Goal: Task Accomplishment & Management: Manage account settings

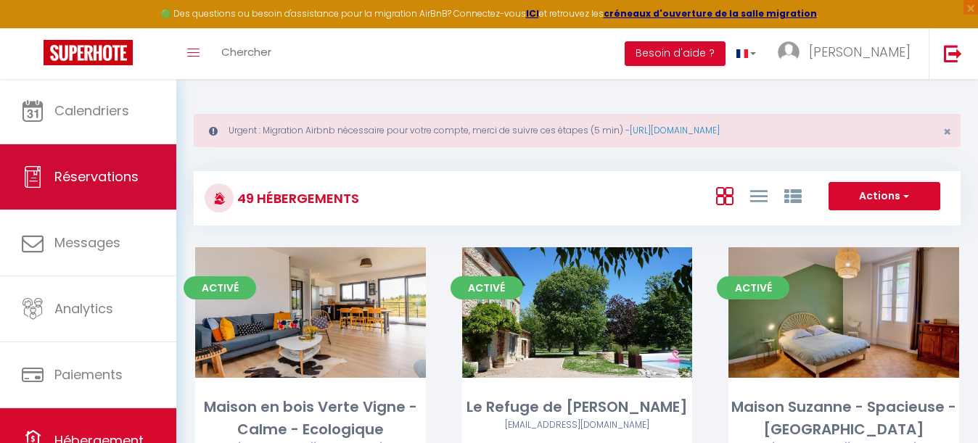
click at [98, 169] on span "Réservations" at bounding box center [96, 177] width 84 height 18
select select "not_cancelled"
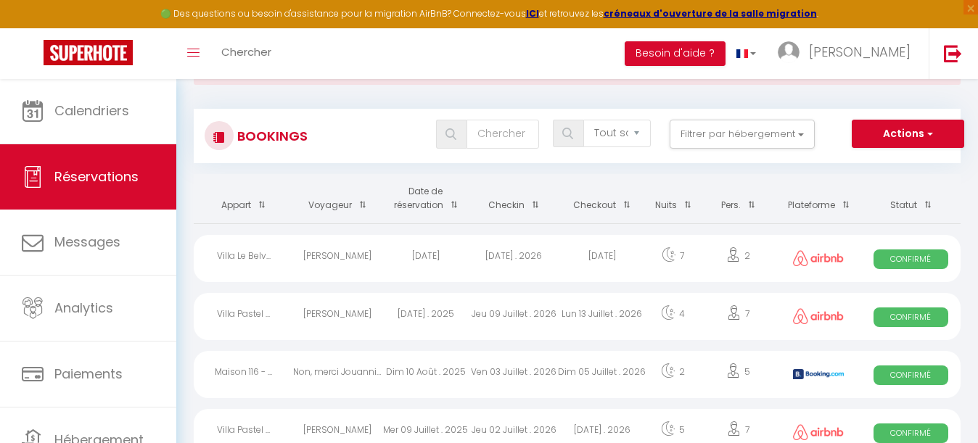
scroll to position [75, 0]
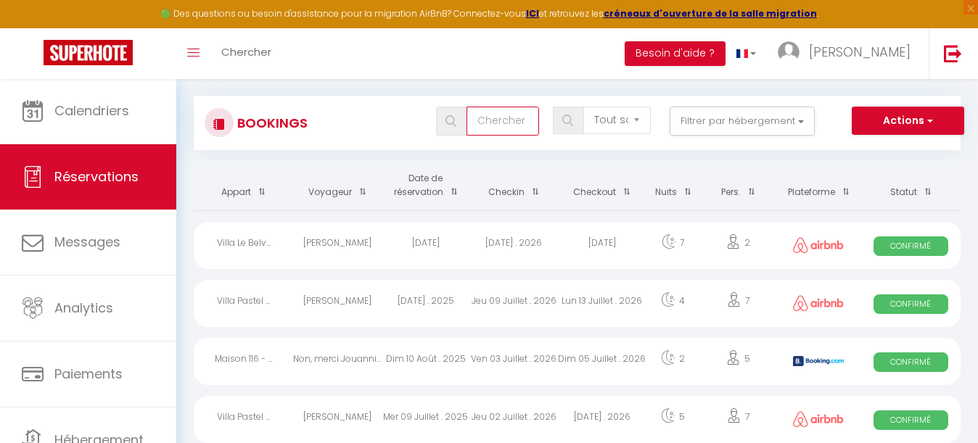
click at [497, 123] on input "text" at bounding box center [502, 121] width 73 height 29
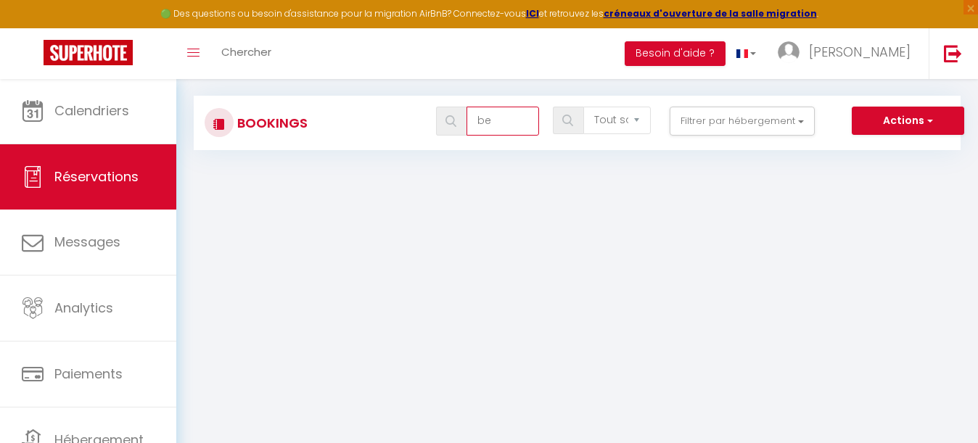
type input "b"
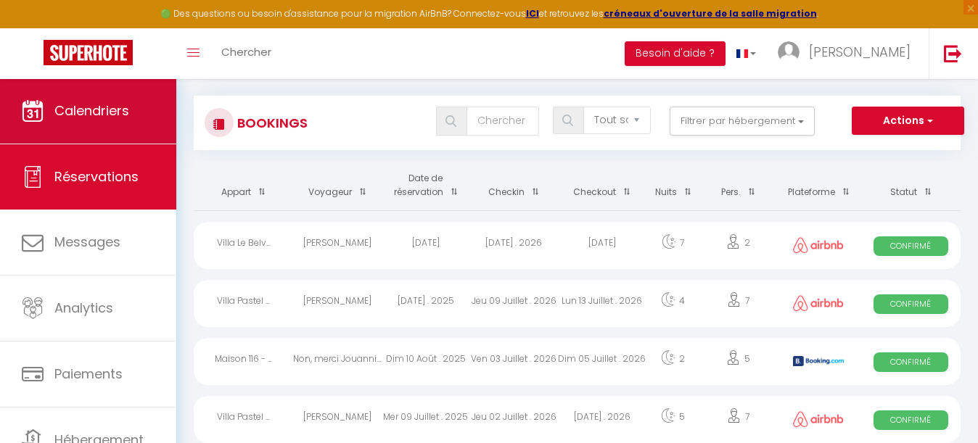
click at [91, 121] on link "Calendriers" at bounding box center [88, 110] width 176 height 65
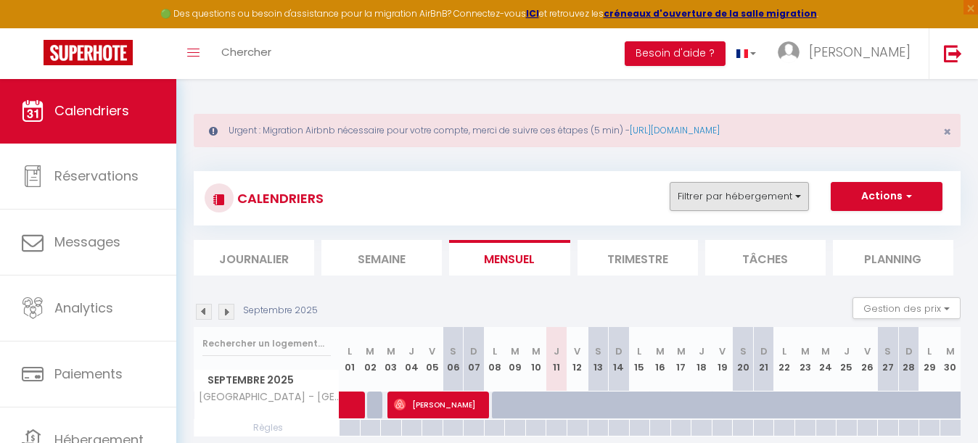
click at [749, 199] on button "Filtrer par hébergement" at bounding box center [739, 196] width 139 height 29
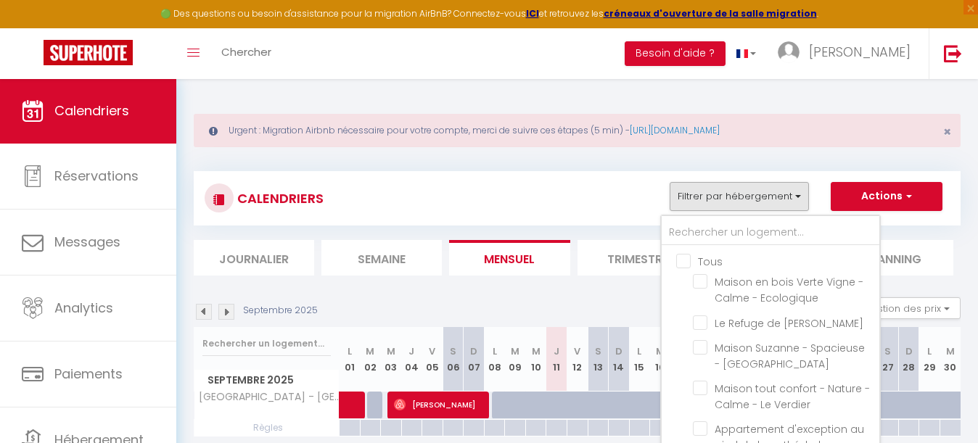
click at [691, 268] on label "Tous" at bounding box center [707, 262] width 32 height 16
click at [686, 268] on input "Tous" at bounding box center [785, 260] width 218 height 15
checkbox input "true"
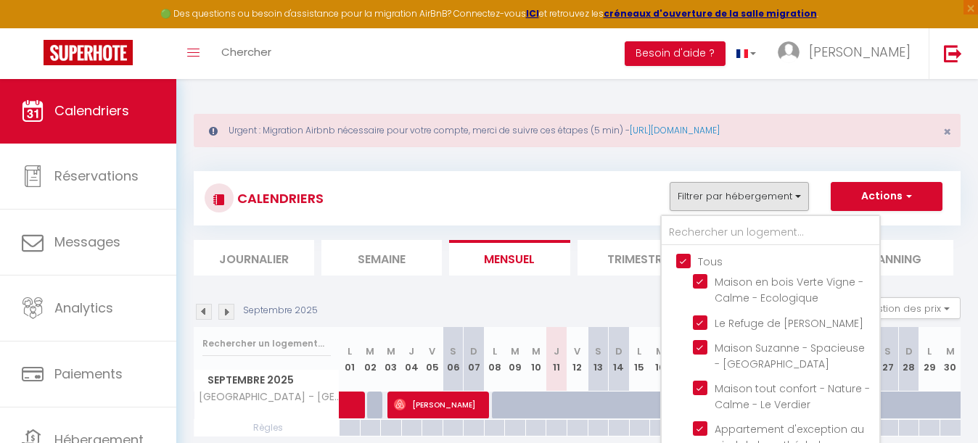
checkbox input "true"
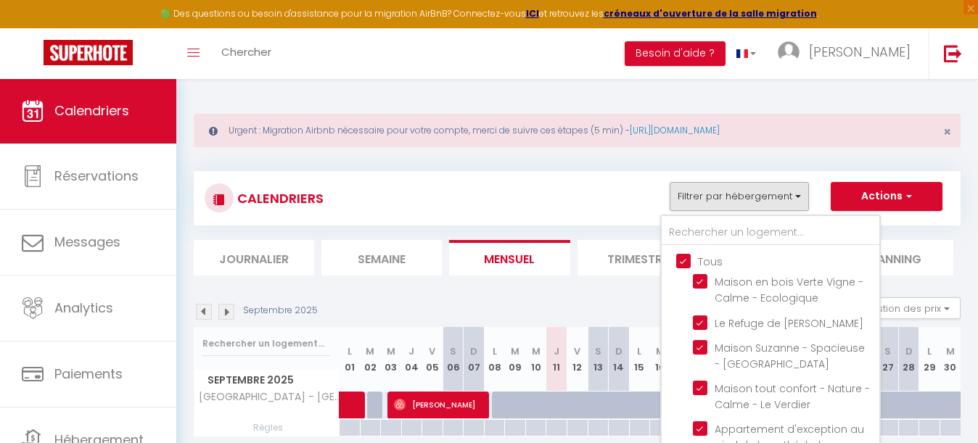
checkbox input "true"
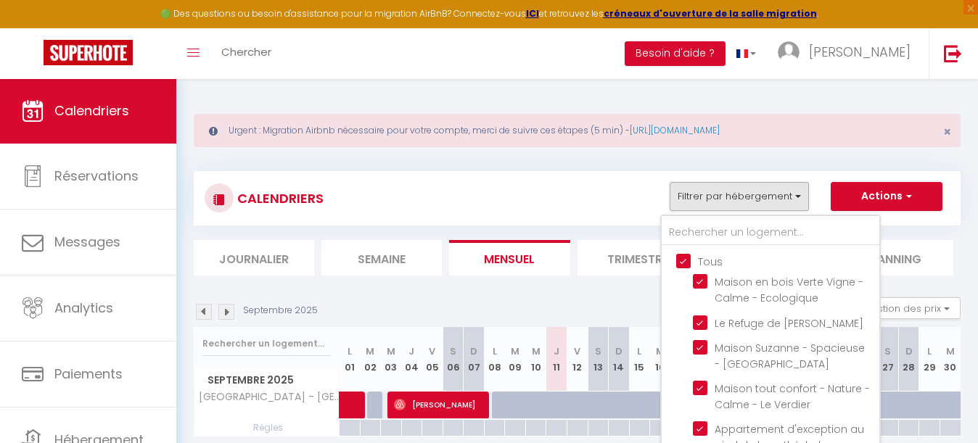
checkbox input "true"
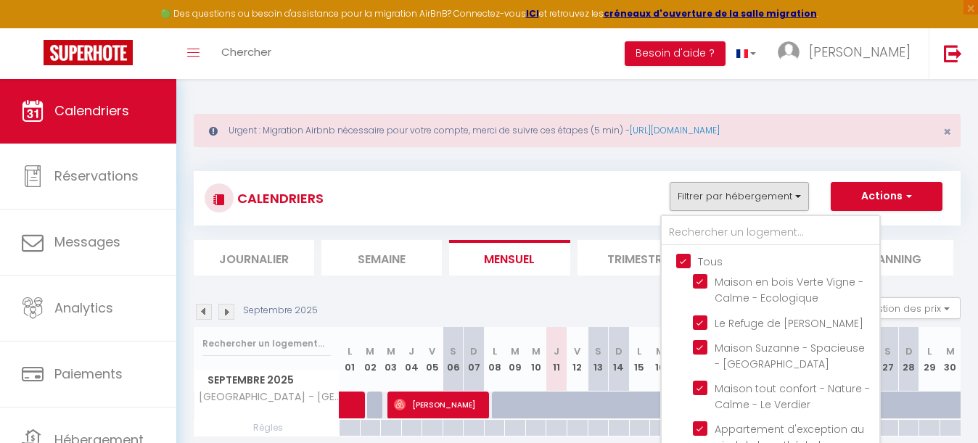
checkbox input "true"
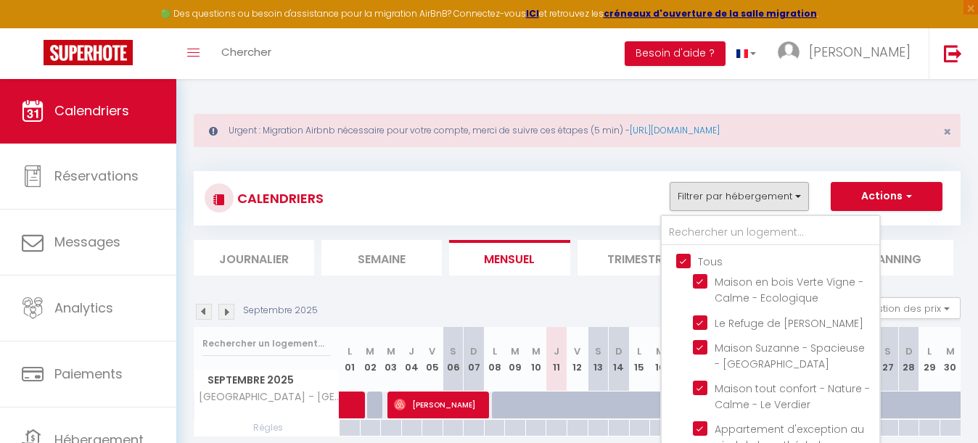
checkbox input "true"
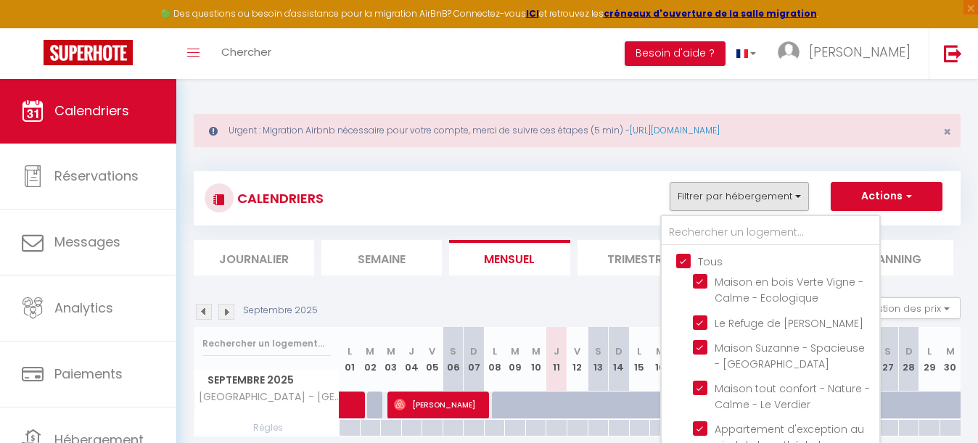
checkbox input "true"
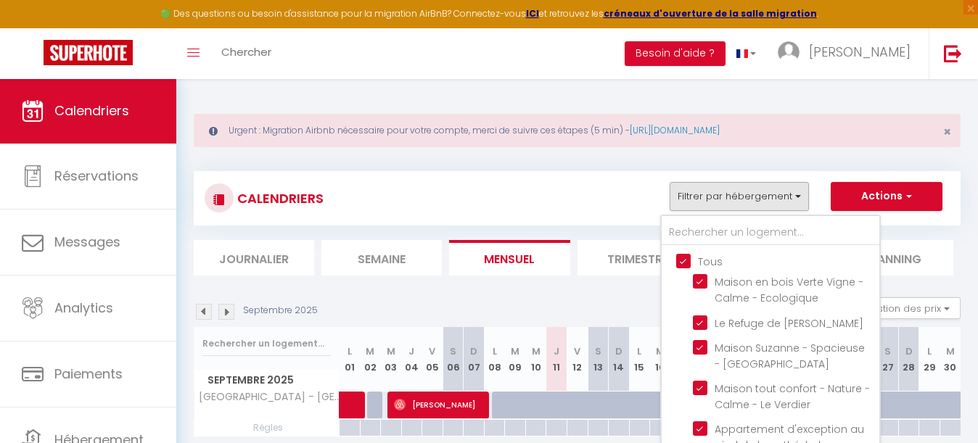
checkbox input "true"
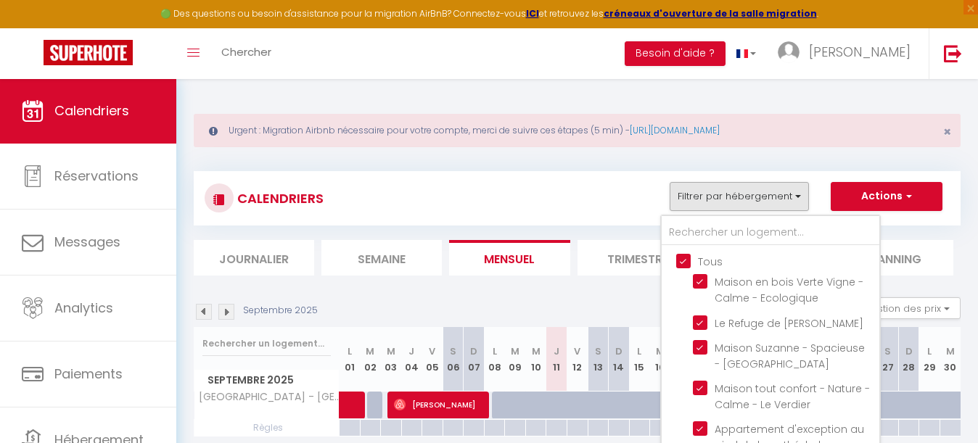
checkbox input "true"
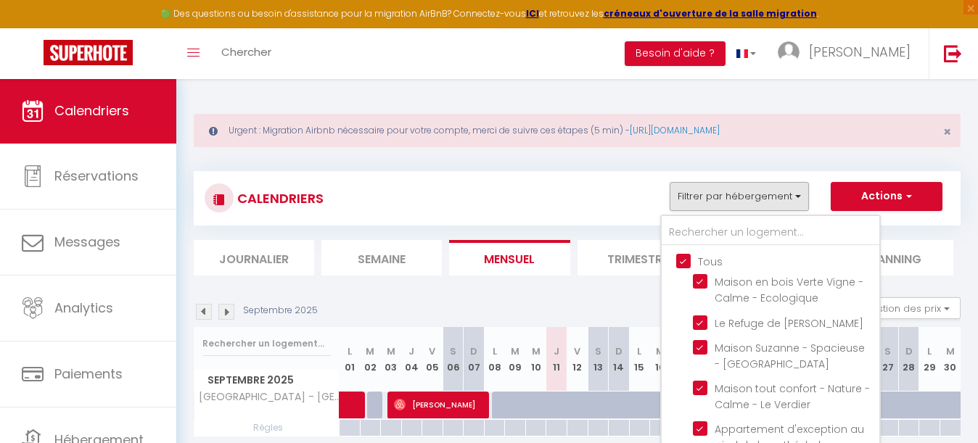
checkbox input "true"
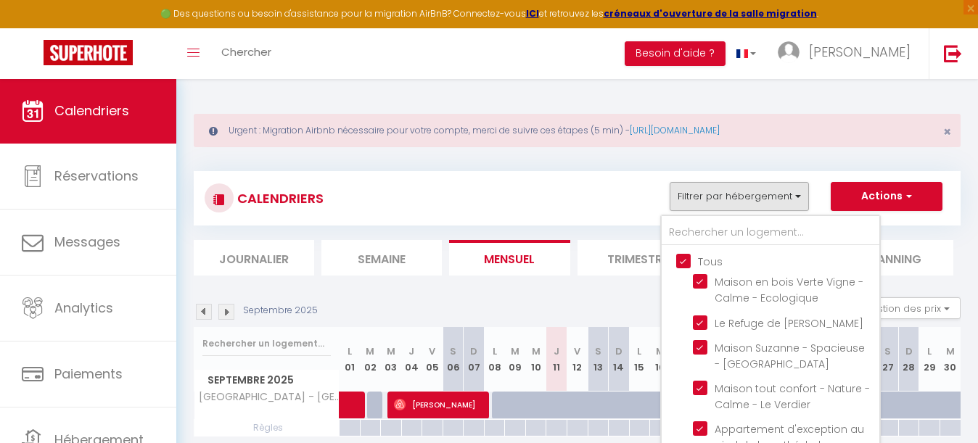
checkbox input "true"
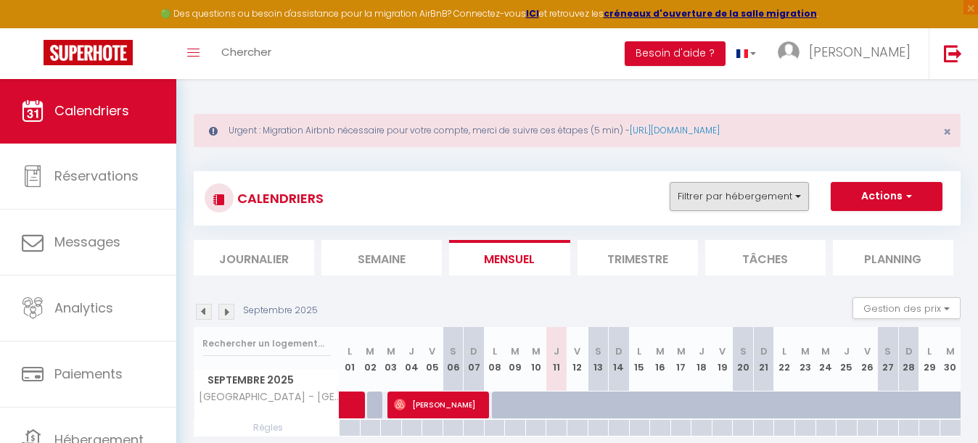
click at [702, 207] on button "Filtrer par hébergement" at bounding box center [739, 196] width 139 height 29
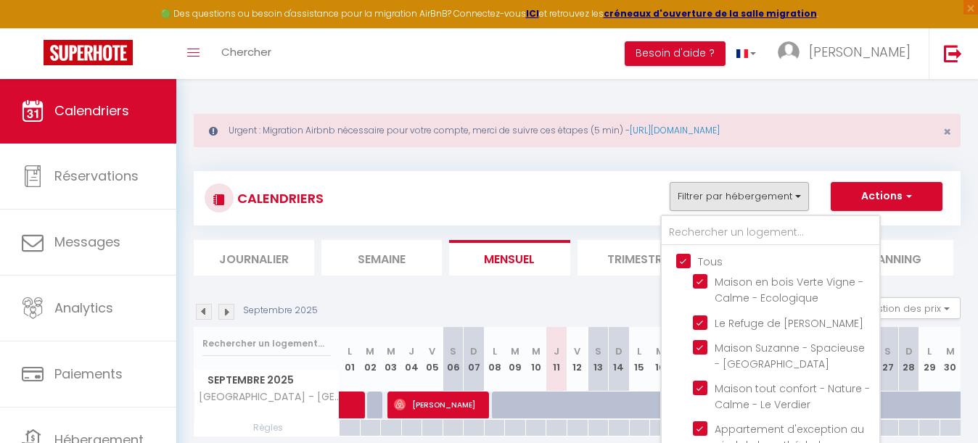
click at [688, 257] on input "Tous" at bounding box center [785, 260] width 218 height 15
checkbox input "false"
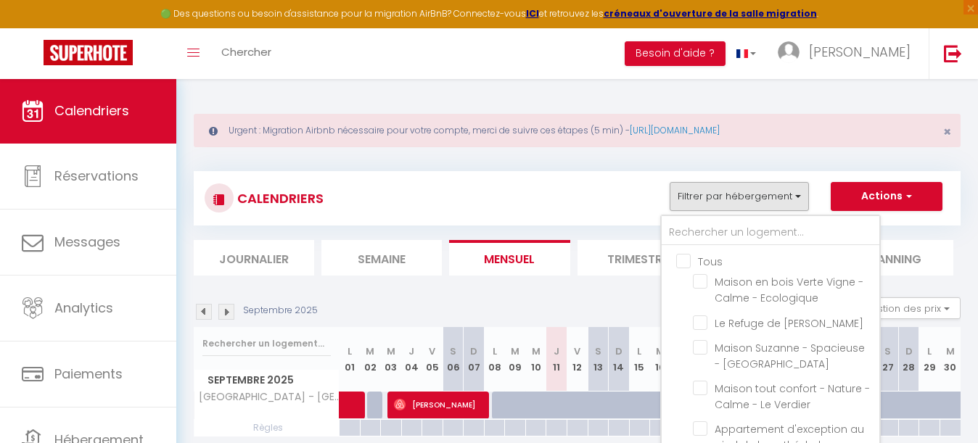
checkbox input "false"
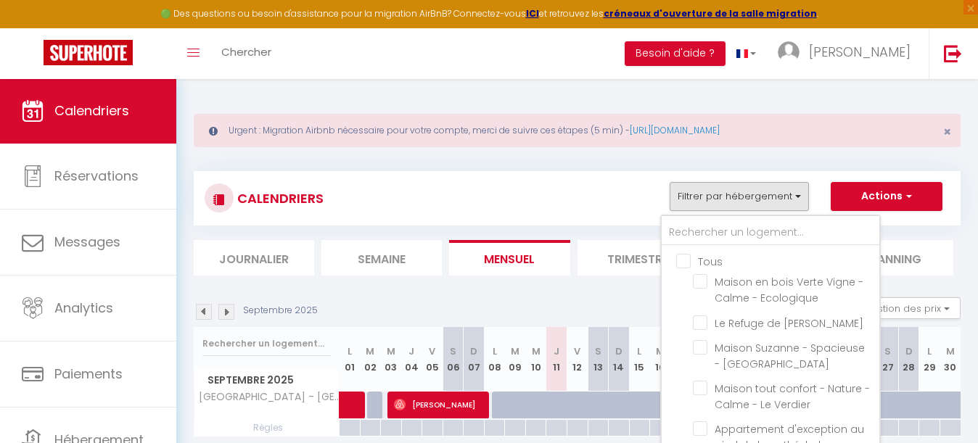
checkbox input "false"
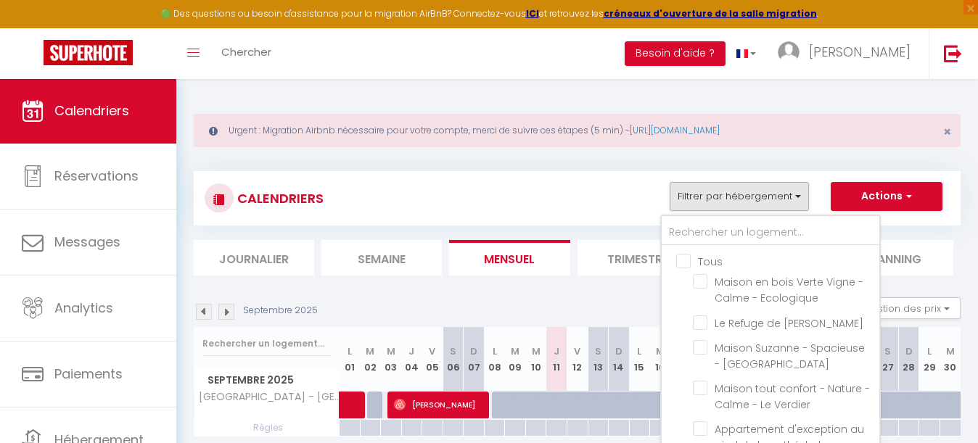
checkbox input "false"
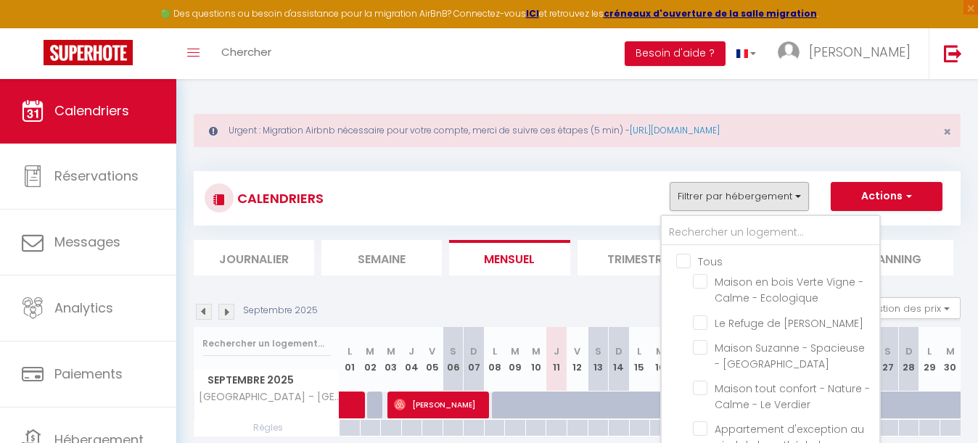
checkbox input "false"
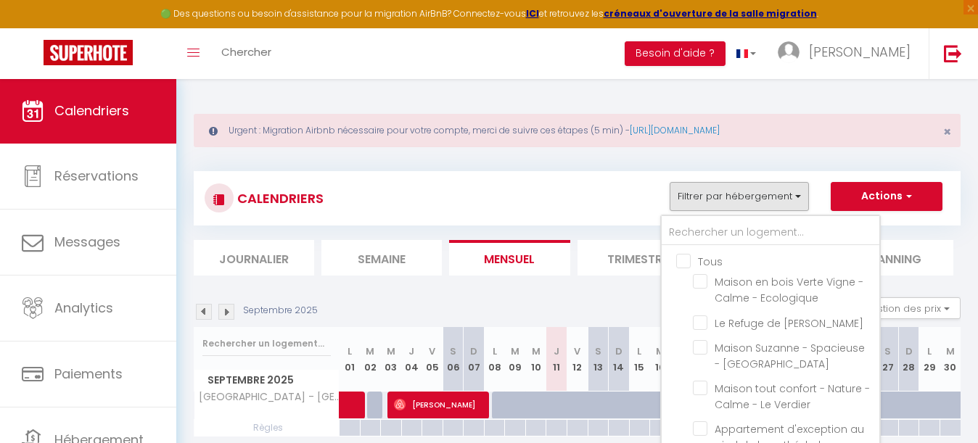
checkbox input "false"
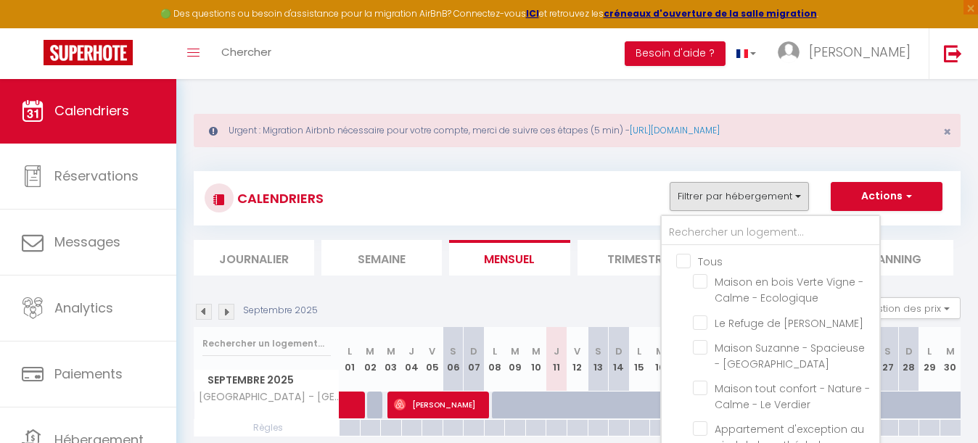
checkbox input "false"
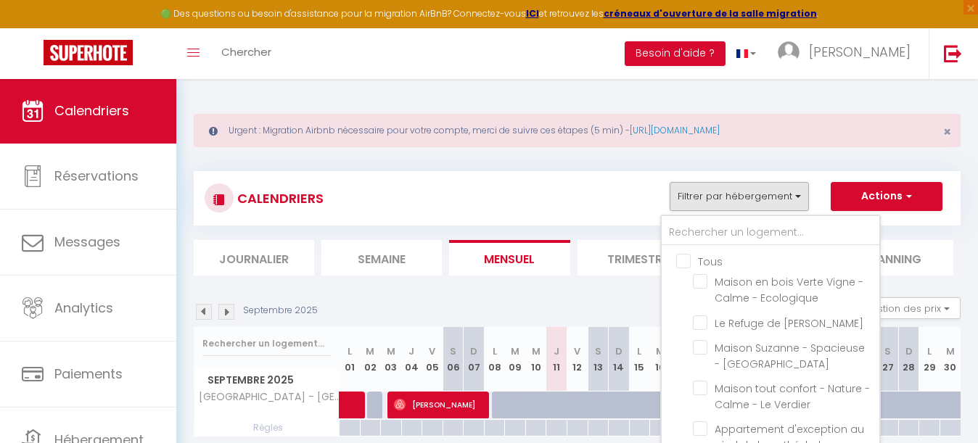
checkbox input "false"
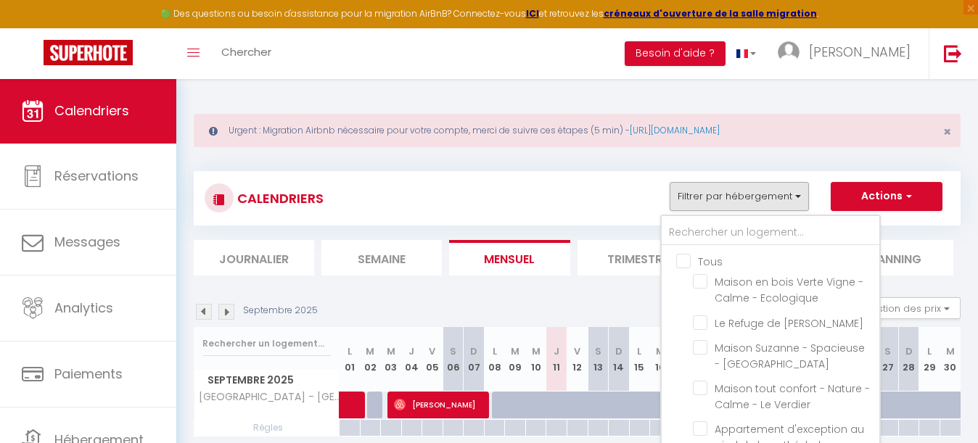
checkbox input "false"
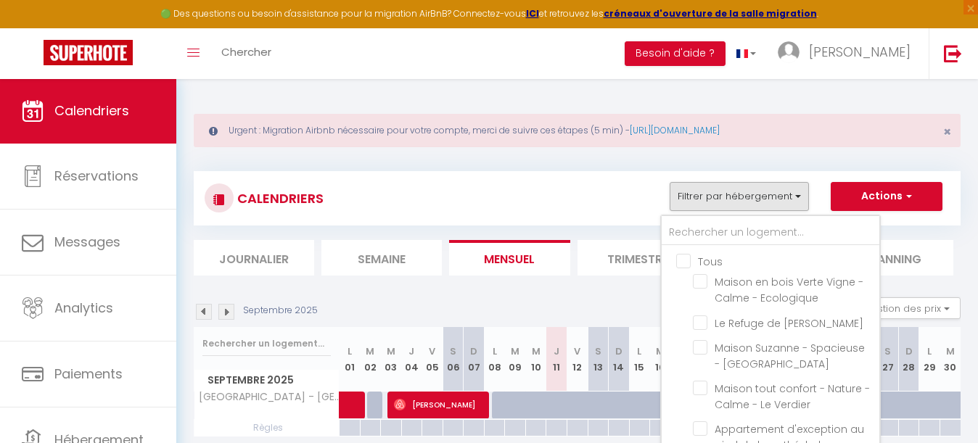
checkbox input "false"
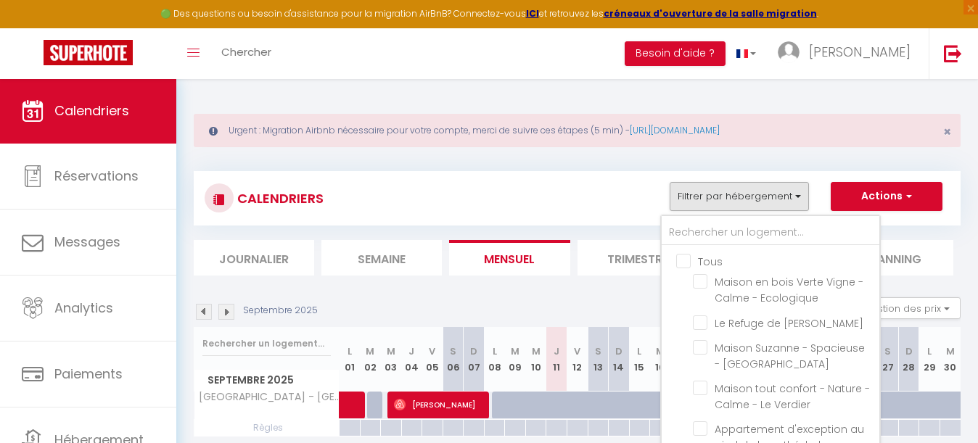
checkbox input "false"
click at [704, 242] on input "text" at bounding box center [771, 233] width 218 height 26
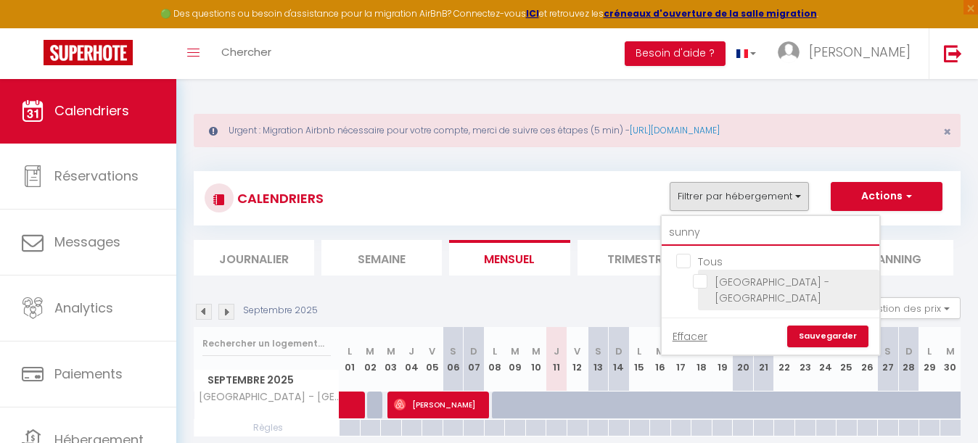
type input "sunny"
click at [702, 284] on input "[GEOGRAPHIC_DATA] - [GEOGRAPHIC_DATA]" at bounding box center [783, 281] width 181 height 15
checkbox input "true"
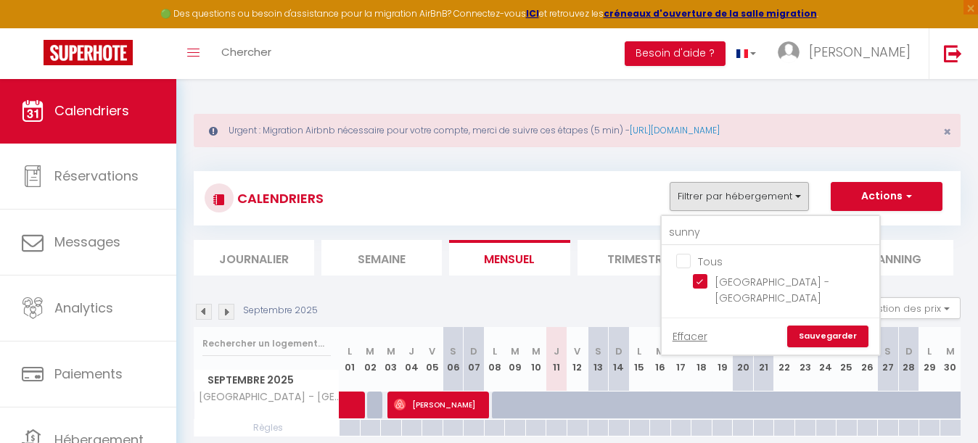
click at [825, 331] on link "Sauvegarder" at bounding box center [827, 337] width 81 height 22
select select
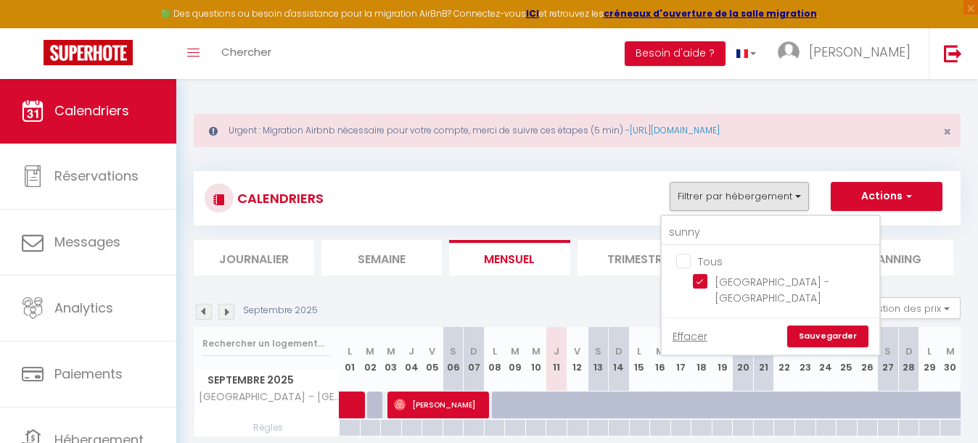
select select
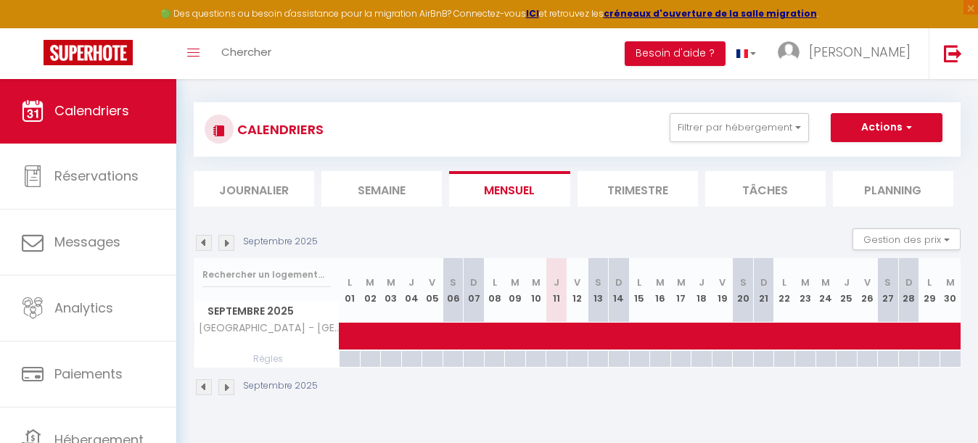
scroll to position [70, 0]
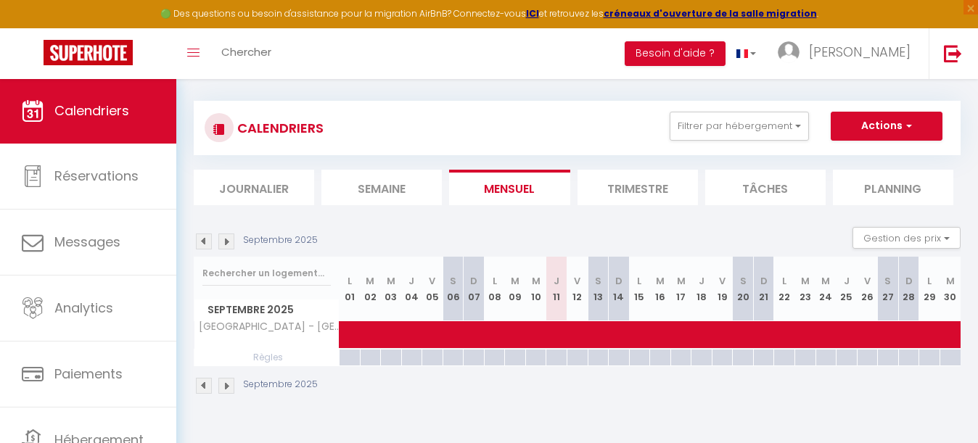
select select "OK"
select select "KO"
select select "1"
select select "0"
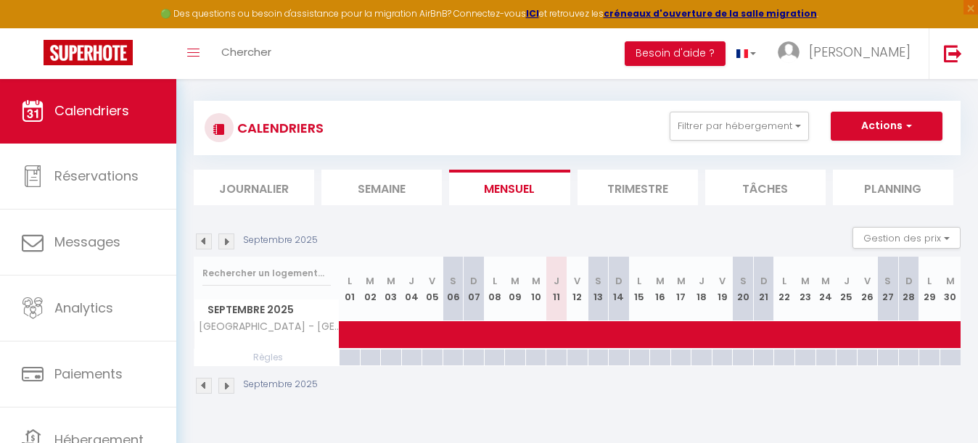
select select "1"
select select
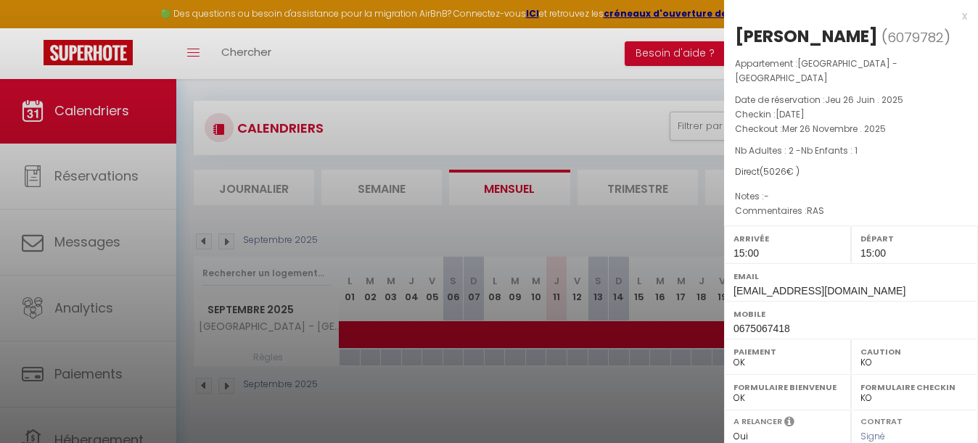
click at [564, 112] on div at bounding box center [489, 221] width 978 height 443
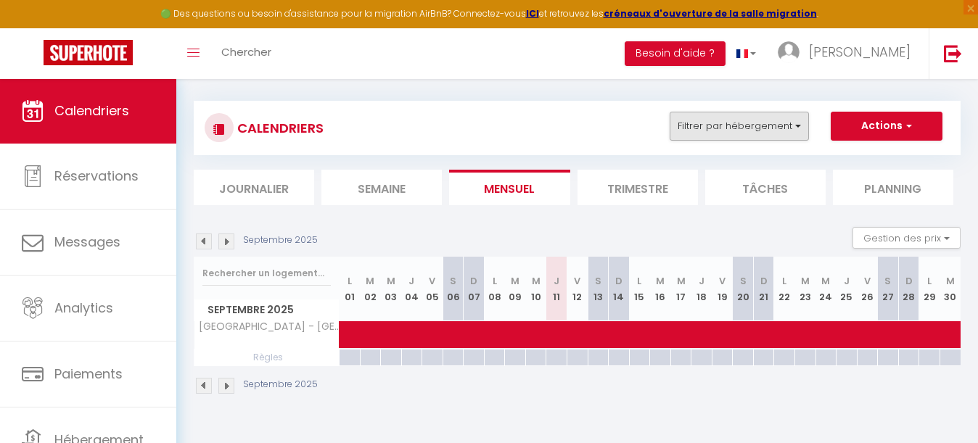
click at [722, 134] on button "Filtrer par hébergement" at bounding box center [739, 126] width 139 height 29
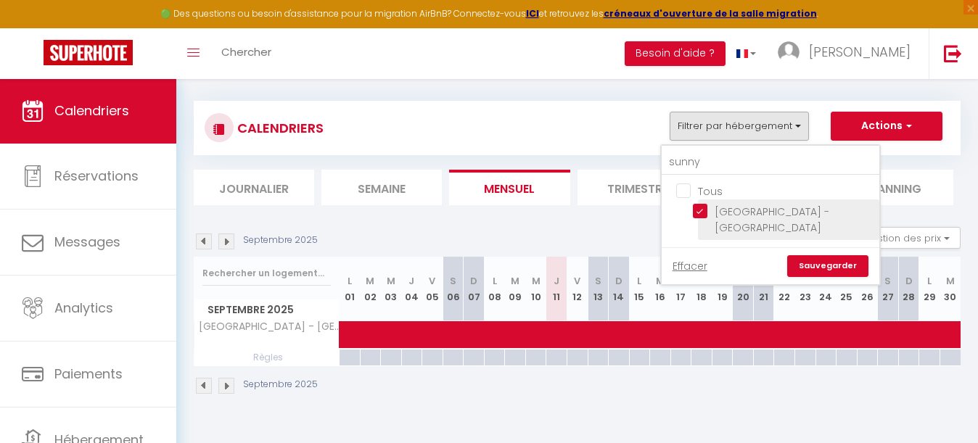
click at [705, 214] on input "[GEOGRAPHIC_DATA] - [GEOGRAPHIC_DATA]" at bounding box center [783, 211] width 181 height 15
checkbox input "false"
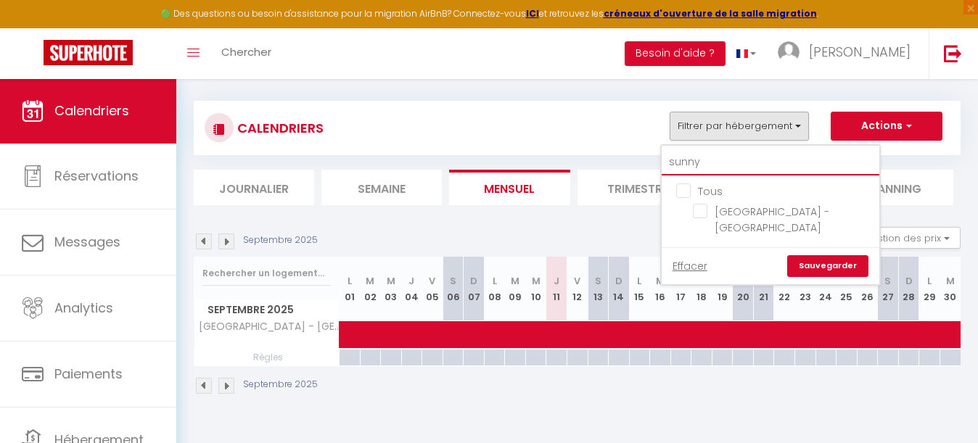
click at [703, 159] on input "sunny" at bounding box center [771, 162] width 218 height 26
type input "s"
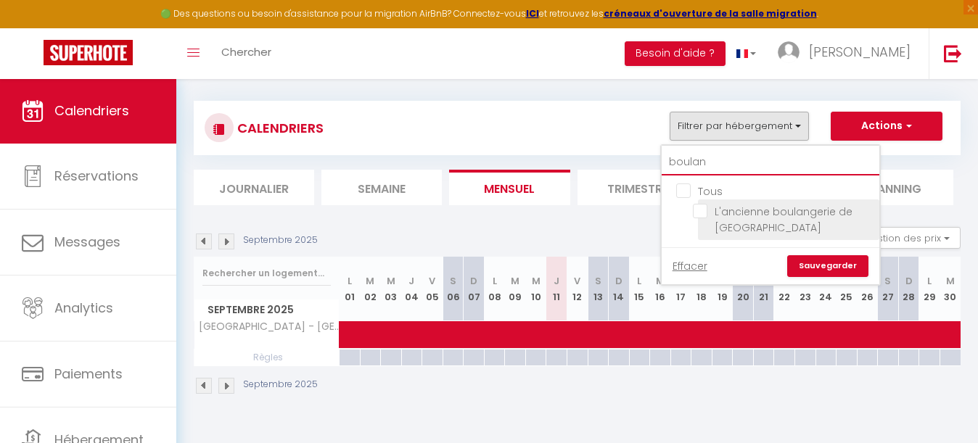
type input "boulan"
click at [700, 212] on input "L'ancienne boulangerie de [GEOGRAPHIC_DATA]" at bounding box center [783, 211] width 181 height 15
checkbox input "true"
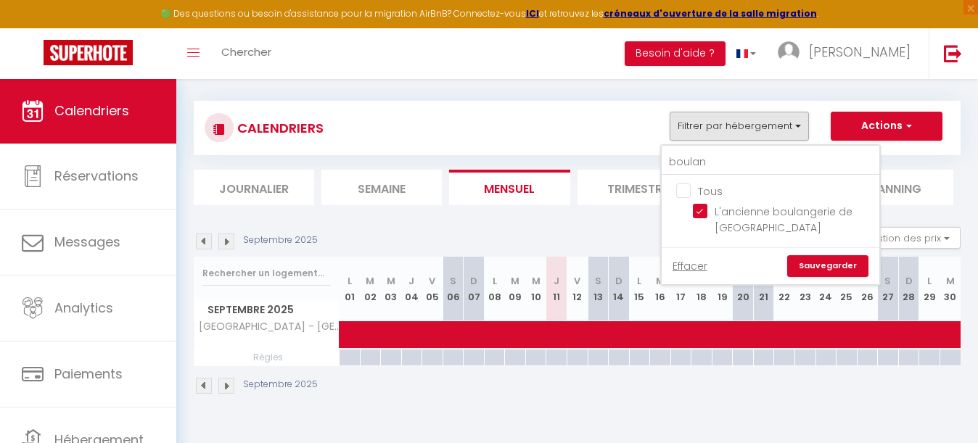
click at [833, 266] on link "Sauvegarder" at bounding box center [827, 266] width 81 height 22
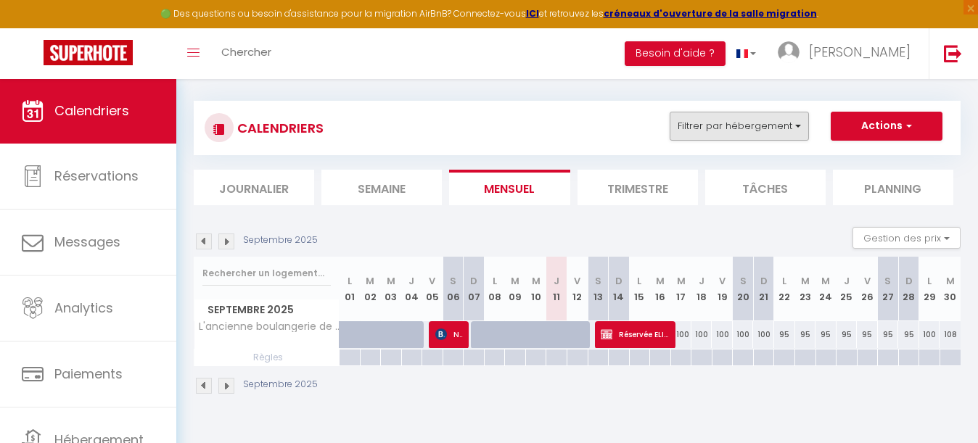
click at [767, 118] on button "Filtrer par hébergement" at bounding box center [739, 126] width 139 height 29
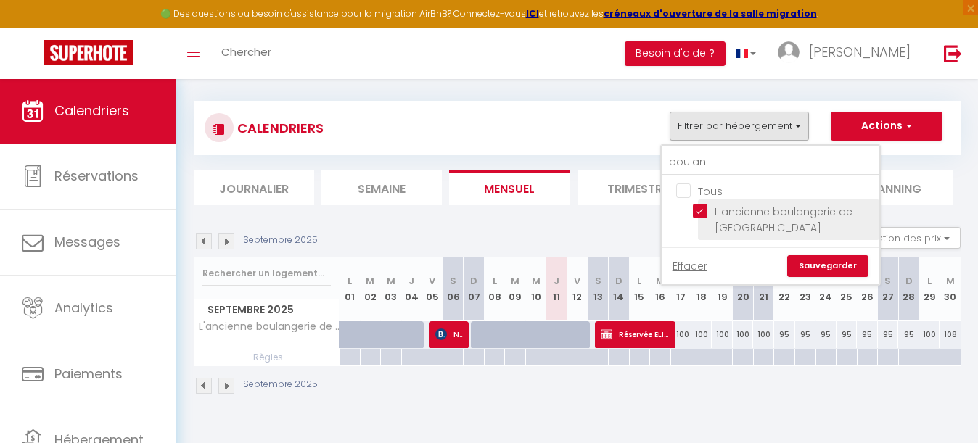
click at [703, 214] on input "L'ancienne boulangerie de [GEOGRAPHIC_DATA]" at bounding box center [783, 211] width 181 height 15
checkbox input "false"
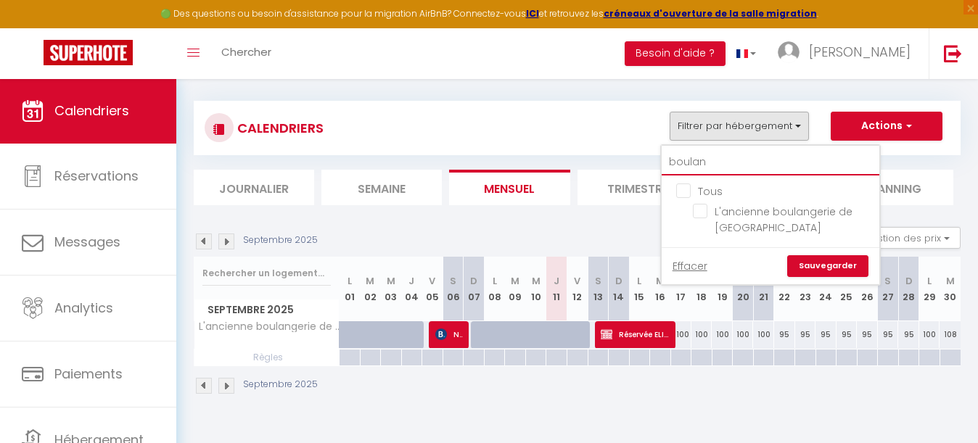
click at [717, 168] on input "boulan" at bounding box center [771, 162] width 218 height 26
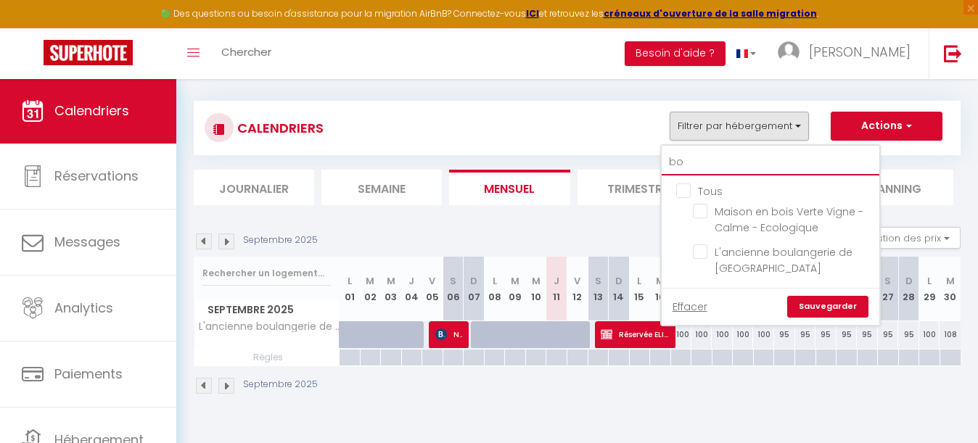
type input "b"
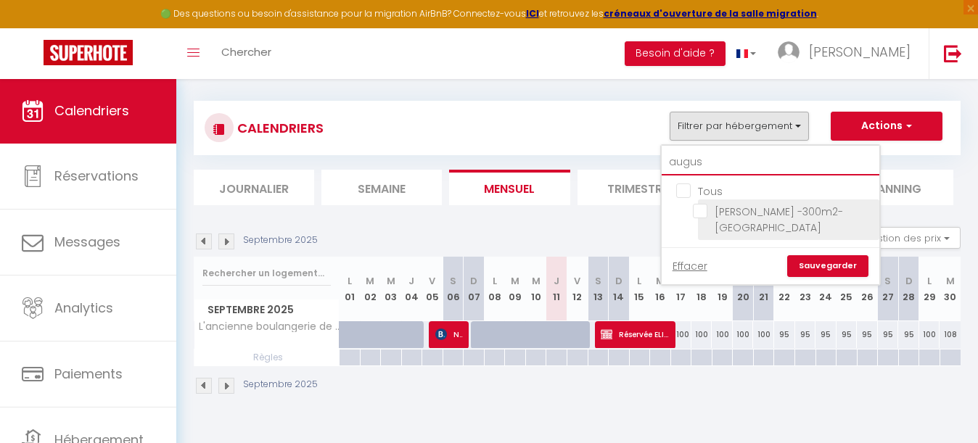
type input "augus"
click at [699, 215] on input "[PERSON_NAME] -300m2- [GEOGRAPHIC_DATA]" at bounding box center [783, 211] width 181 height 15
checkbox input "true"
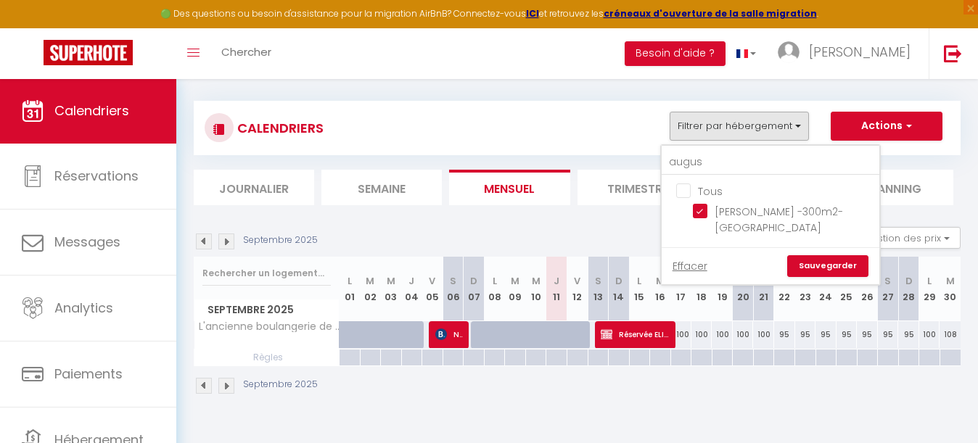
click at [815, 255] on link "Sauvegarder" at bounding box center [827, 266] width 81 height 22
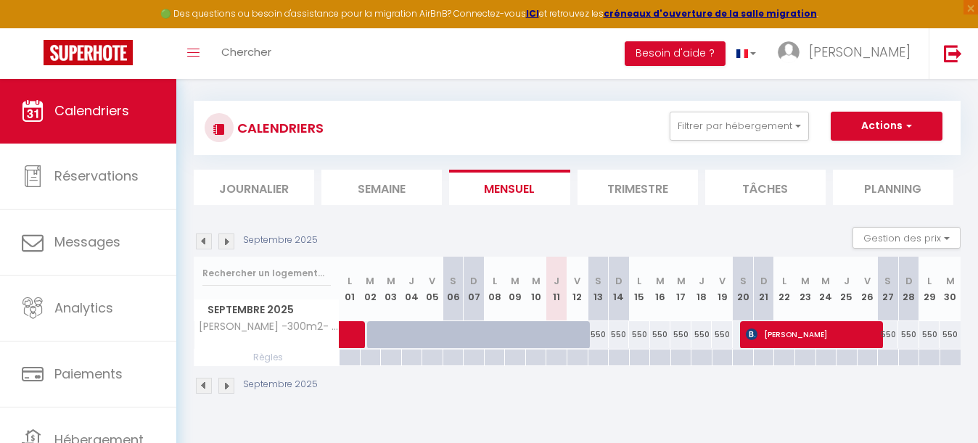
click at [231, 242] on img at bounding box center [226, 242] width 16 height 16
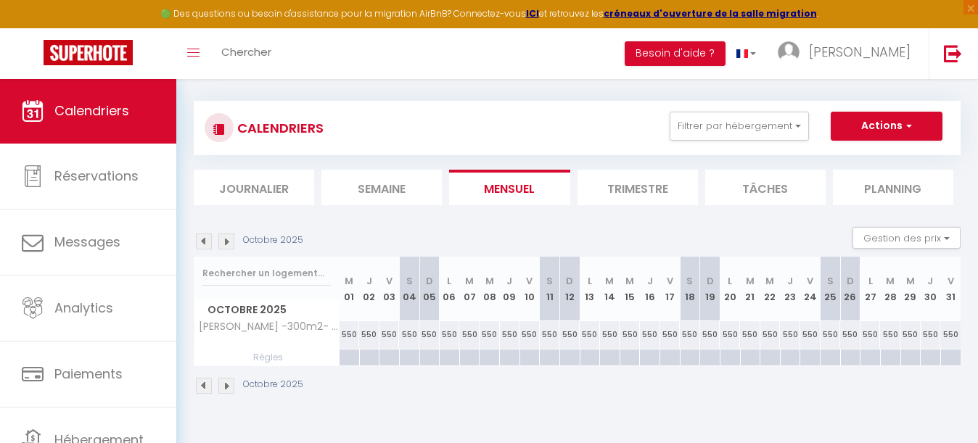
click at [231, 242] on img at bounding box center [226, 242] width 16 height 16
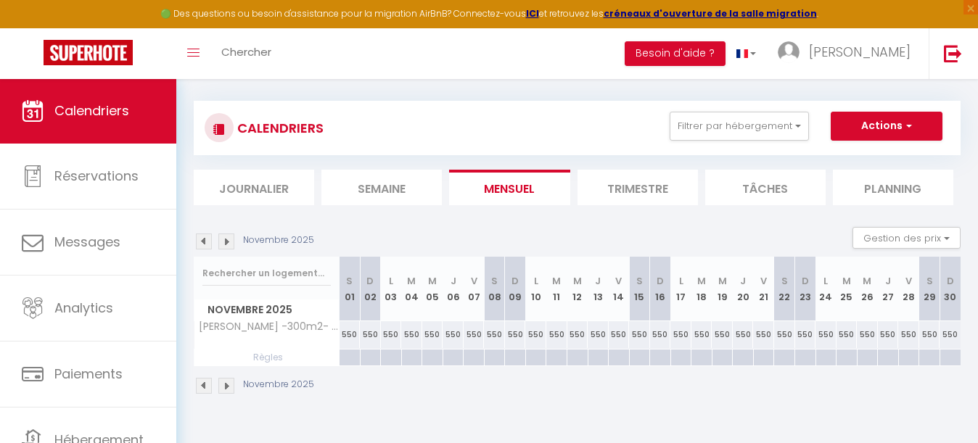
click at [231, 242] on img at bounding box center [226, 242] width 16 height 16
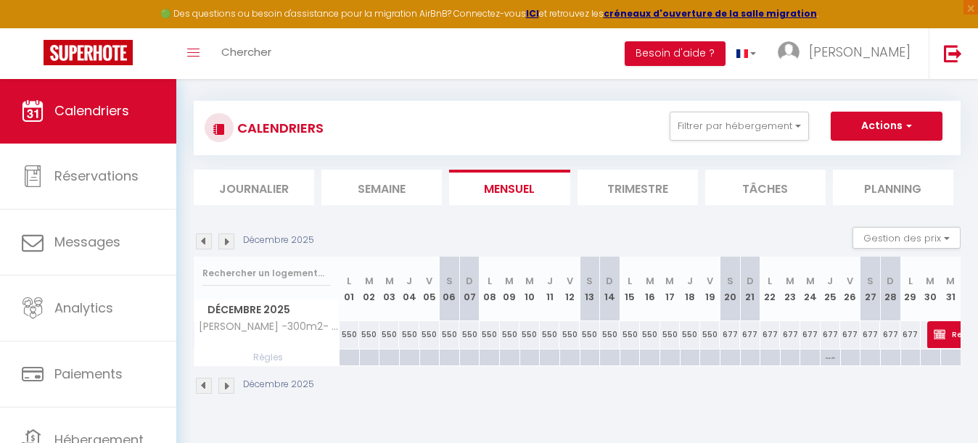
click at [231, 242] on img at bounding box center [226, 242] width 16 height 16
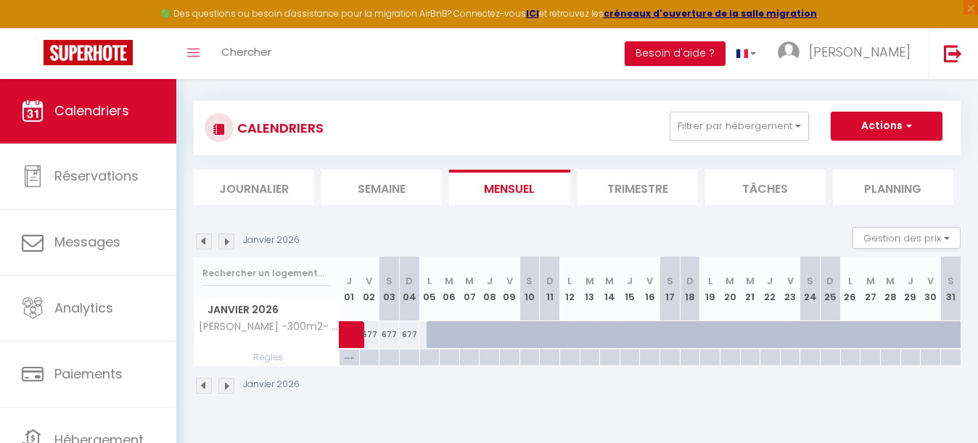
click at [432, 332] on div at bounding box center [437, 335] width 20 height 28
type input "Lun 05 Janvier 2026"
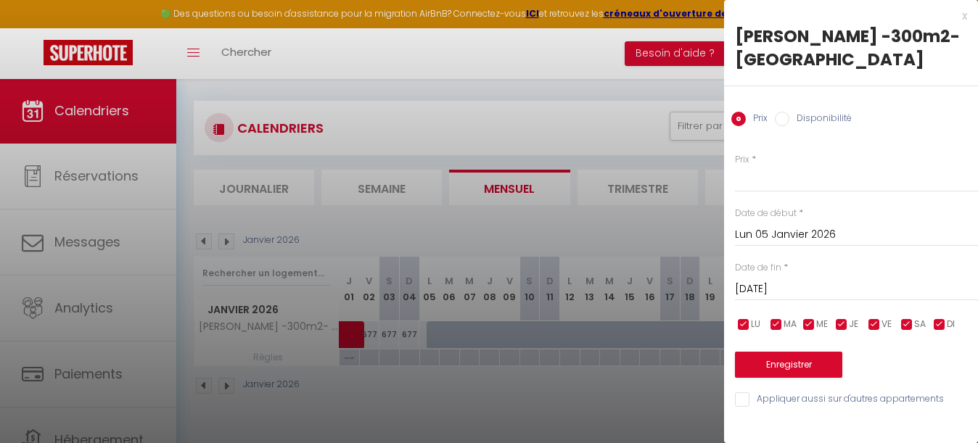
click at [785, 283] on input "[DATE]" at bounding box center [856, 289] width 243 height 19
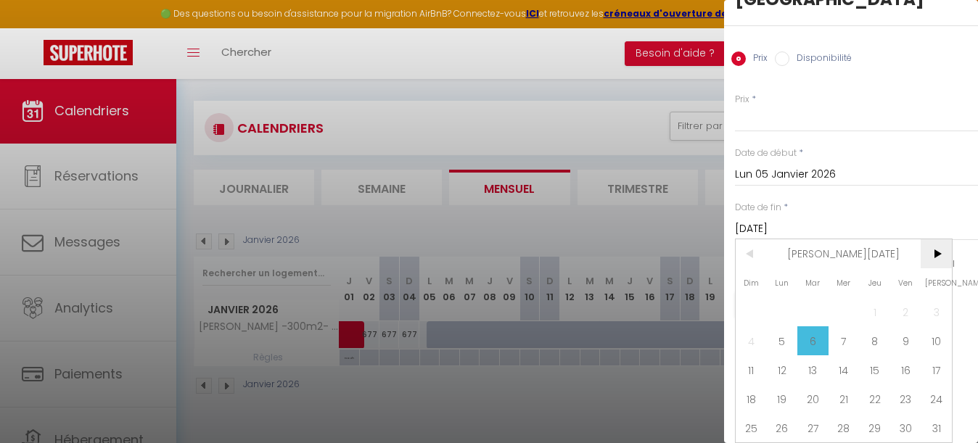
click at [936, 247] on span ">" at bounding box center [936, 253] width 31 height 29
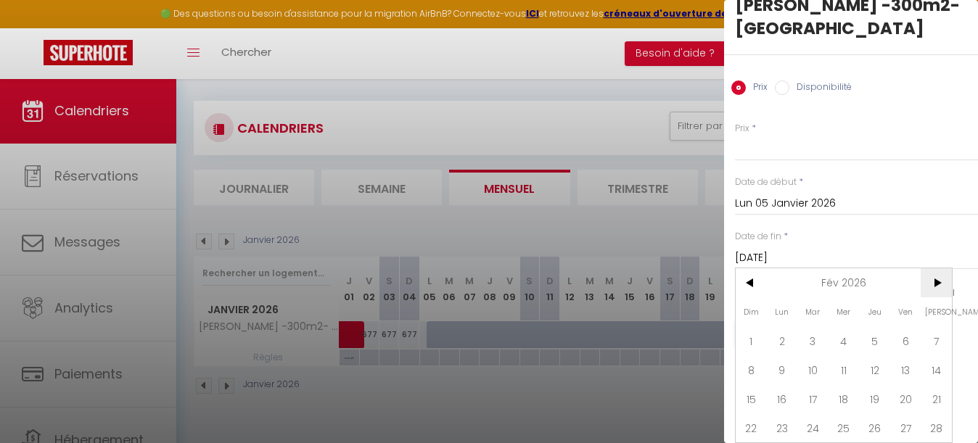
scroll to position [31, 0]
click at [936, 249] on input "[DATE]" at bounding box center [856, 258] width 243 height 19
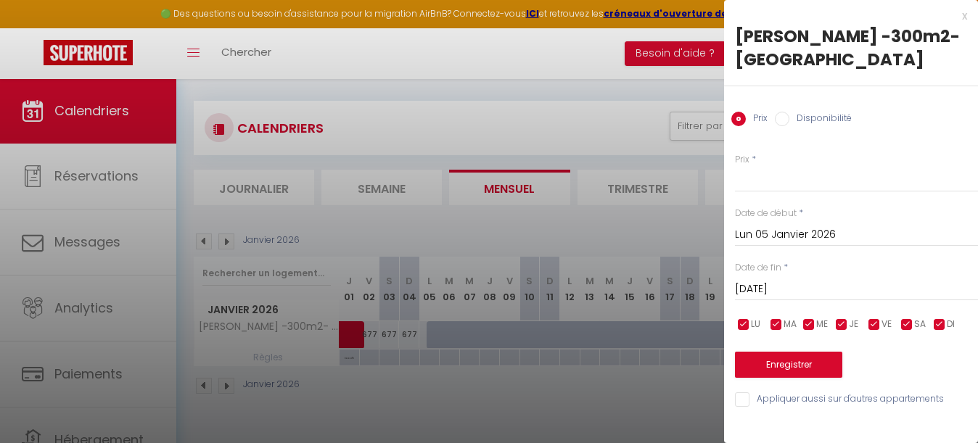
scroll to position [0, 0]
click at [765, 285] on input "[DATE]" at bounding box center [856, 289] width 243 height 19
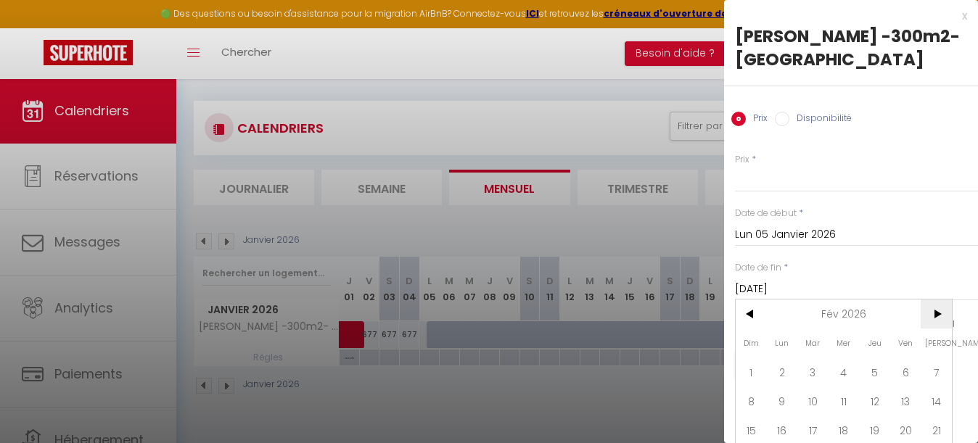
click at [946, 317] on span ">" at bounding box center [936, 314] width 31 height 29
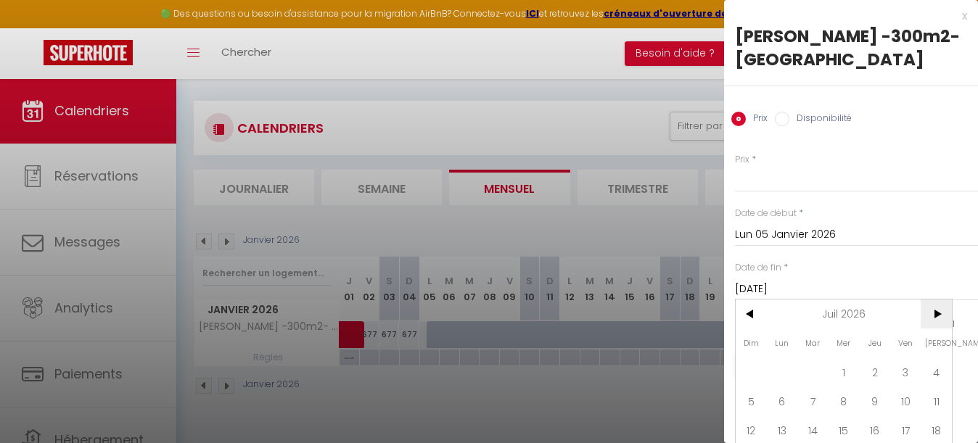
click at [946, 317] on span ">" at bounding box center [936, 314] width 31 height 29
click at [938, 373] on span "5" at bounding box center [936, 372] width 31 height 29
type input "[DATE]"
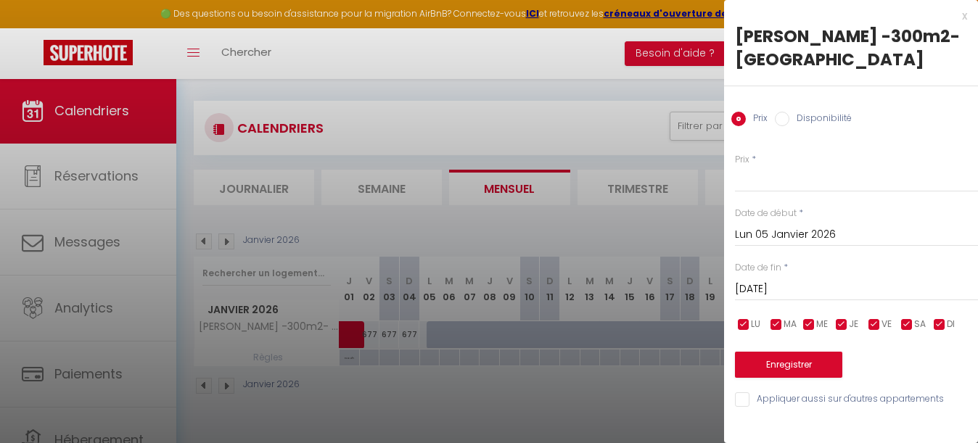
click at [788, 117] on input "Disponibilité" at bounding box center [782, 119] width 15 height 15
radio input "true"
radio input "false"
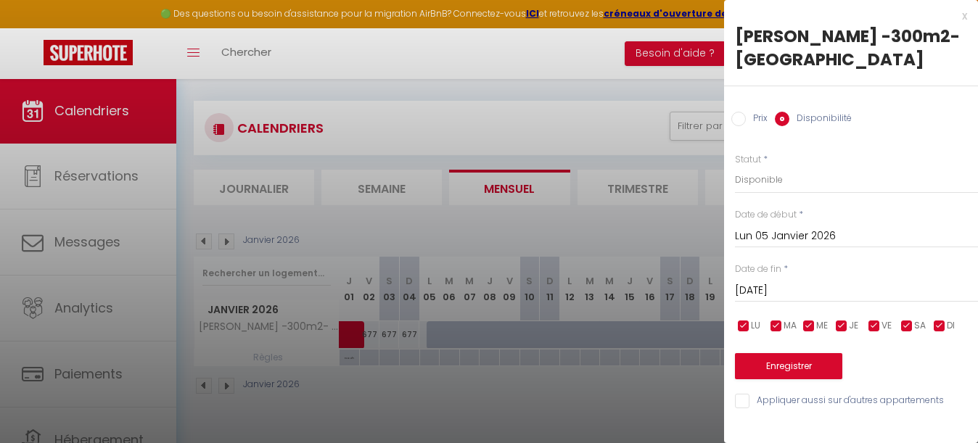
click at [802, 363] on button "Enregistrer" at bounding box center [788, 366] width 107 height 26
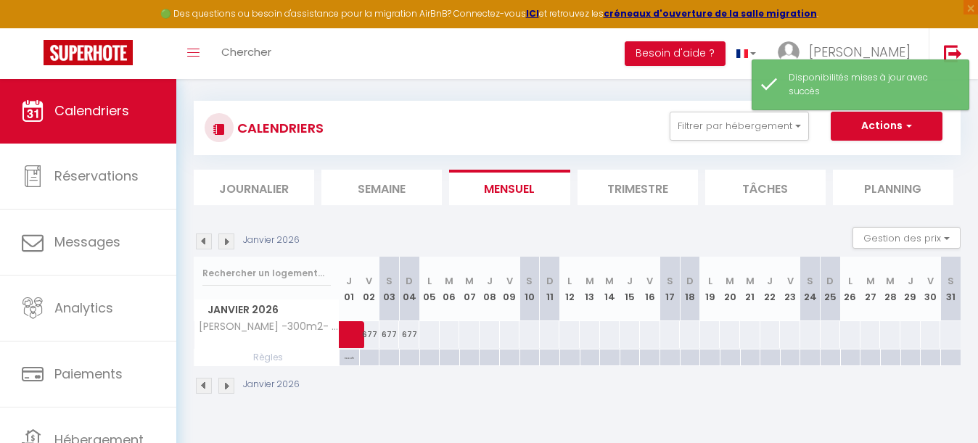
click at [202, 236] on img at bounding box center [204, 242] width 16 height 16
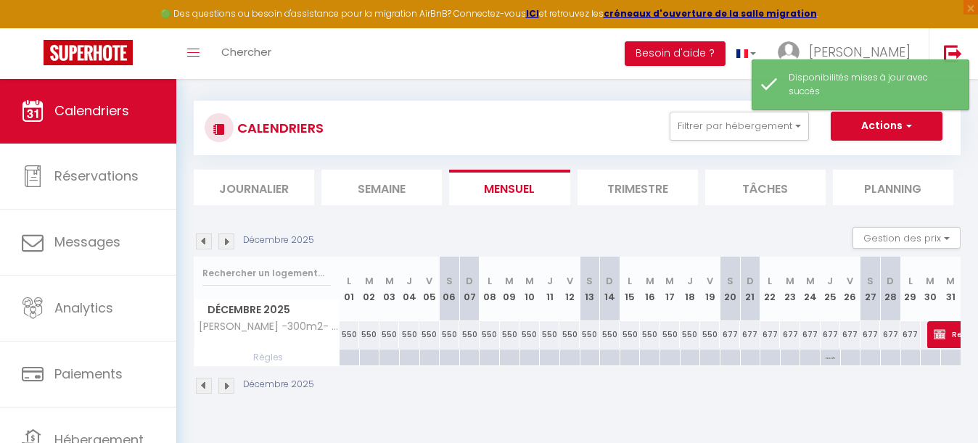
click at [202, 236] on img at bounding box center [204, 242] width 16 height 16
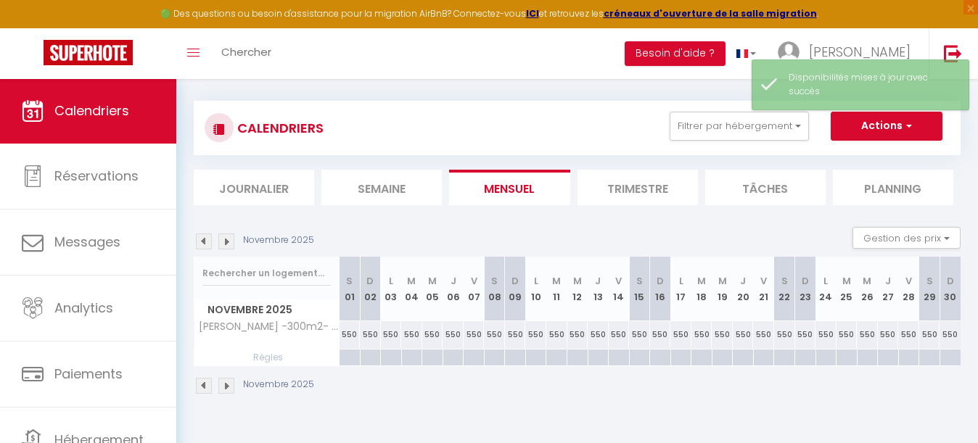
click at [202, 236] on img at bounding box center [204, 242] width 16 height 16
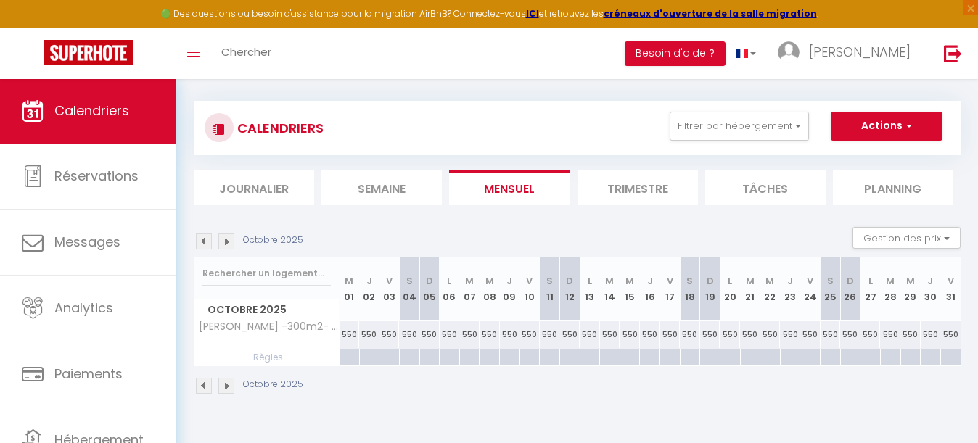
click at [202, 236] on img at bounding box center [204, 242] width 16 height 16
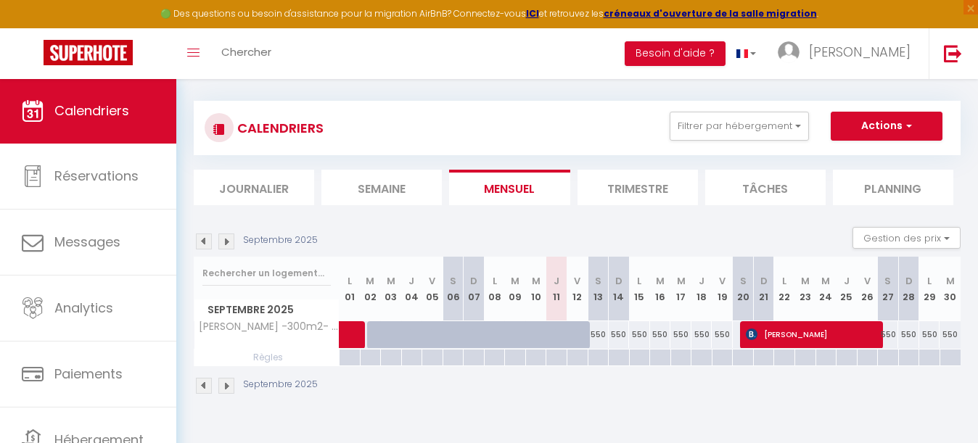
click at [599, 334] on div "550" at bounding box center [598, 334] width 21 height 27
select select "1"
type input "[DATE]"
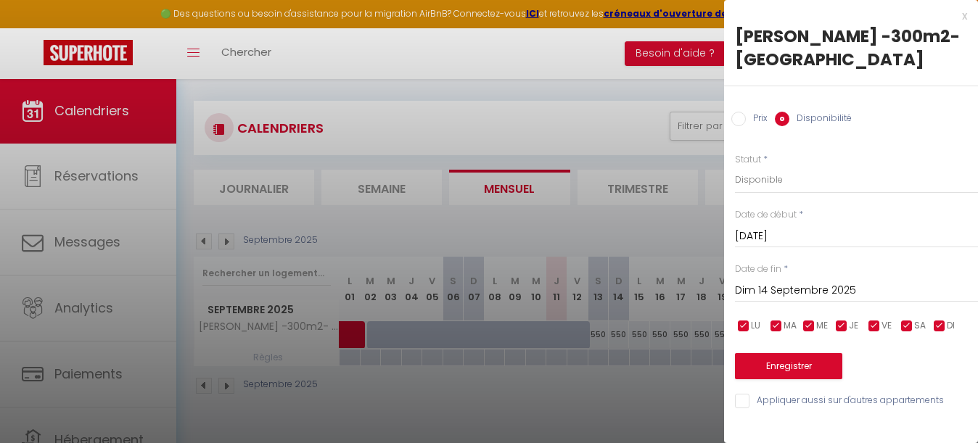
click at [786, 289] on input "Dim 14 Septembre 2025" at bounding box center [856, 290] width 243 height 19
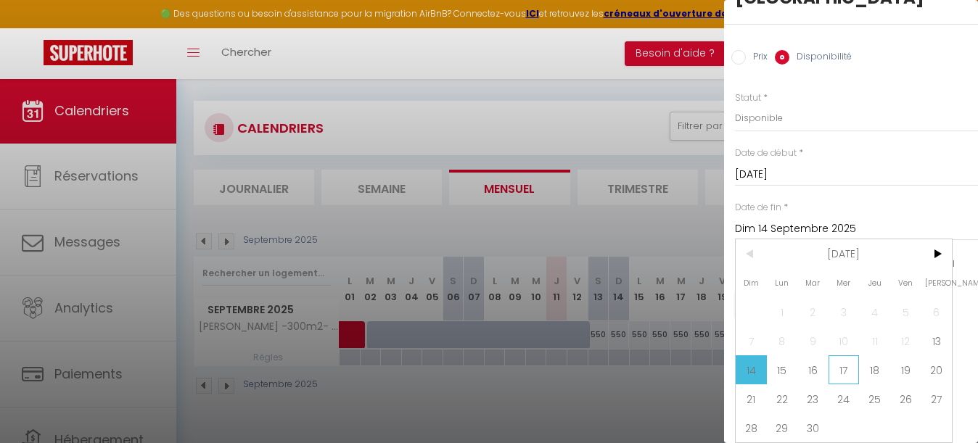
scroll to position [62, 0]
click at [815, 419] on span "30" at bounding box center [812, 427] width 31 height 29
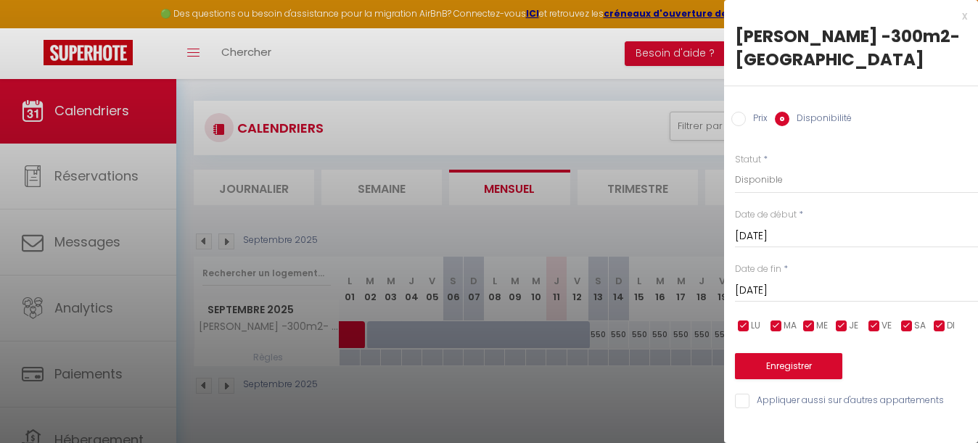
scroll to position [0, 0]
click at [829, 289] on input "[DATE]" at bounding box center [856, 290] width 243 height 19
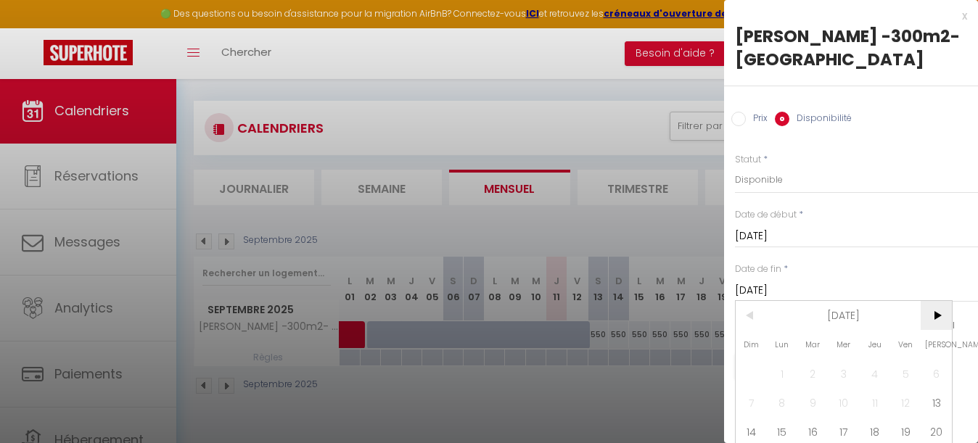
click at [931, 320] on span ">" at bounding box center [936, 315] width 31 height 29
click at [846, 369] on span "1" at bounding box center [843, 373] width 31 height 29
type input "Mer 01 Octobre 2025"
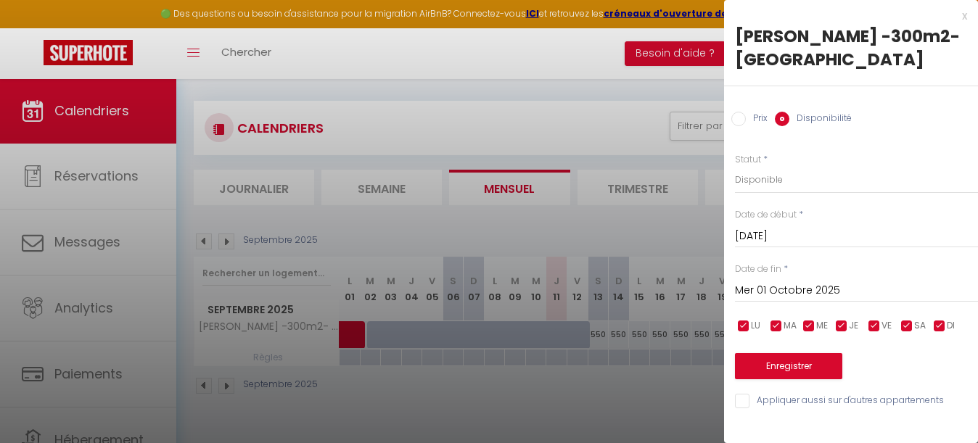
click at [742, 121] on input "Prix" at bounding box center [738, 119] width 15 height 15
radio input "true"
radio input "false"
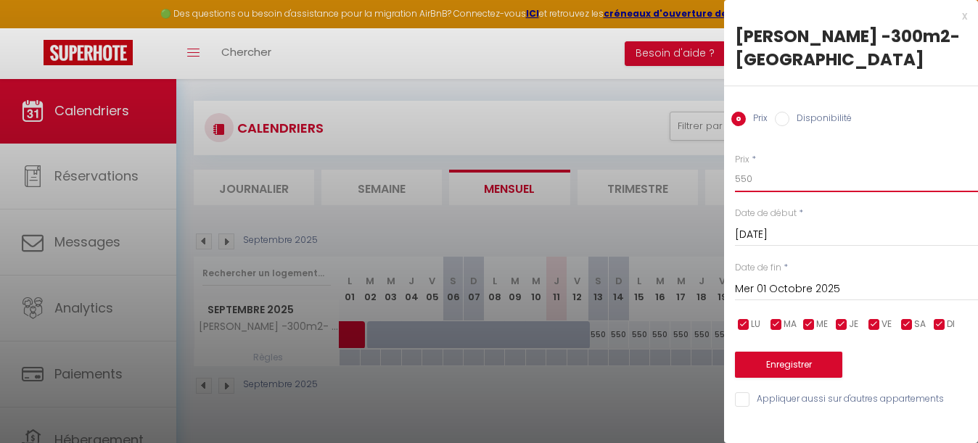
click at [767, 176] on input "550" at bounding box center [856, 179] width 243 height 26
click at [741, 177] on input "550" at bounding box center [856, 179] width 243 height 26
type input "450"
click at [811, 366] on button "Enregistrer" at bounding box center [788, 365] width 107 height 26
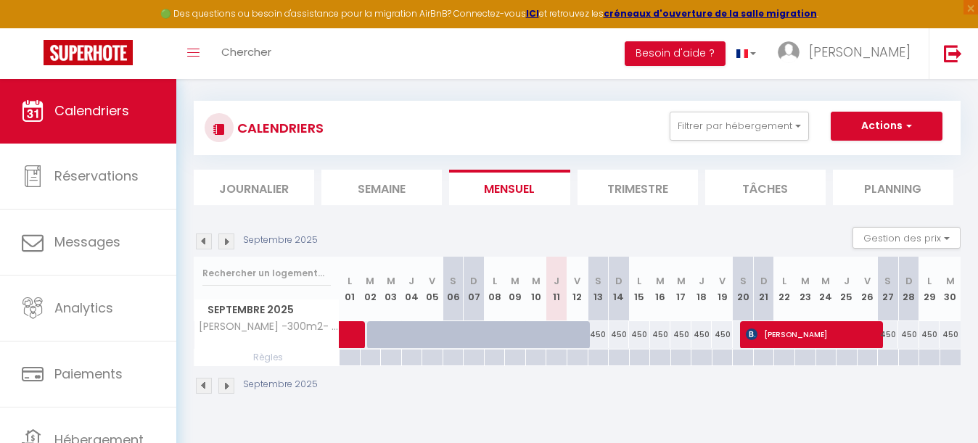
click at [232, 240] on img at bounding box center [226, 242] width 16 height 16
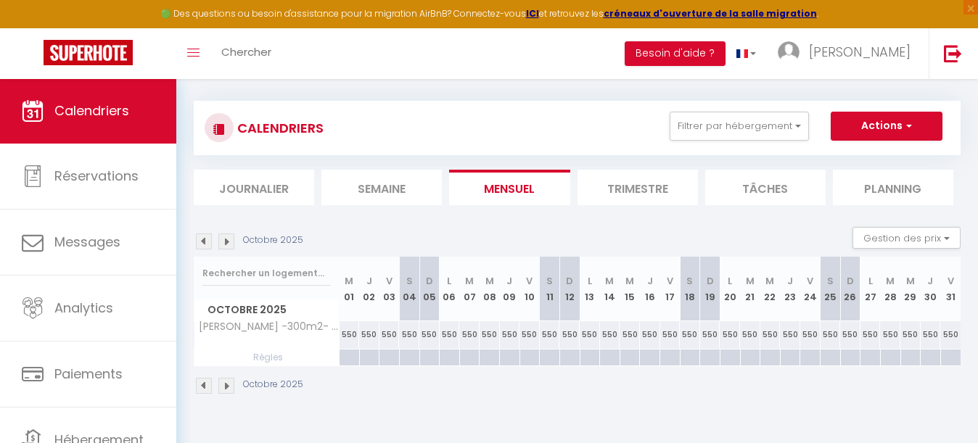
click at [350, 337] on div "550" at bounding box center [349, 334] width 20 height 27
type input "550"
type input "Mer 01 Octobre 2025"
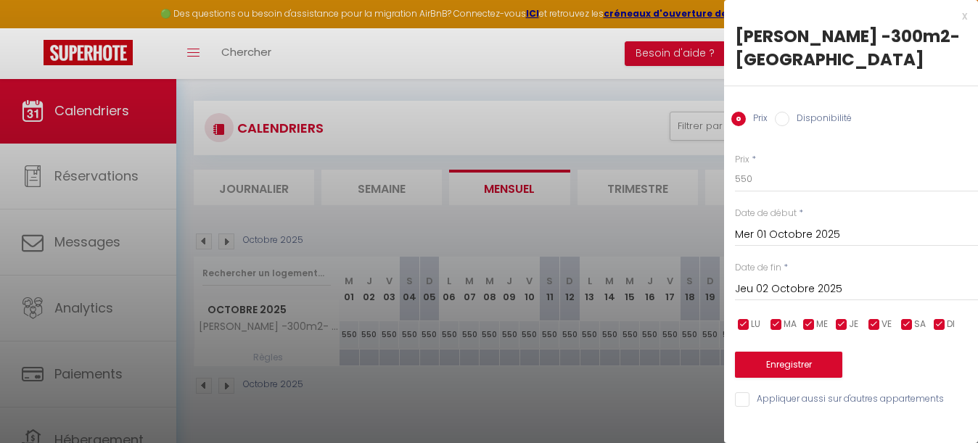
click at [781, 289] on input "Jeu 02 Octobre 2025" at bounding box center [856, 289] width 243 height 19
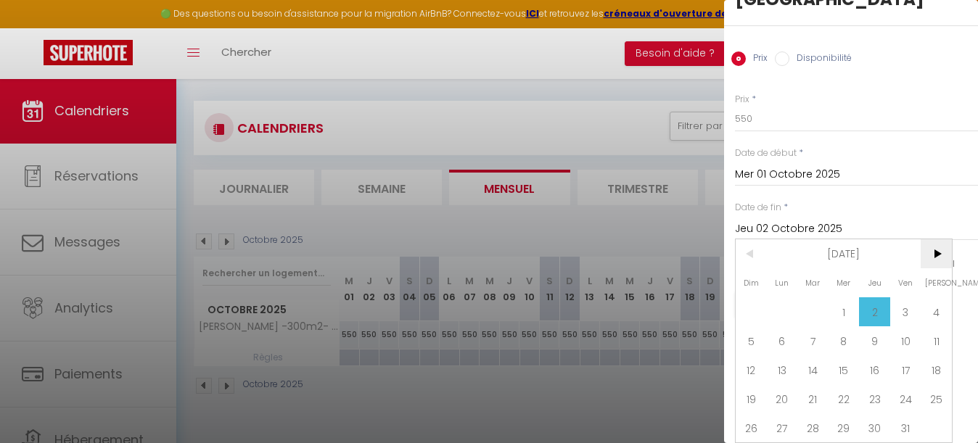
scroll to position [60, 0]
click at [932, 249] on span ">" at bounding box center [936, 253] width 31 height 29
click at [878, 373] on span "18" at bounding box center [874, 369] width 31 height 29
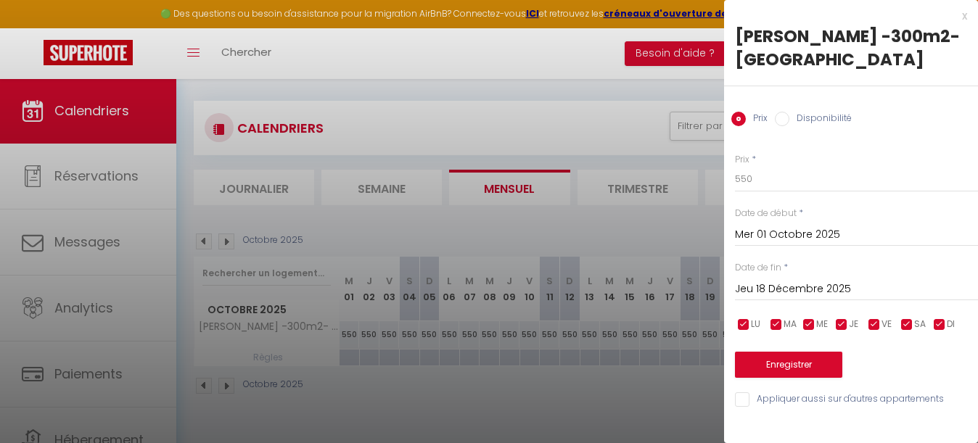
scroll to position [0, 0]
click at [825, 292] on input "Jeu 18 Décembre 2025" at bounding box center [856, 289] width 243 height 19
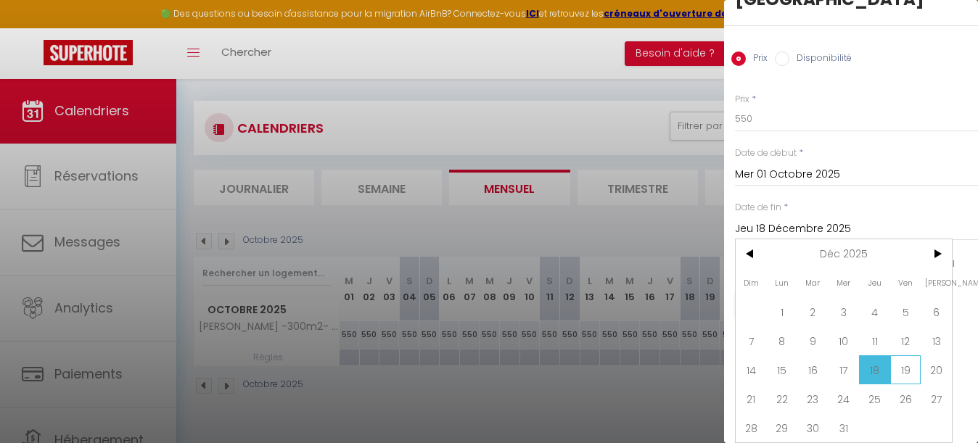
scroll to position [60, 0]
click at [905, 371] on span "19" at bounding box center [905, 369] width 31 height 29
type input "Ven 19 Décembre 2025"
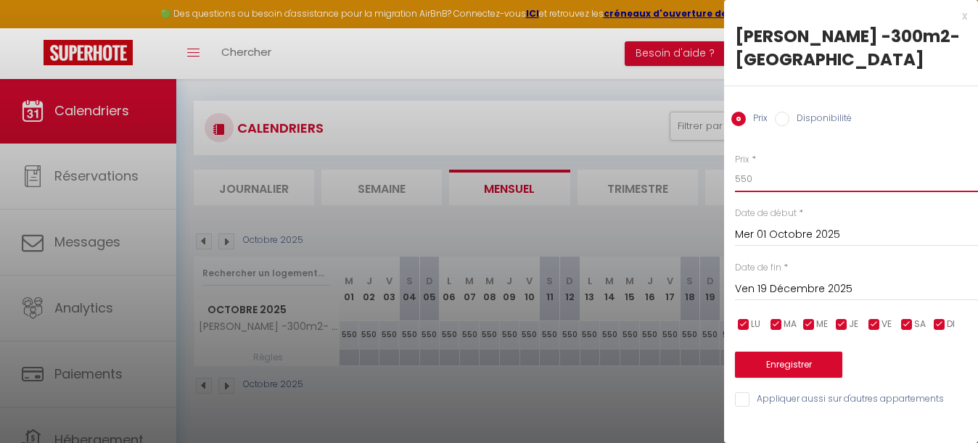
click at [771, 173] on input "550" at bounding box center [856, 179] width 243 height 26
type input "5"
type input "350"
click at [795, 358] on button "Enregistrer" at bounding box center [788, 365] width 107 height 26
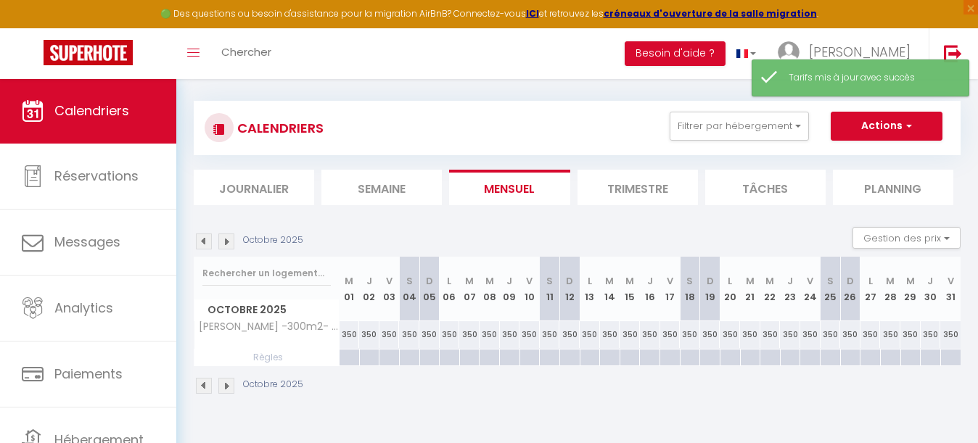
click at [227, 239] on img at bounding box center [226, 242] width 16 height 16
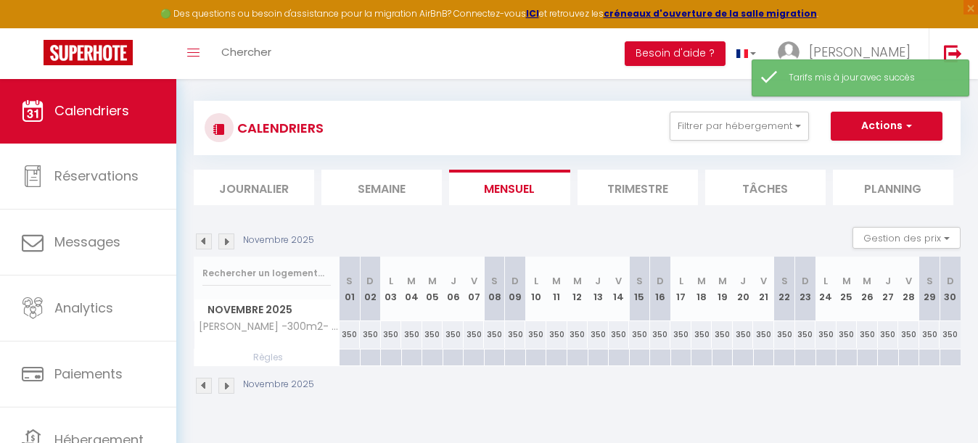
click at [227, 239] on img at bounding box center [226, 242] width 16 height 16
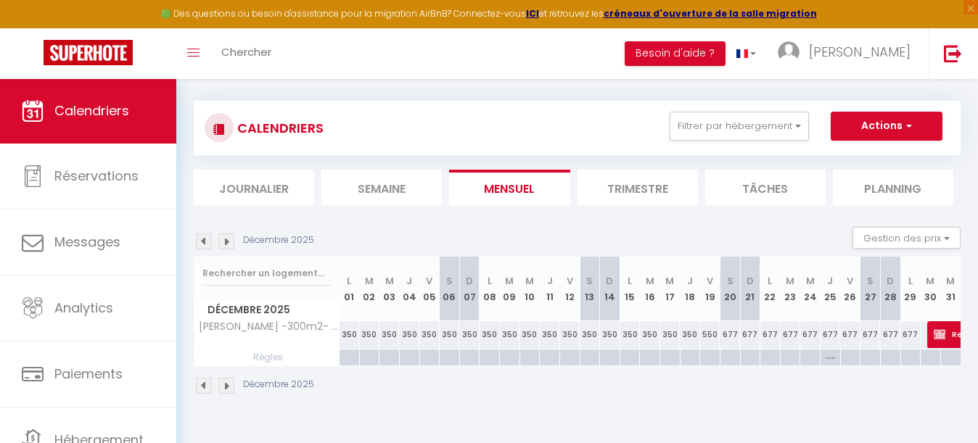
click at [709, 331] on div "550" at bounding box center [710, 334] width 20 height 27
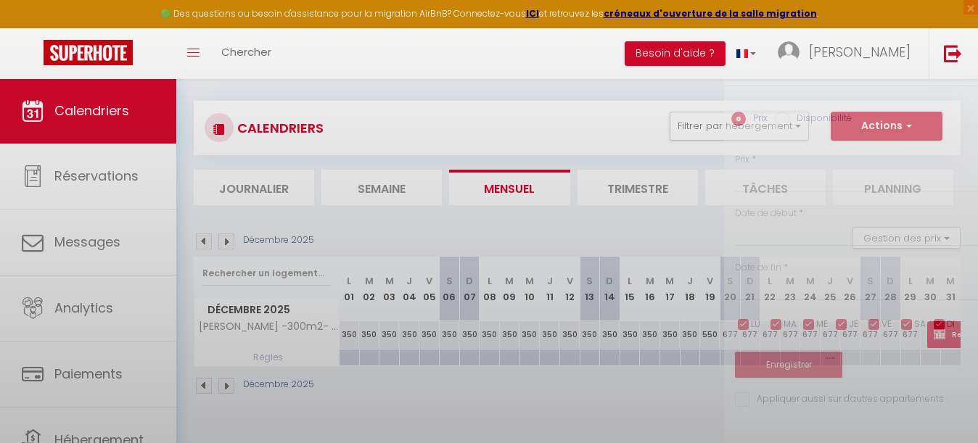
type input "550"
type input "Ven 19 Décembre 2025"
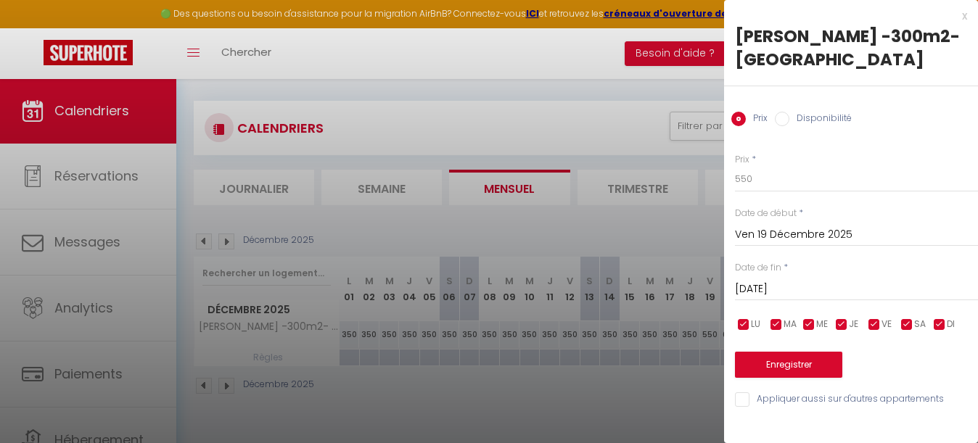
click at [799, 289] on input "[DATE]" at bounding box center [856, 289] width 243 height 19
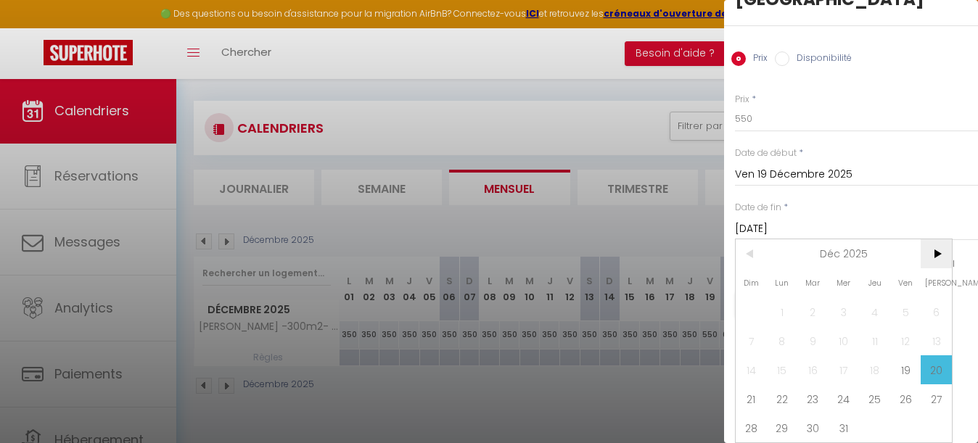
scroll to position [60, 0]
click at [937, 247] on span ">" at bounding box center [936, 253] width 31 height 29
click at [791, 339] on span "5" at bounding box center [782, 340] width 31 height 29
type input "Lun 05 Janvier 2026"
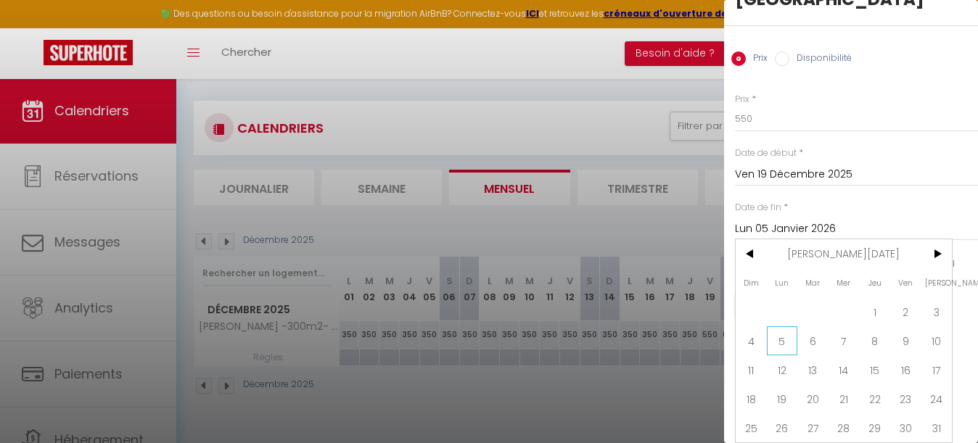
scroll to position [0, 0]
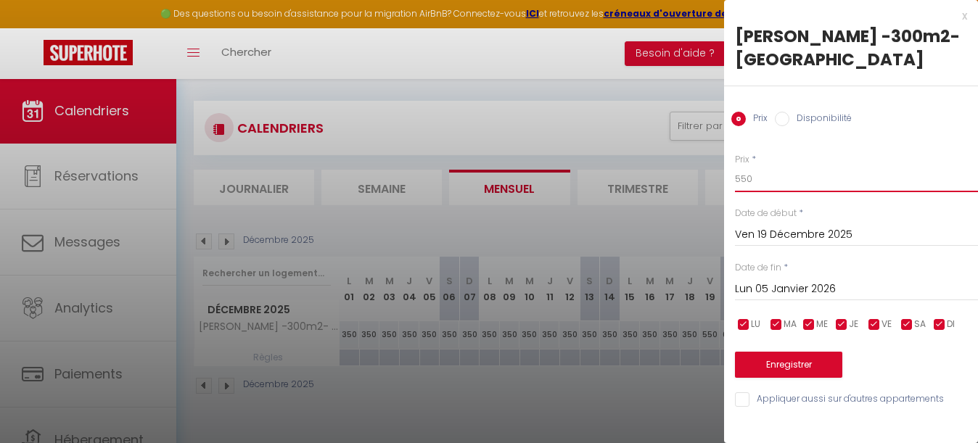
click at [759, 183] on input "550" at bounding box center [856, 179] width 243 height 26
click at [804, 364] on button "Enregistrer" at bounding box center [788, 365] width 107 height 26
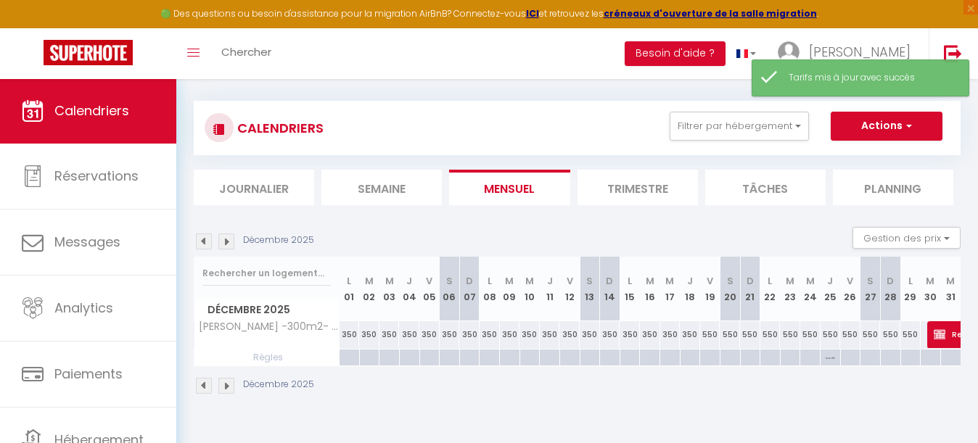
click at [229, 239] on img at bounding box center [226, 242] width 16 height 16
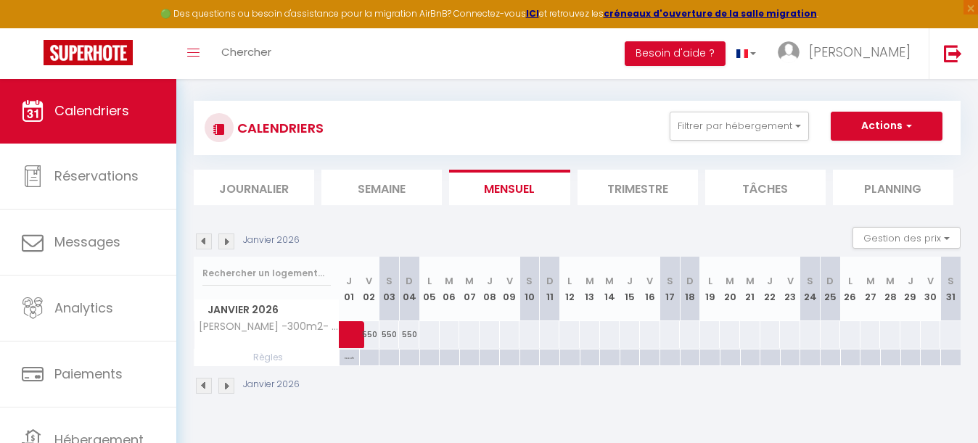
click at [429, 332] on div at bounding box center [429, 334] width 21 height 27
type input "Lun 05 Janvier 2026"
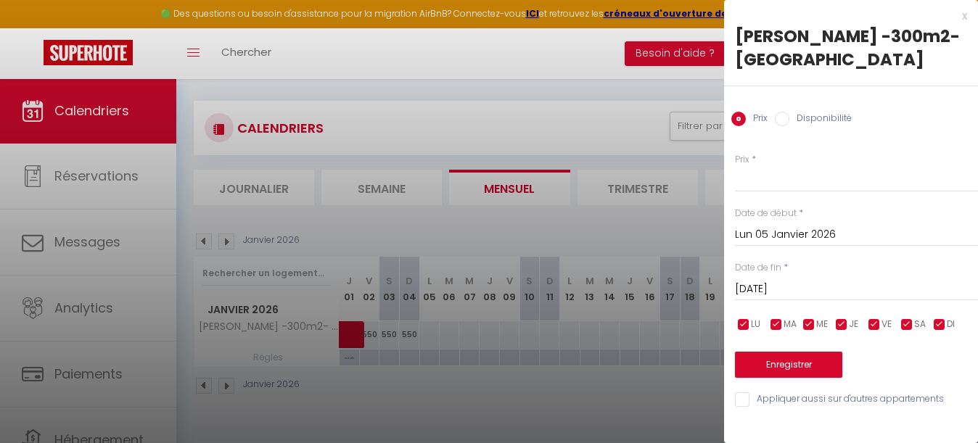
click at [783, 289] on input "[DATE]" at bounding box center [856, 289] width 243 height 19
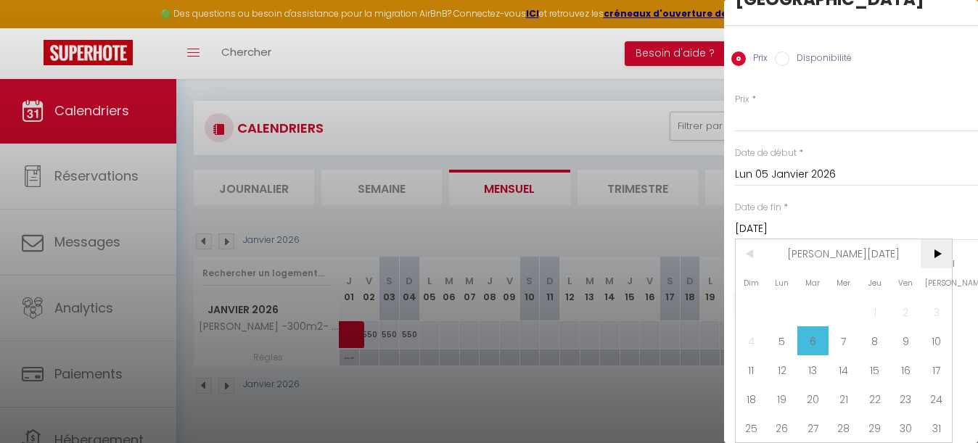
click at [935, 248] on span ">" at bounding box center [936, 253] width 31 height 29
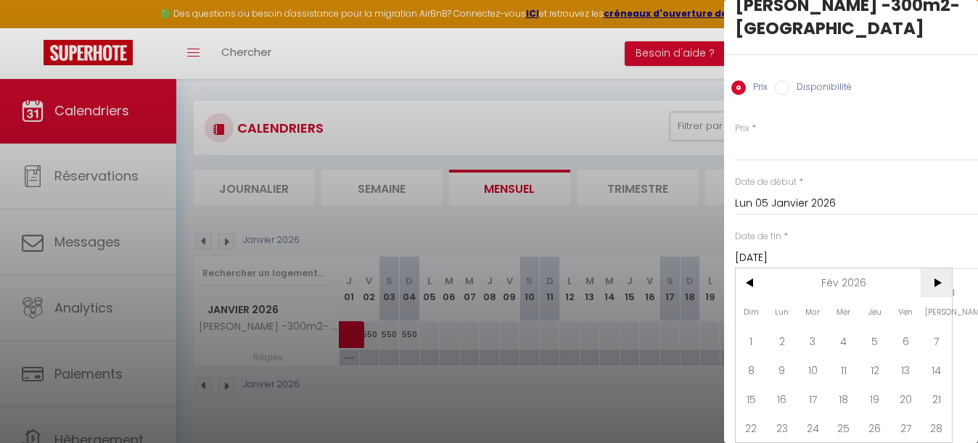
scroll to position [31, 0]
click at [936, 295] on span ">" at bounding box center [936, 282] width 31 height 29
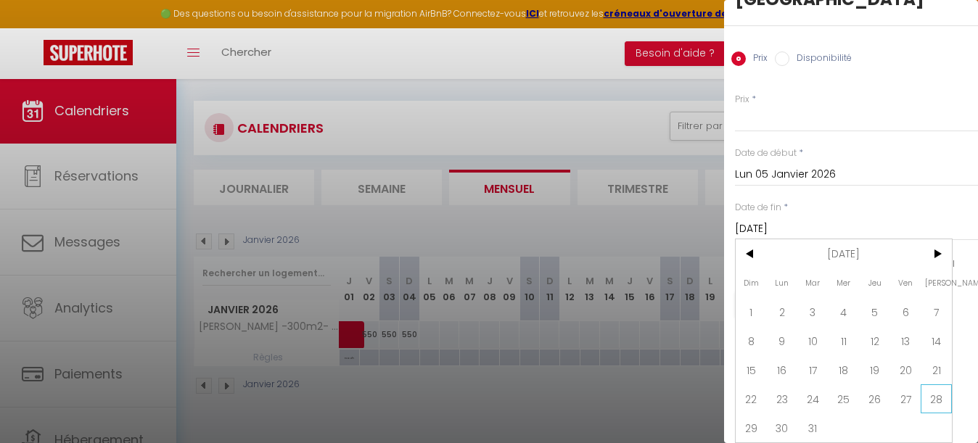
scroll to position [60, 0]
click at [938, 402] on span "28" at bounding box center [936, 398] width 31 height 29
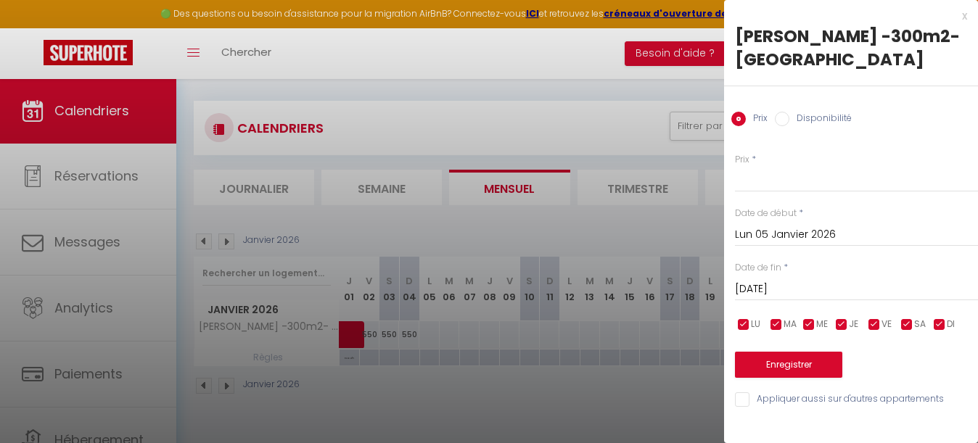
type input "[DATE]"
click at [770, 184] on input "Prix" at bounding box center [856, 179] width 243 height 26
type input "375"
click at [789, 361] on button "Enregistrer" at bounding box center [788, 365] width 107 height 26
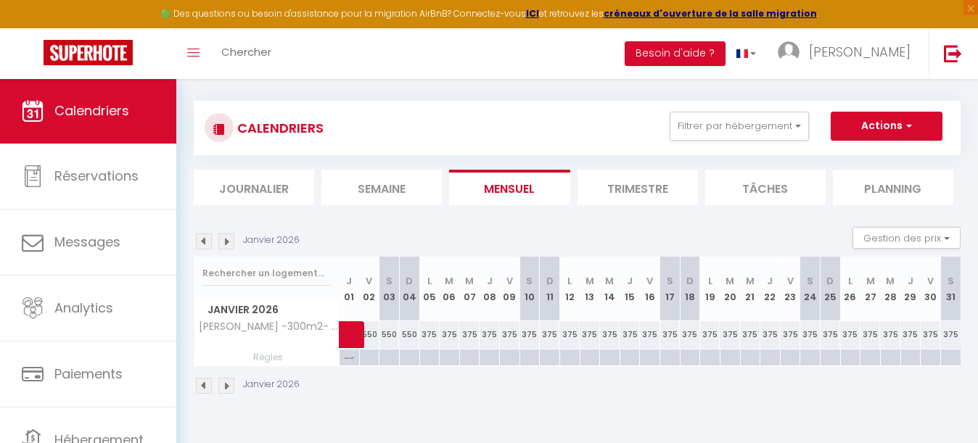
click at [231, 249] on div "[DATE] Gestion des prix Nb Nuits minimum Règles Disponibilité" at bounding box center [577, 242] width 767 height 30
click at [227, 244] on img at bounding box center [226, 242] width 16 height 16
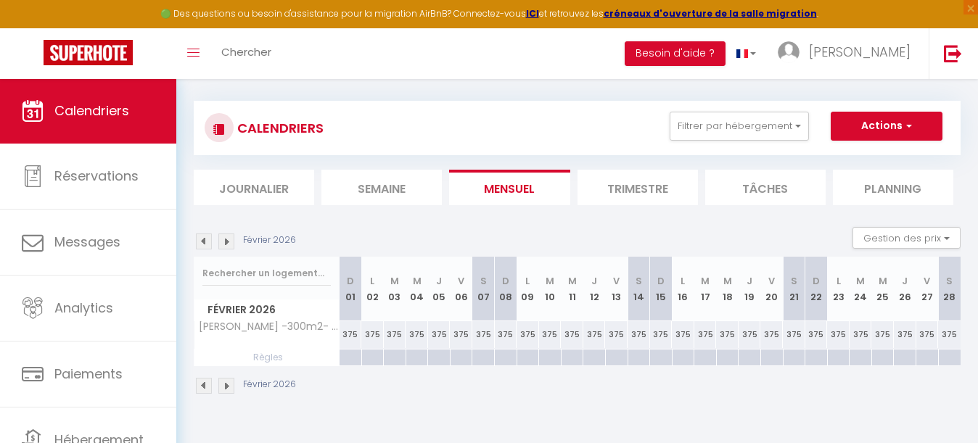
click at [227, 244] on img at bounding box center [226, 242] width 16 height 16
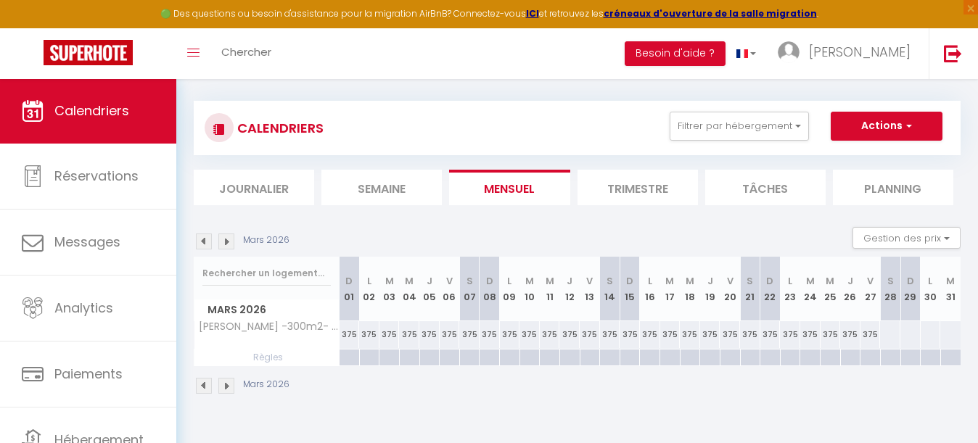
click at [889, 330] on div at bounding box center [889, 334] width 21 height 27
type input "[DATE]"
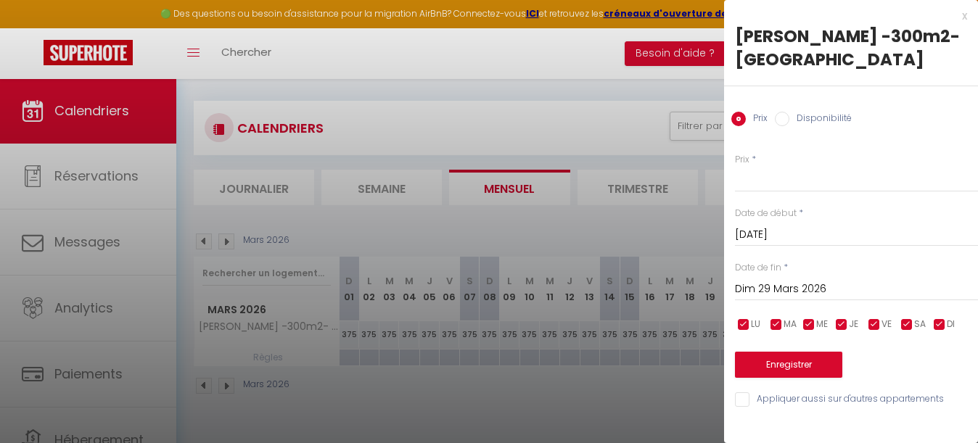
click at [805, 289] on input "Dim 29 Mars 2026" at bounding box center [856, 289] width 243 height 19
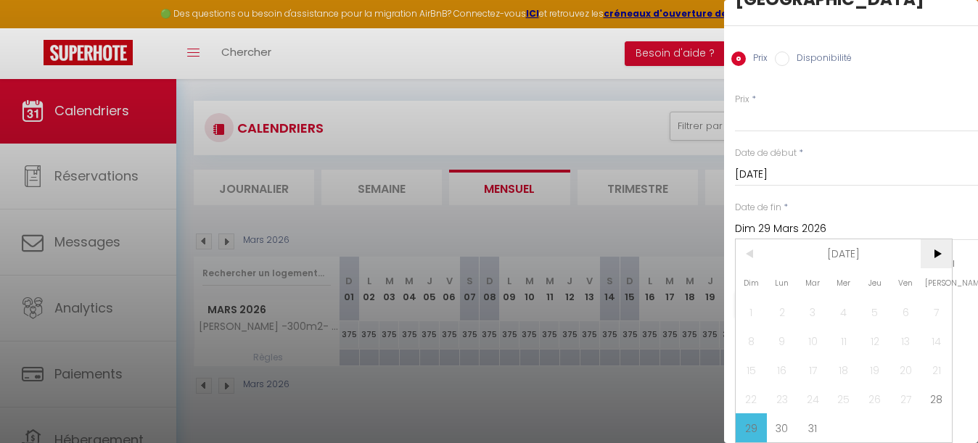
scroll to position [60, 0]
click at [934, 258] on span ">" at bounding box center [936, 253] width 31 height 29
click at [936, 313] on span "2" at bounding box center [936, 311] width 31 height 29
type input "[DATE]"
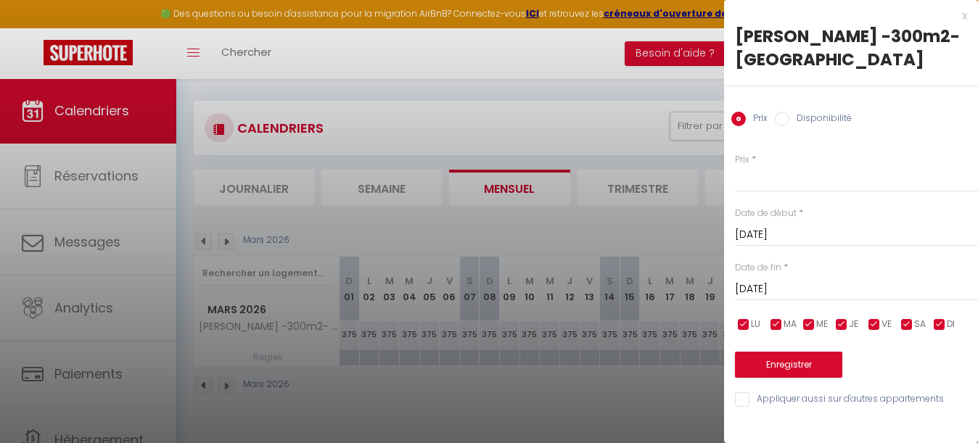
scroll to position [0, 0]
click at [788, 187] on input "Prix" at bounding box center [856, 179] width 243 height 26
type input "500"
click at [794, 370] on button "Enregistrer" at bounding box center [788, 365] width 107 height 26
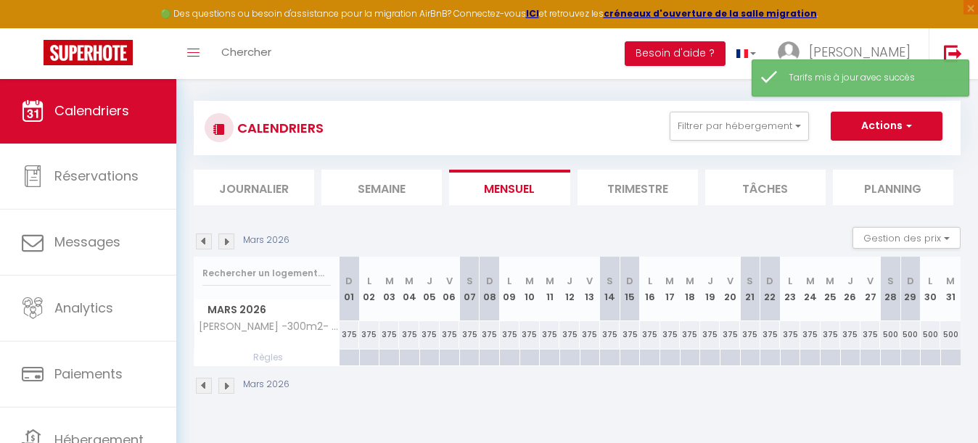
click at [223, 239] on img at bounding box center [226, 242] width 16 height 16
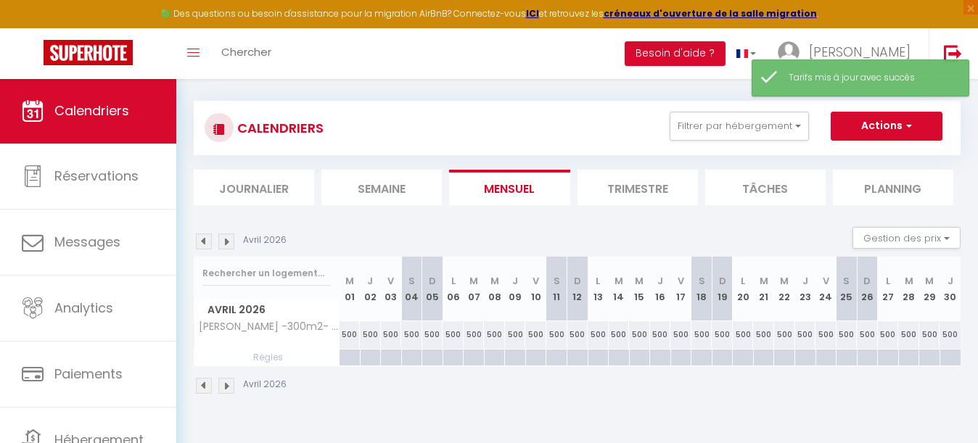
click at [223, 239] on img at bounding box center [226, 242] width 16 height 16
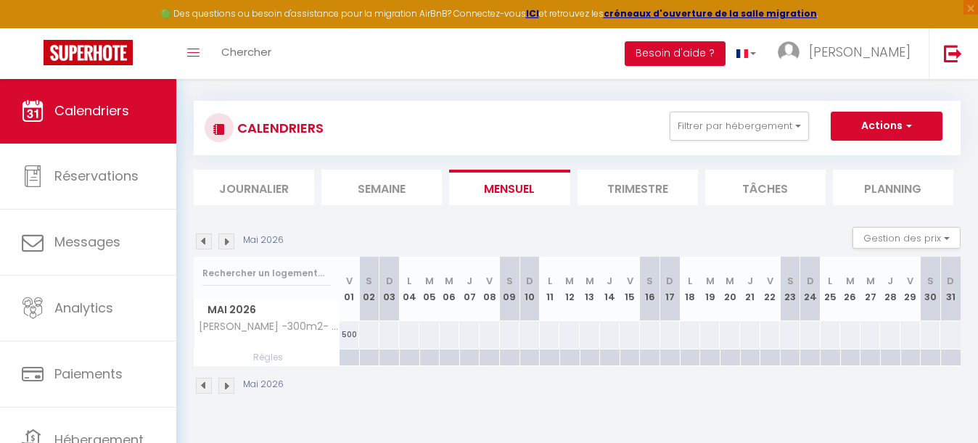
click at [371, 332] on div at bounding box center [368, 334] width 21 height 27
type input "[DATE]"
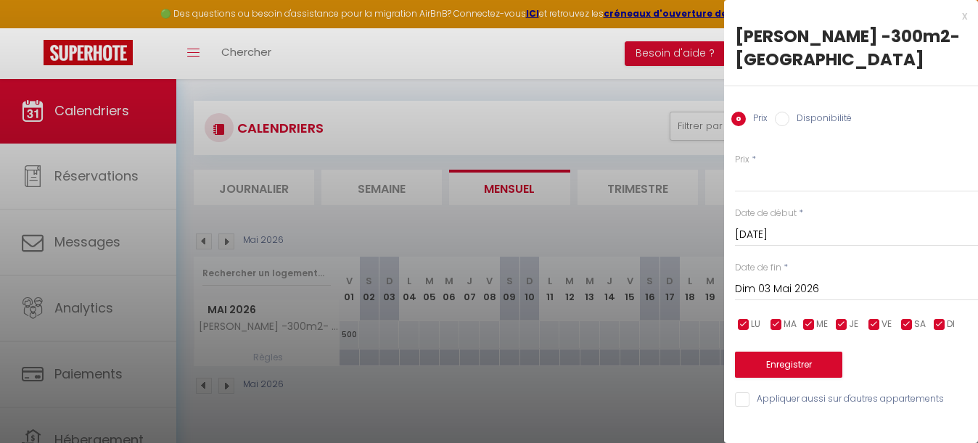
click at [805, 277] on div "[DATE] < [DATE] > Dim Lun Mar Mer Jeu Ven Sam 1 2 3 4 5 6 7 8 9 10 11 12 13 14 …" at bounding box center [856, 288] width 243 height 26
click at [781, 292] on input "Dim 03 Mai 2026" at bounding box center [856, 289] width 243 height 19
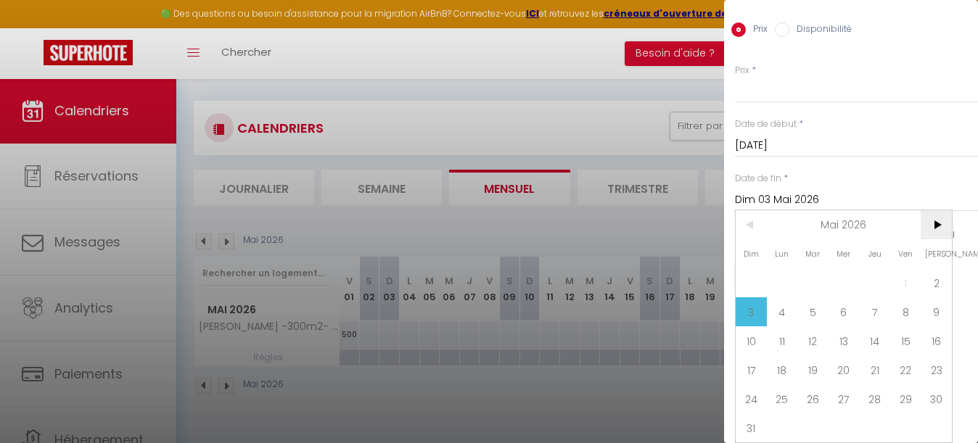
click at [940, 218] on span ">" at bounding box center [936, 224] width 31 height 29
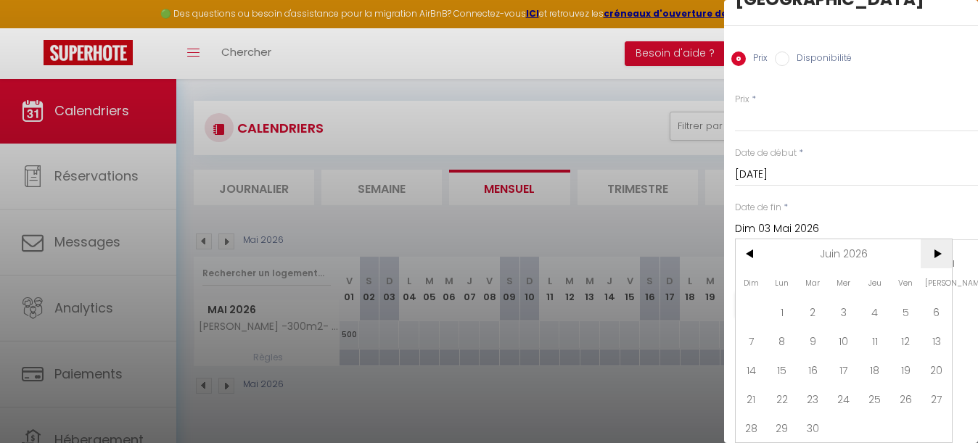
click at [939, 252] on span ">" at bounding box center [936, 253] width 31 height 29
click at [936, 307] on span "4" at bounding box center [936, 311] width 31 height 29
type input "[DATE]"
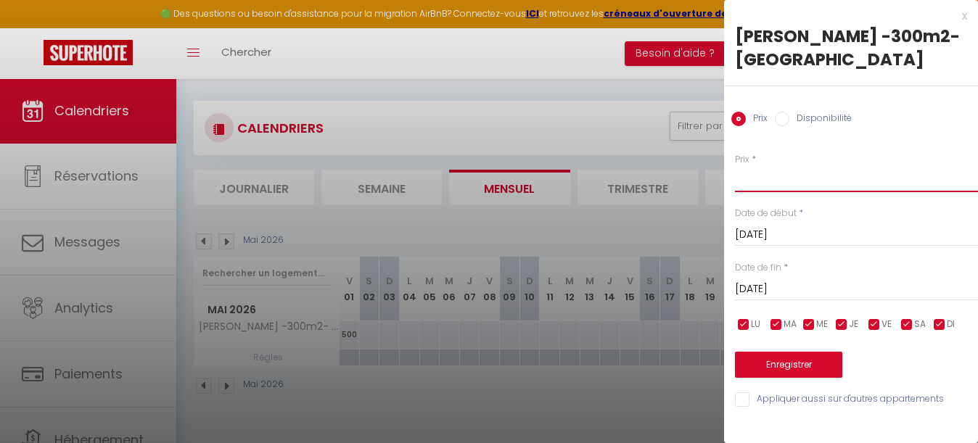
click at [778, 186] on input "Prix" at bounding box center [856, 179] width 243 height 26
type input "600"
click at [789, 366] on button "Enregistrer" at bounding box center [788, 365] width 107 height 26
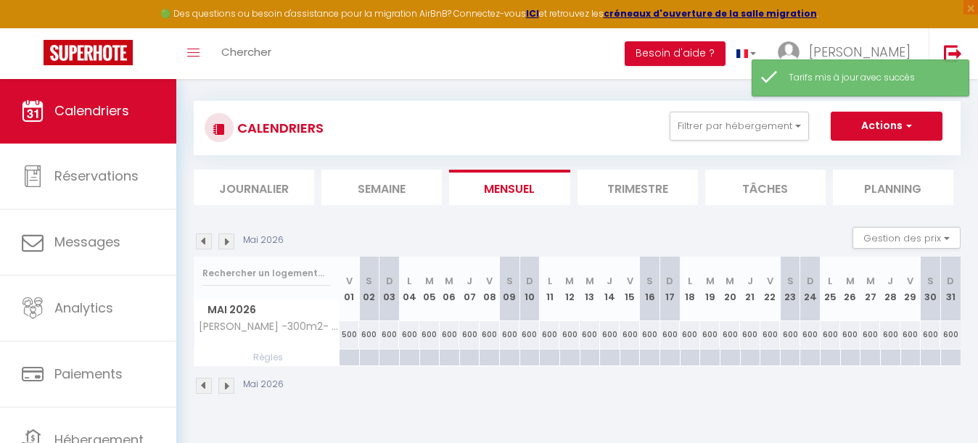
click at [229, 240] on img at bounding box center [226, 242] width 16 height 16
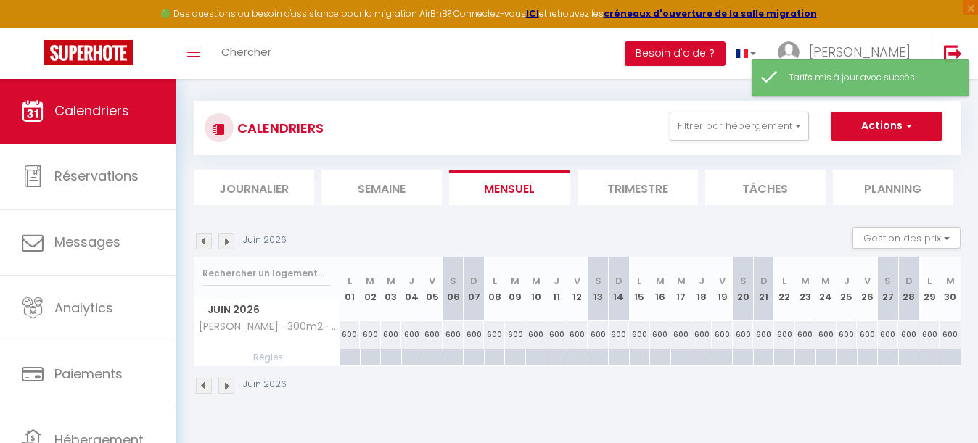
click at [229, 240] on img at bounding box center [226, 242] width 16 height 16
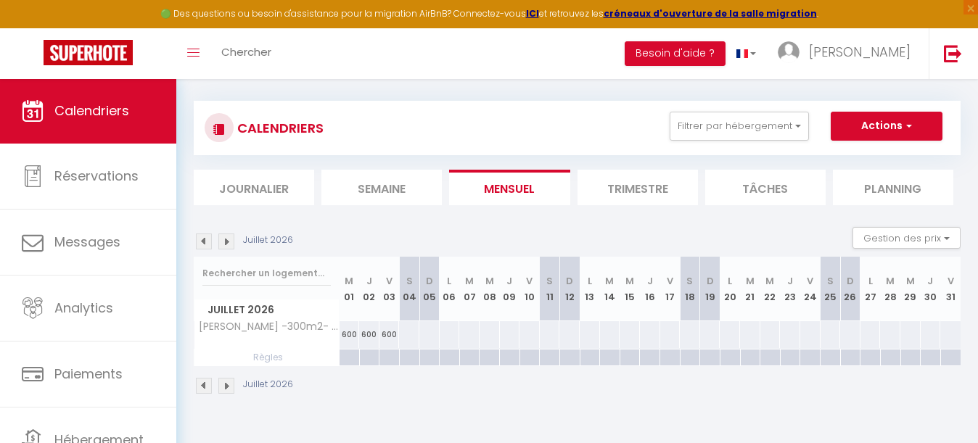
click at [409, 333] on div at bounding box center [408, 334] width 21 height 27
type input "[DATE]"
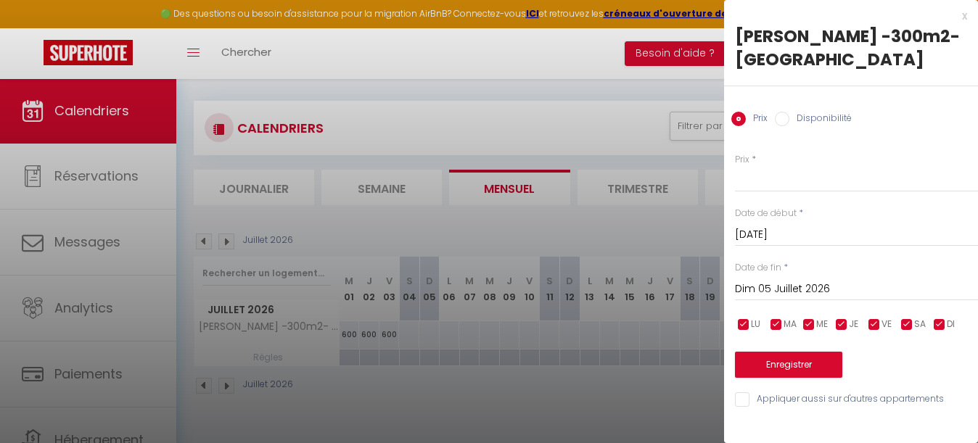
click at [787, 281] on input "Dim 05 Juillet 2026" at bounding box center [856, 289] width 243 height 19
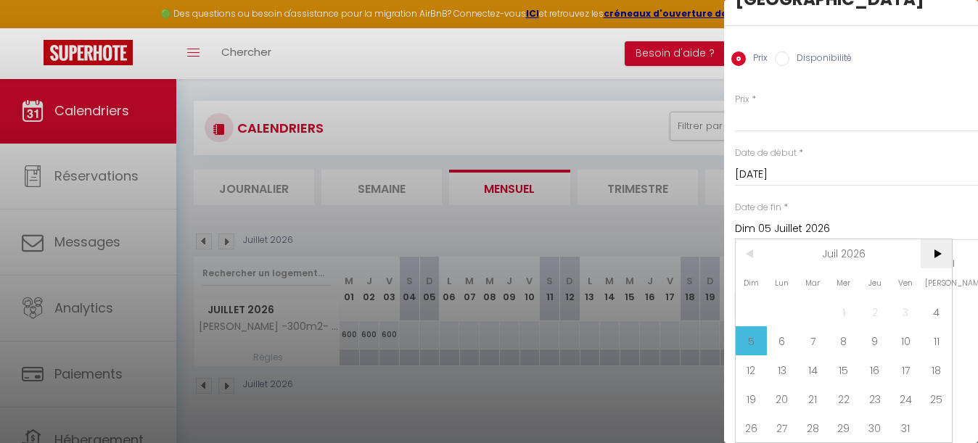
scroll to position [60, 0]
click at [936, 254] on span ">" at bounding box center [936, 253] width 31 height 29
click at [909, 422] on span "28" at bounding box center [905, 427] width 31 height 29
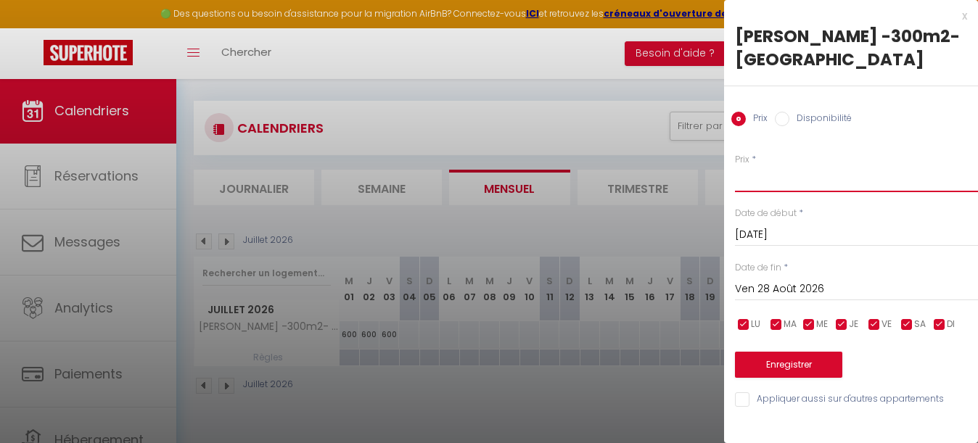
click at [785, 184] on input "Prix" at bounding box center [856, 179] width 243 height 26
click at [783, 289] on input "Ven 28 Août 2026" at bounding box center [856, 289] width 243 height 19
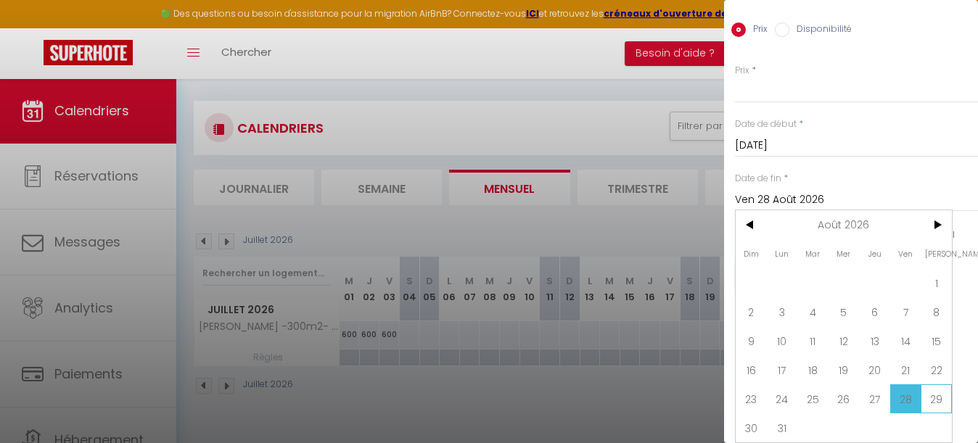
scroll to position [89, 0]
click at [937, 391] on span "29" at bounding box center [936, 398] width 31 height 29
type input "[DATE]"
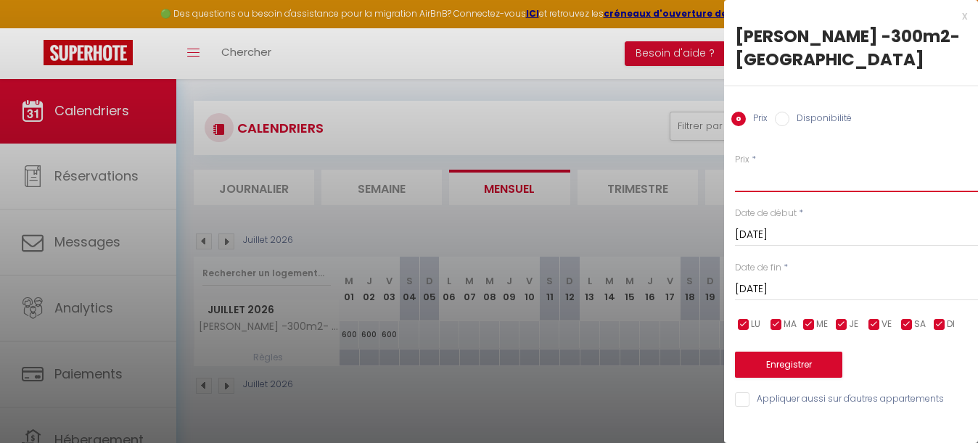
click at [762, 184] on input "Prix" at bounding box center [856, 179] width 243 height 26
type input "700"
click at [792, 371] on button "Enregistrer" at bounding box center [788, 365] width 107 height 26
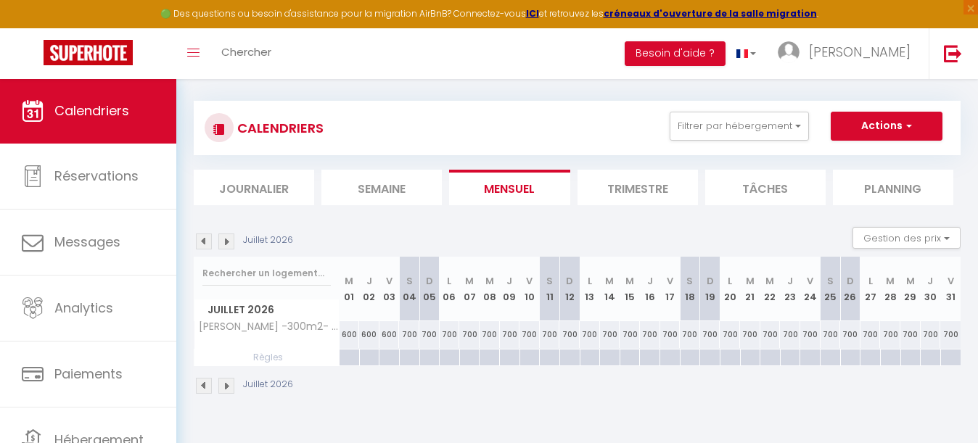
click at [231, 247] on img at bounding box center [226, 242] width 16 height 16
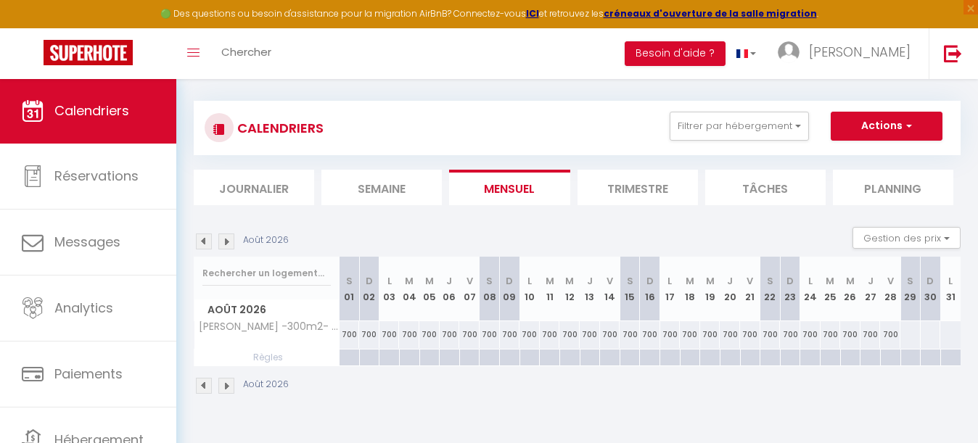
click at [912, 335] on div at bounding box center [909, 334] width 21 height 27
type input "[DATE]"
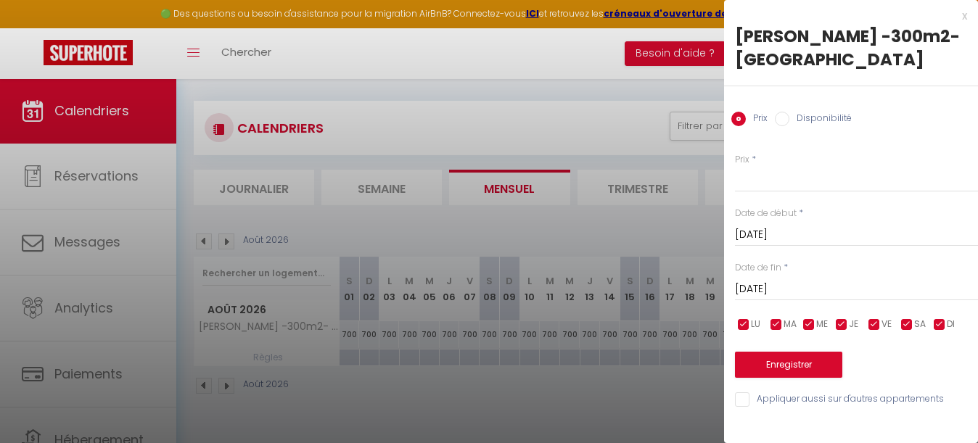
click at [812, 291] on input "[DATE]" at bounding box center [856, 289] width 243 height 19
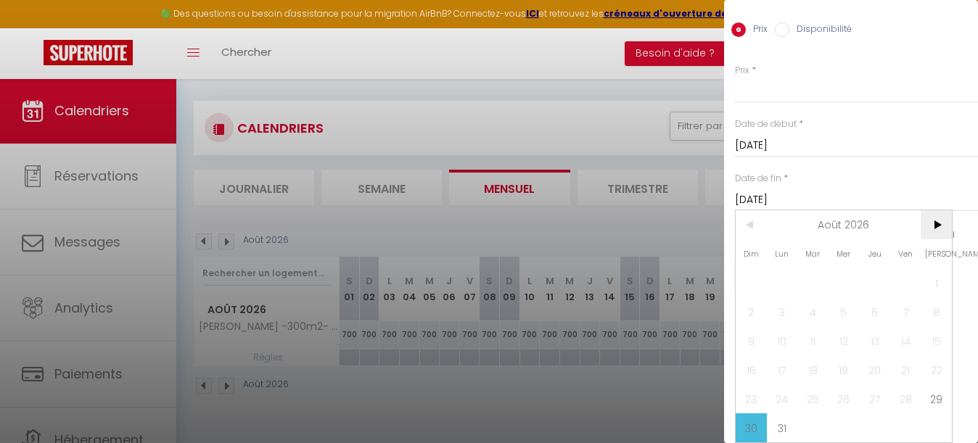
click at [936, 222] on span ">" at bounding box center [936, 224] width 31 height 29
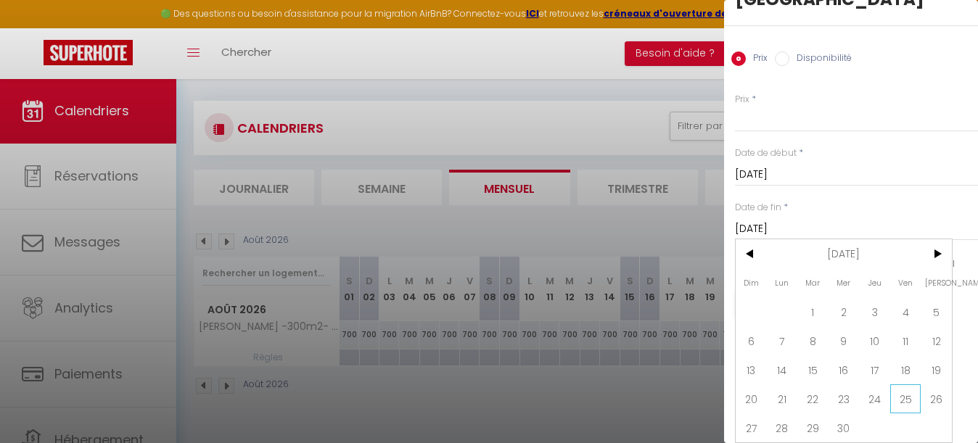
click at [913, 402] on span "25" at bounding box center [905, 398] width 31 height 29
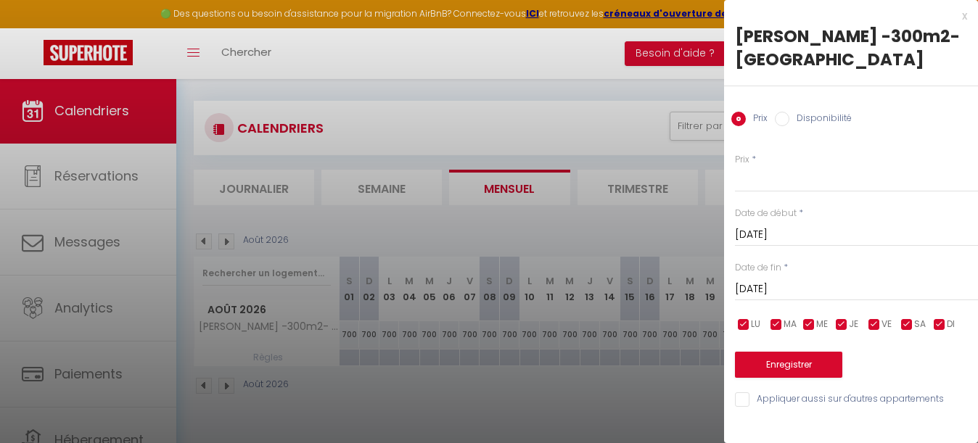
click at [863, 288] on input "[DATE]" at bounding box center [856, 289] width 243 height 19
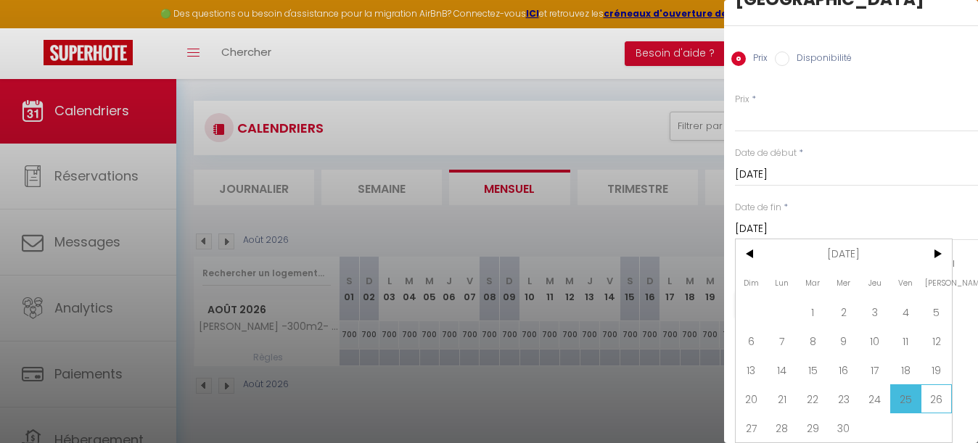
scroll to position [60, 0]
click at [936, 392] on span "26" at bounding box center [936, 398] width 31 height 29
type input "[DATE]"
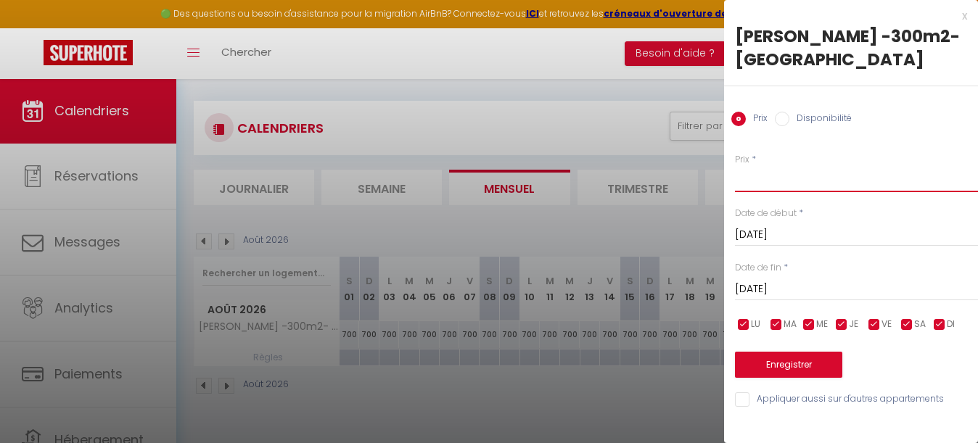
click at [762, 178] on input "Prix" at bounding box center [856, 179] width 243 height 26
type input "475"
click at [796, 369] on button "Enregistrer" at bounding box center [788, 365] width 107 height 26
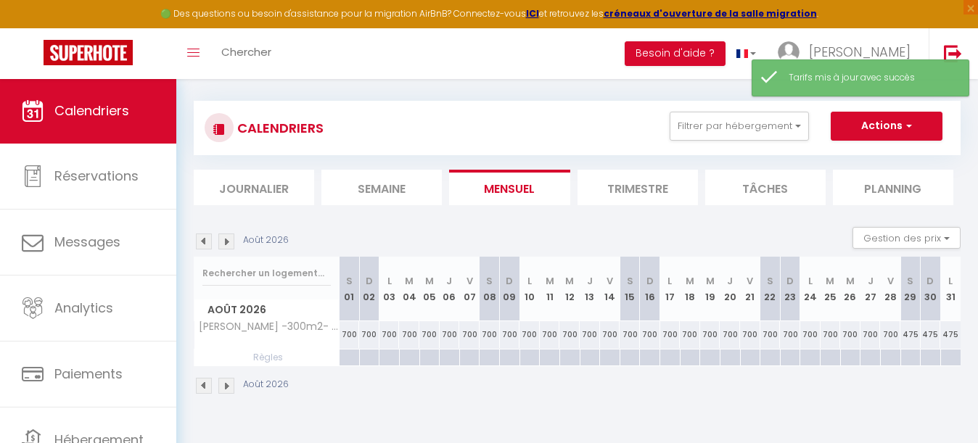
click at [202, 240] on img at bounding box center [204, 242] width 16 height 16
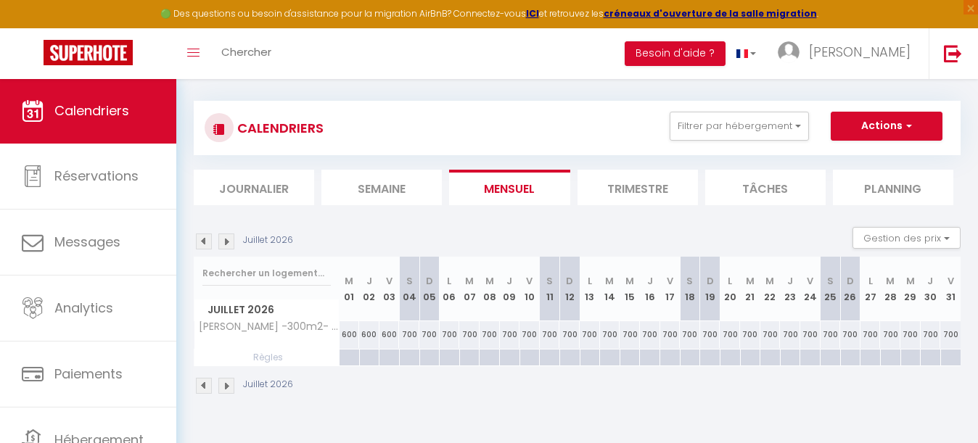
click at [411, 356] on div at bounding box center [409, 358] width 20 height 17
type input "[DATE]"
type input "Dim 05 Juillet 2026"
select select
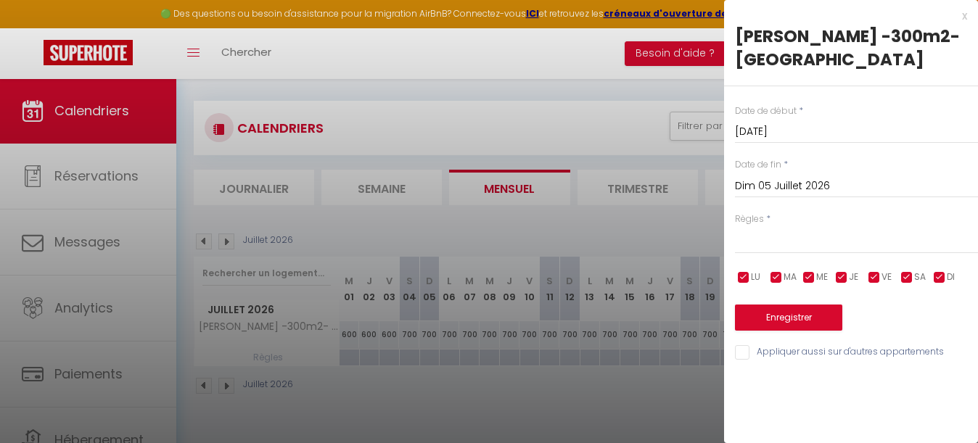
click at [778, 178] on input "Dim 05 Juillet 2026" at bounding box center [856, 186] width 243 height 19
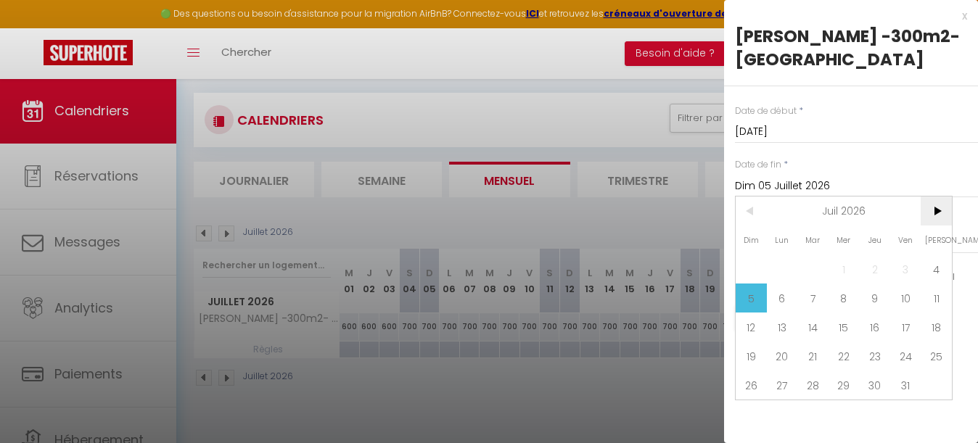
scroll to position [78, 0]
click at [939, 213] on span ">" at bounding box center [936, 211] width 31 height 29
click at [942, 390] on span "29" at bounding box center [936, 385] width 31 height 29
type input "[DATE]"
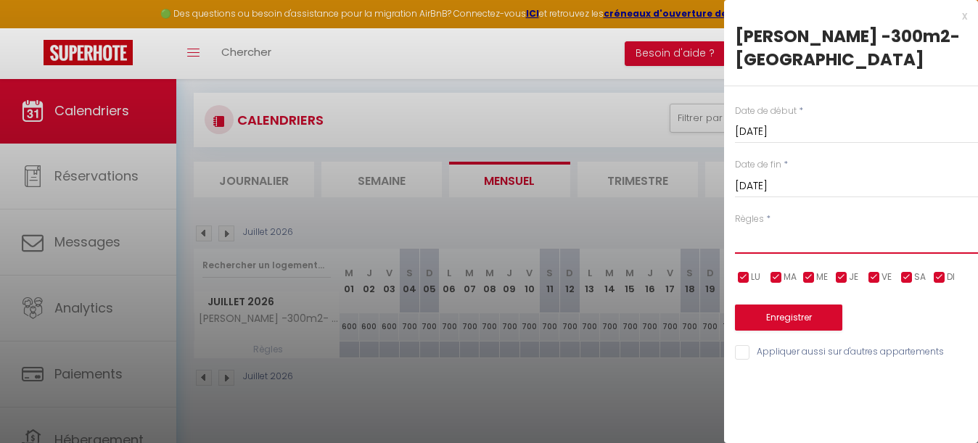
select select "3"
click at [905, 276] on input "checkbox" at bounding box center [906, 278] width 15 height 15
checkbox input "false"
click at [802, 316] on button "Enregistrer" at bounding box center [788, 318] width 107 height 26
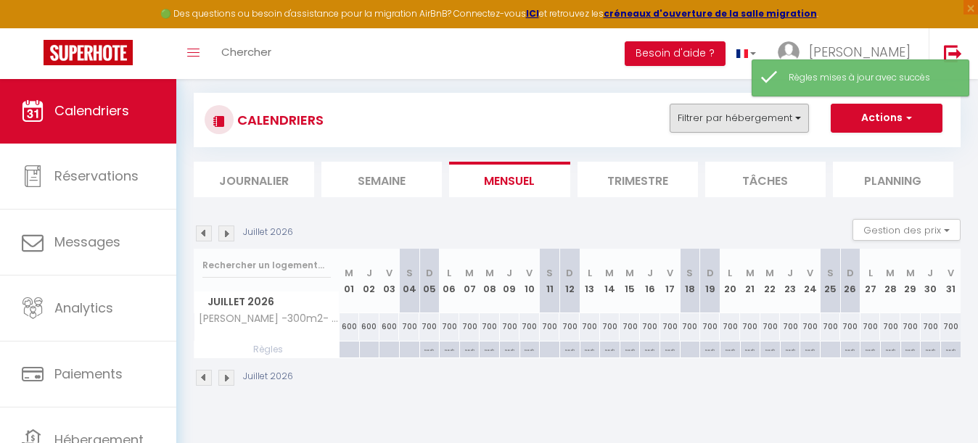
click at [763, 120] on button "Filtrer par hébergement" at bounding box center [739, 118] width 139 height 29
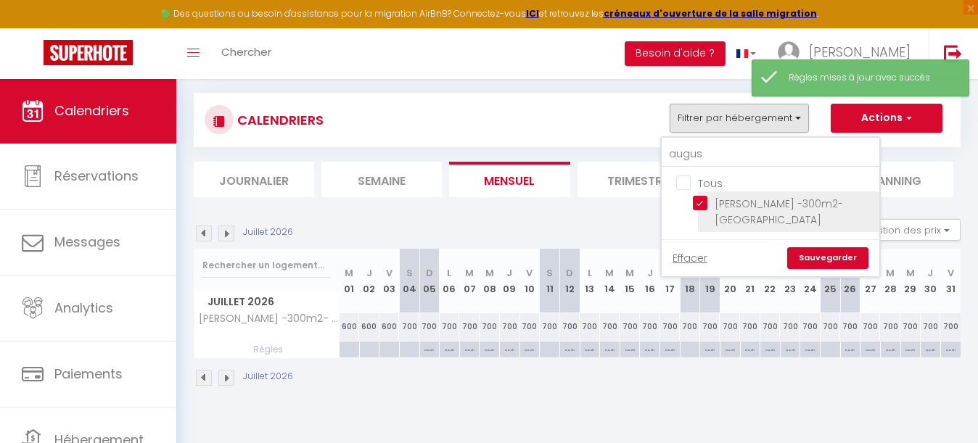
click at [704, 204] on input "[PERSON_NAME] -300m2- [GEOGRAPHIC_DATA]" at bounding box center [783, 203] width 181 height 15
checkbox input "false"
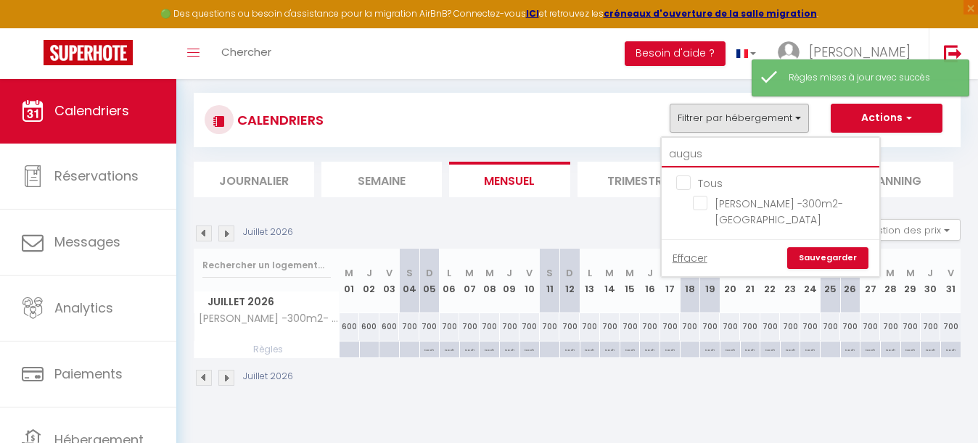
click at [707, 157] on input "augus" at bounding box center [771, 154] width 218 height 26
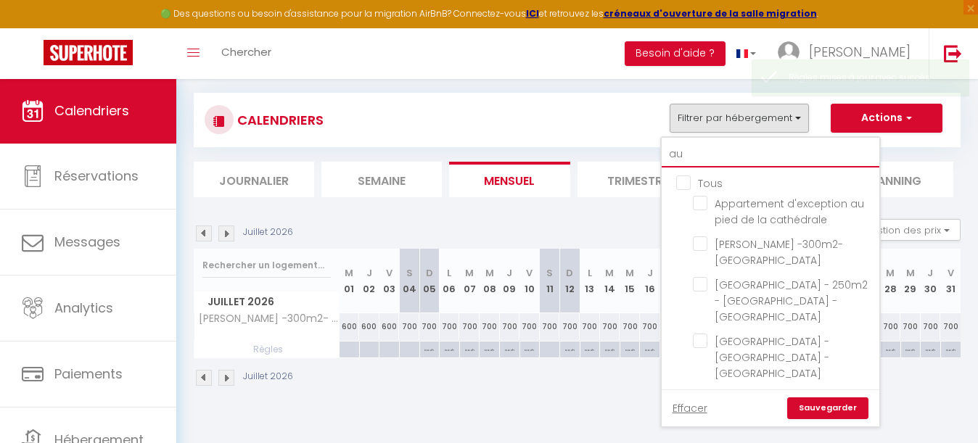
type input "a"
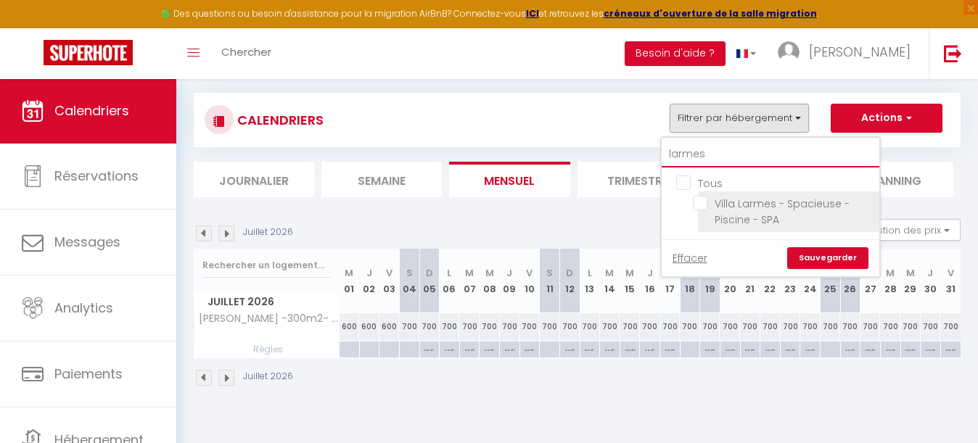
type input "larmes"
click at [699, 203] on input "Villa Larmes - Spacieuse - Piscine - SPA" at bounding box center [783, 203] width 181 height 15
checkbox input "true"
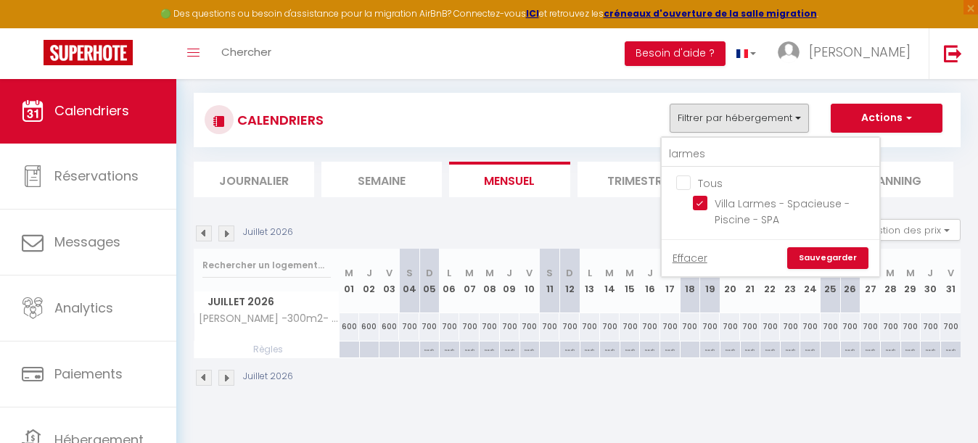
click at [830, 252] on link "Sauvegarder" at bounding box center [827, 258] width 81 height 22
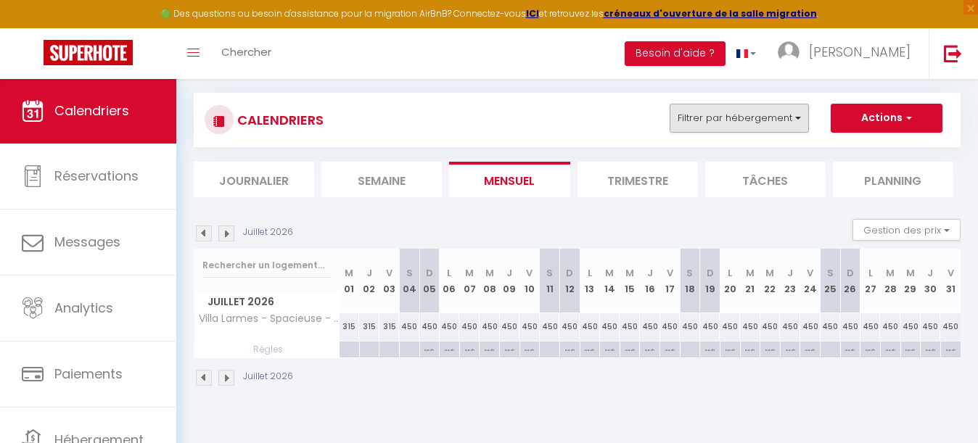
click at [738, 112] on button "Filtrer par hébergement" at bounding box center [739, 118] width 139 height 29
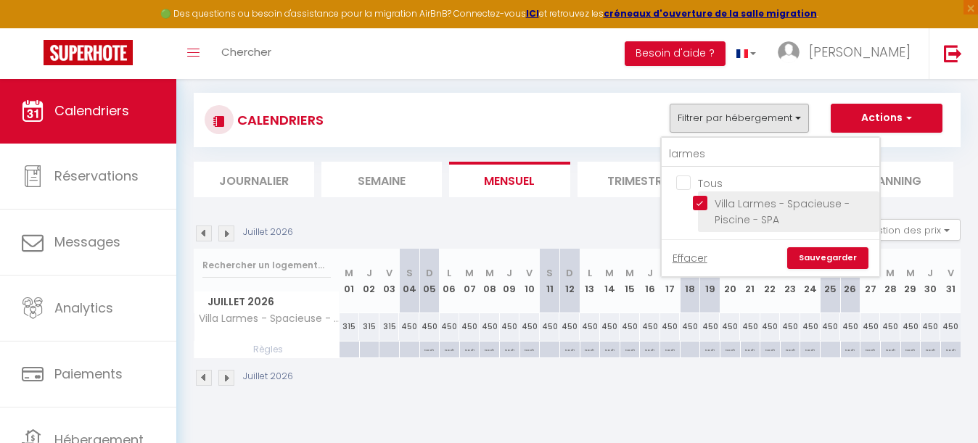
click at [701, 206] on input "Villa Larmes - Spacieuse - Piscine - SPA" at bounding box center [783, 203] width 181 height 15
checkbox input "false"
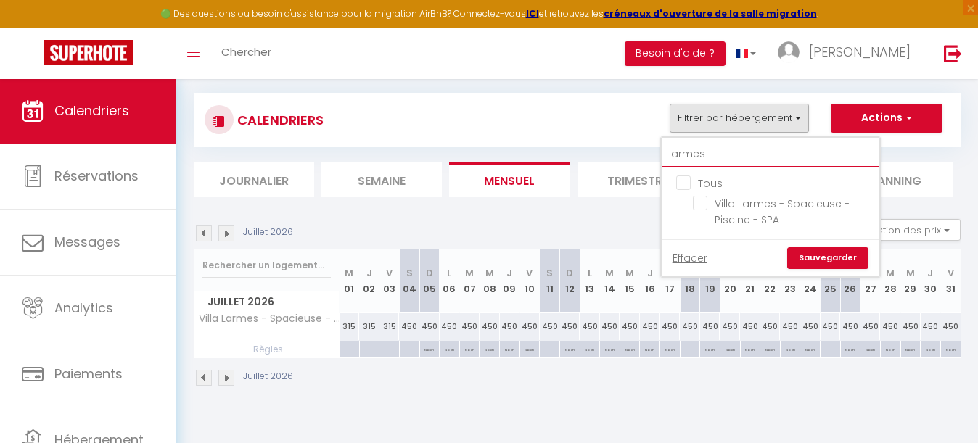
click at [720, 157] on input "larmes" at bounding box center [771, 154] width 218 height 26
type input "l"
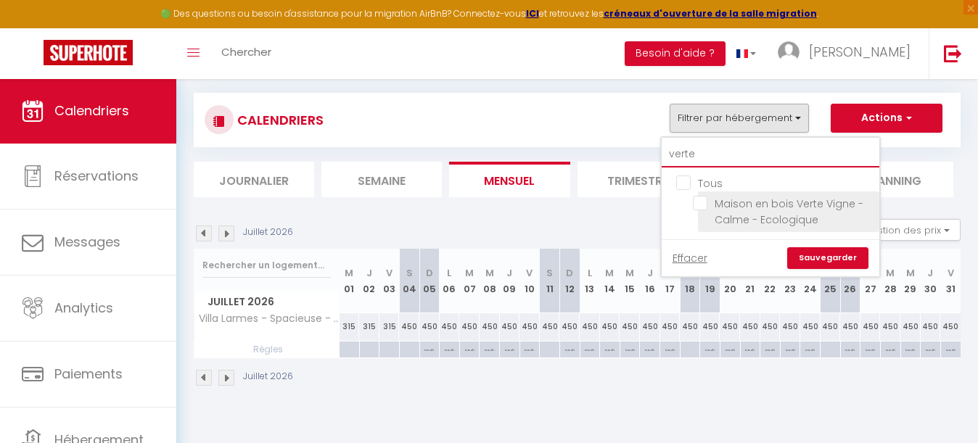
type input "verte"
click at [704, 202] on input "Maison en bois Verte Vigne - Calme - Ecologique" at bounding box center [783, 203] width 181 height 15
checkbox input "true"
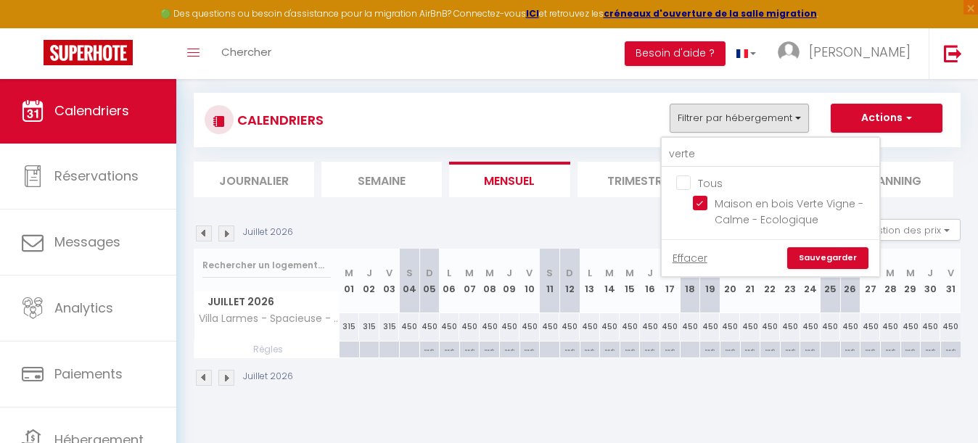
click at [801, 253] on link "Sauvegarder" at bounding box center [827, 258] width 81 height 22
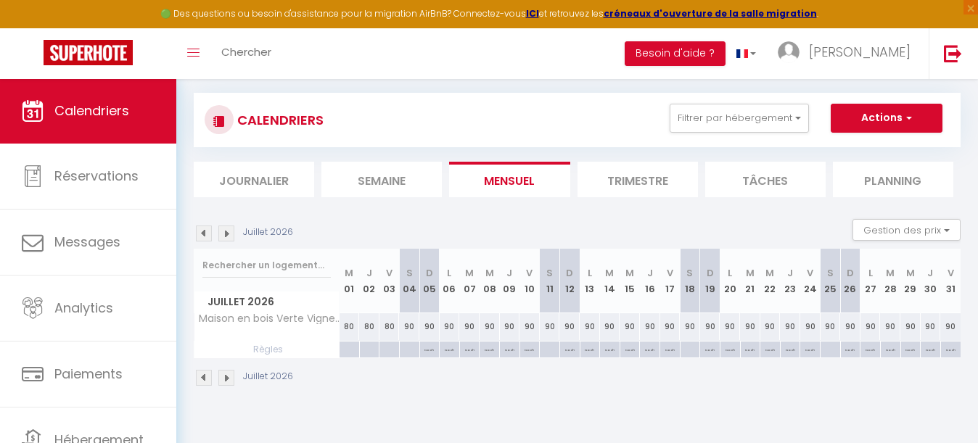
click at [203, 236] on img at bounding box center [204, 234] width 16 height 16
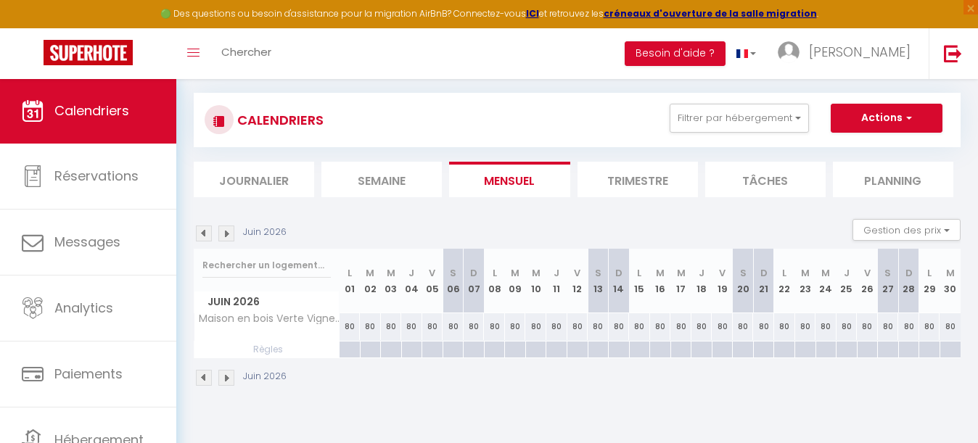
click at [203, 236] on img at bounding box center [204, 234] width 16 height 16
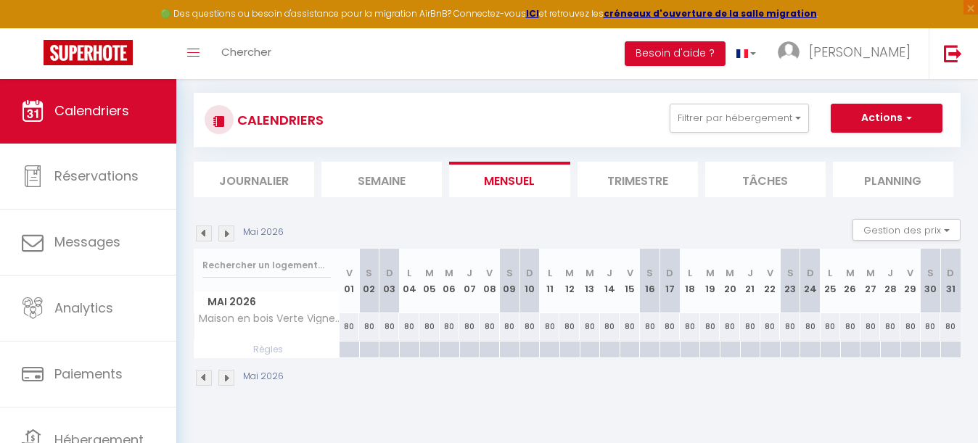
click at [203, 236] on img at bounding box center [204, 234] width 16 height 16
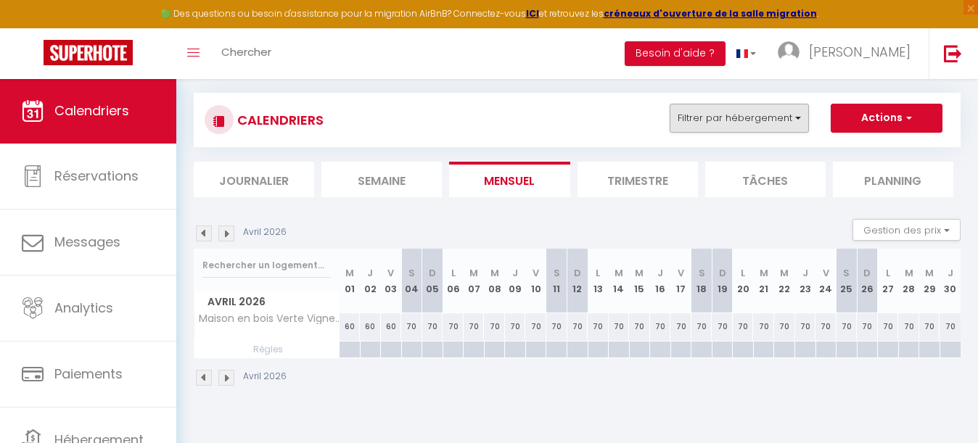
click at [734, 118] on button "Filtrer par hébergement" at bounding box center [739, 118] width 139 height 29
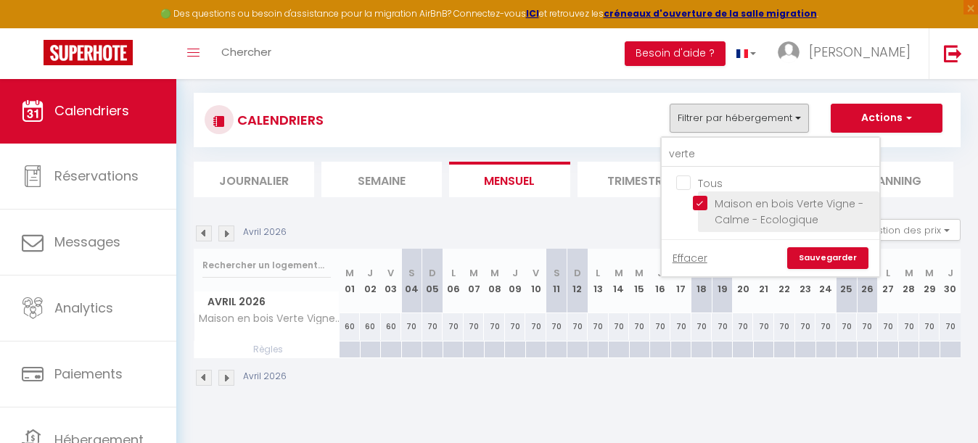
click at [703, 196] on input "Maison en bois Verte Vigne - Calme - Ecologique" at bounding box center [783, 203] width 181 height 15
checkbox input "false"
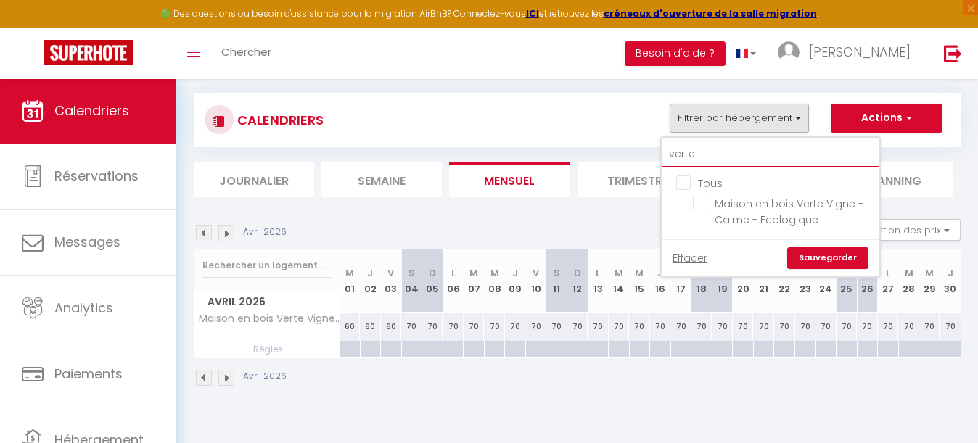
click at [707, 155] on input "verte" at bounding box center [771, 154] width 218 height 26
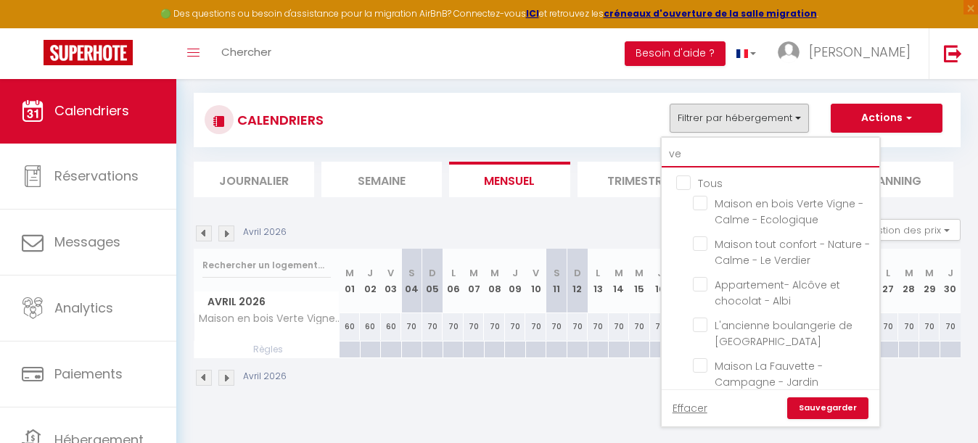
type input "v"
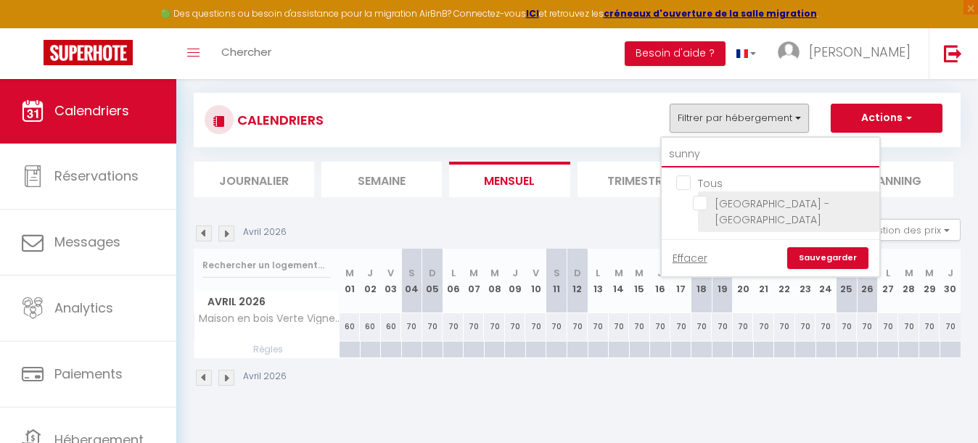
type input "sunny"
click at [700, 204] on input "[GEOGRAPHIC_DATA] - [GEOGRAPHIC_DATA]" at bounding box center [783, 203] width 181 height 15
checkbox input "true"
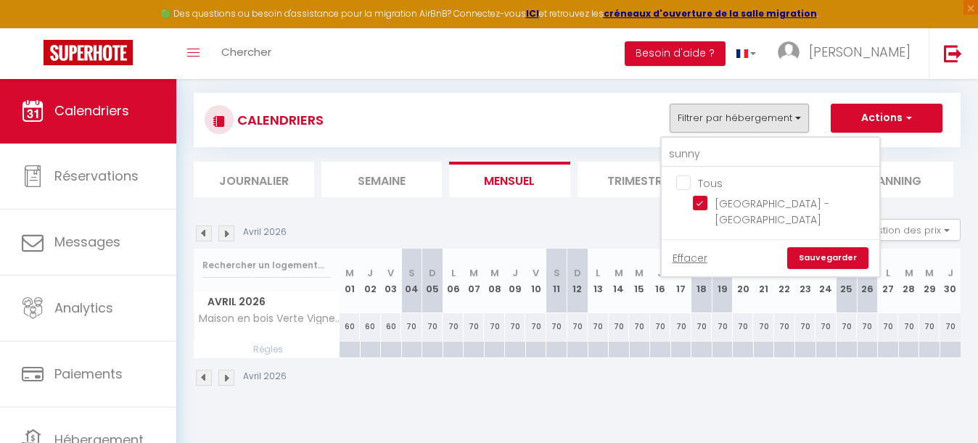
click at [818, 259] on link "Sauvegarder" at bounding box center [827, 258] width 81 height 22
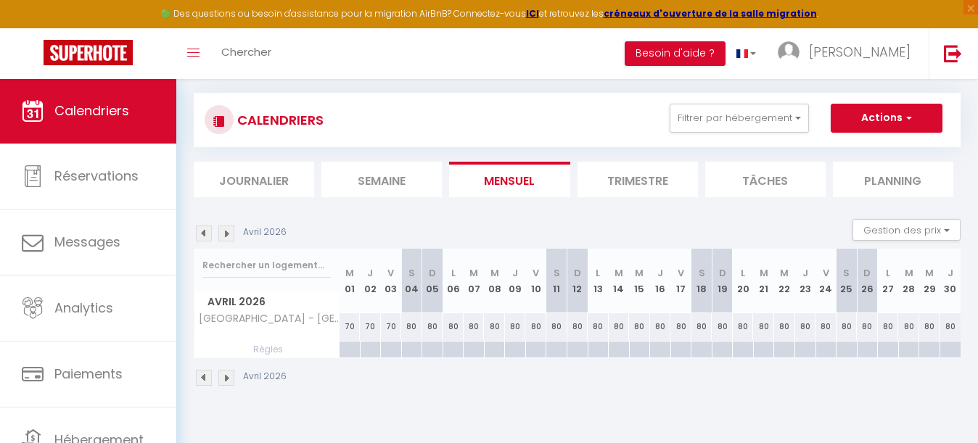
click at [225, 236] on img at bounding box center [226, 234] width 16 height 16
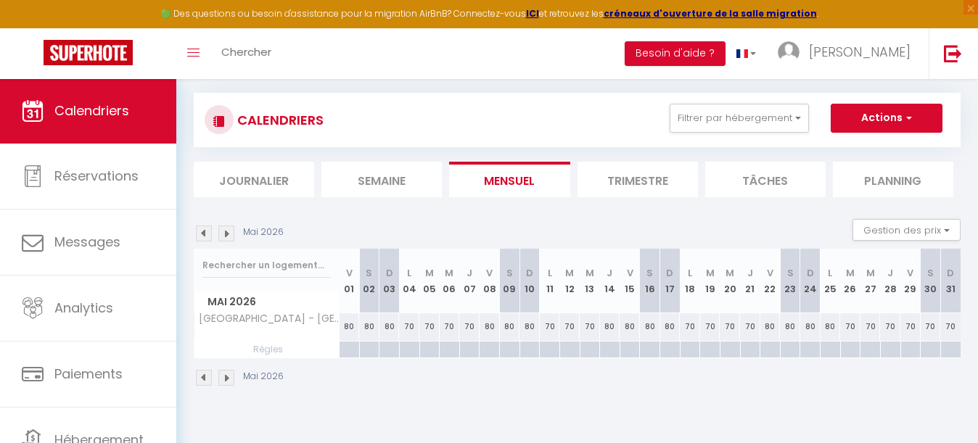
click at [225, 236] on img at bounding box center [226, 234] width 16 height 16
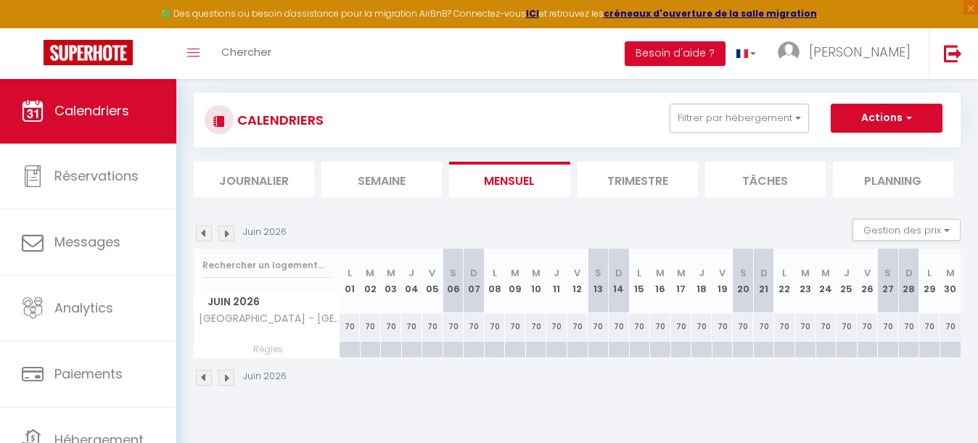
click at [225, 236] on img at bounding box center [226, 234] width 16 height 16
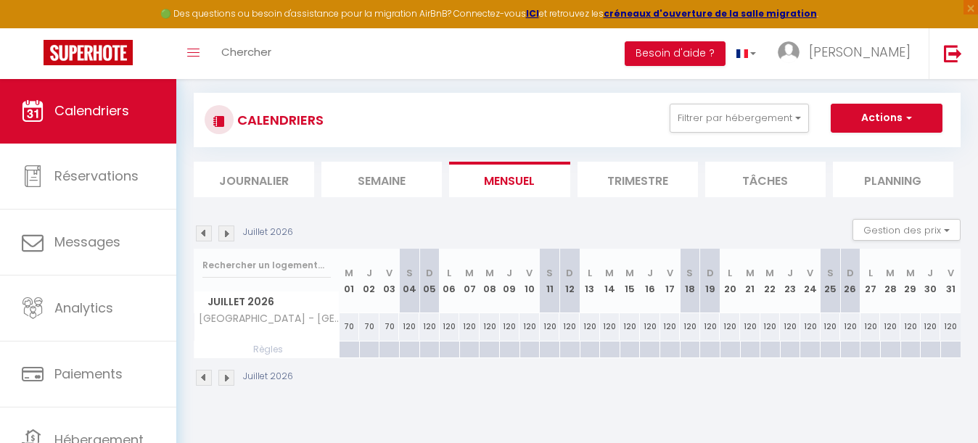
click at [225, 236] on img at bounding box center [226, 234] width 16 height 16
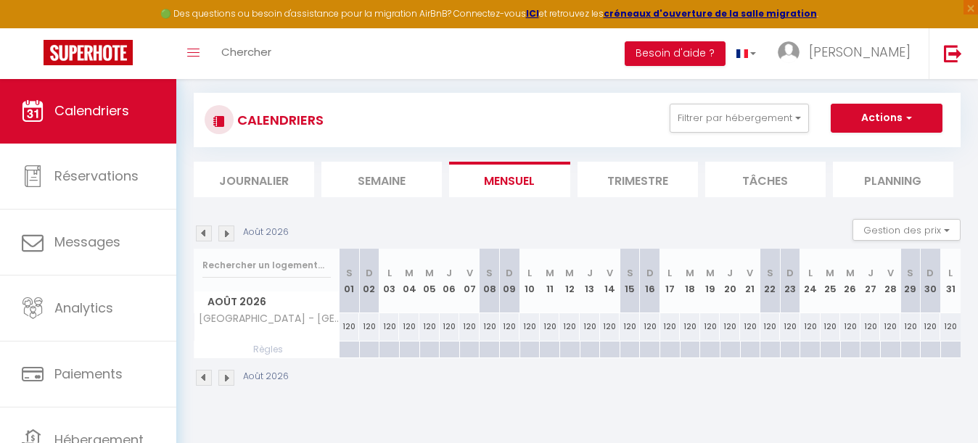
click at [202, 234] on img at bounding box center [204, 234] width 16 height 16
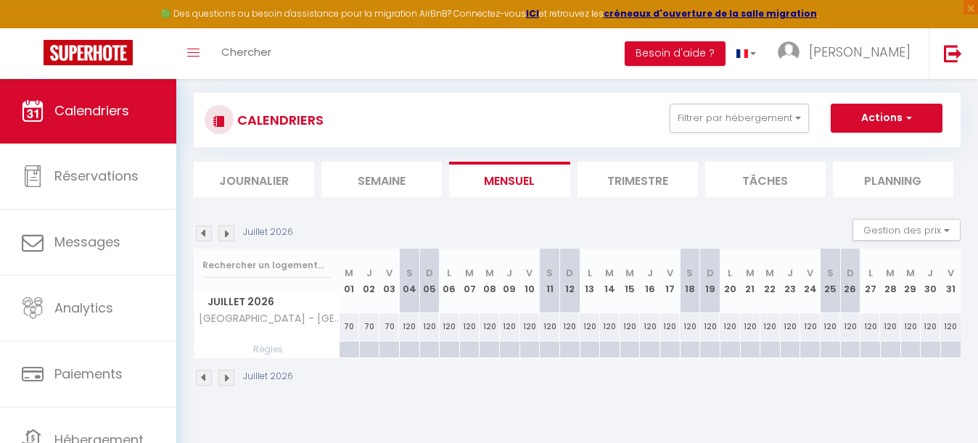
click at [202, 234] on img at bounding box center [204, 234] width 16 height 16
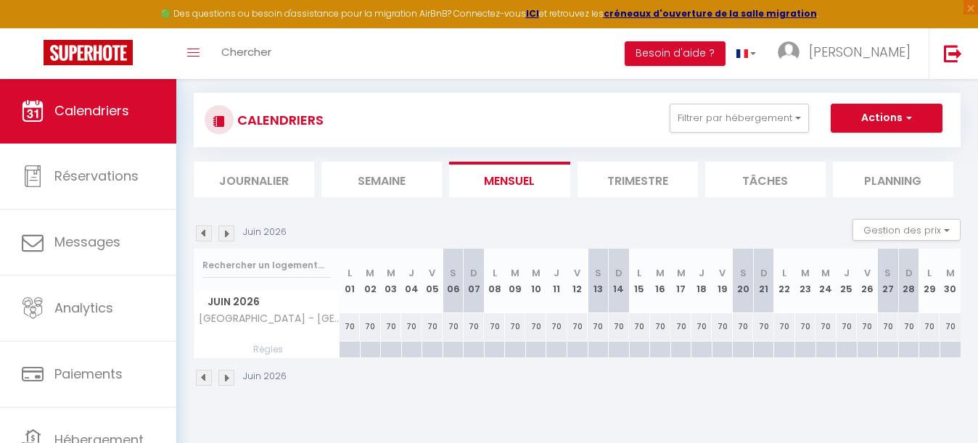
click at [202, 234] on img at bounding box center [204, 234] width 16 height 16
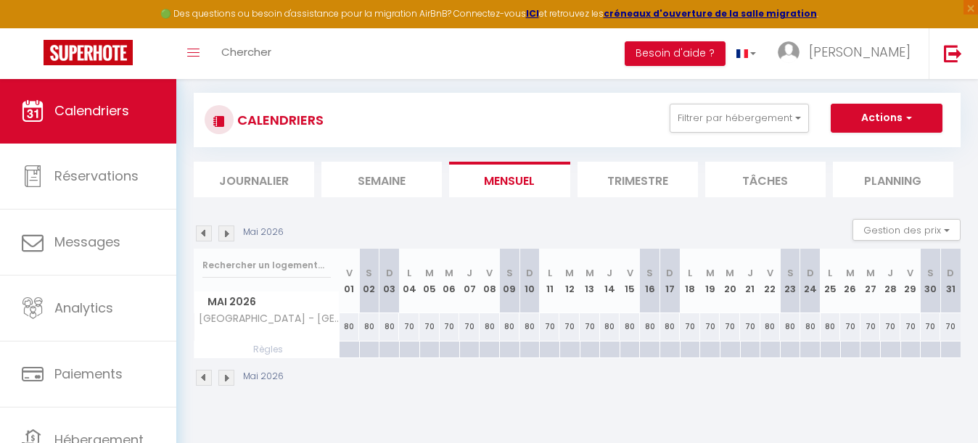
click at [202, 234] on img at bounding box center [204, 234] width 16 height 16
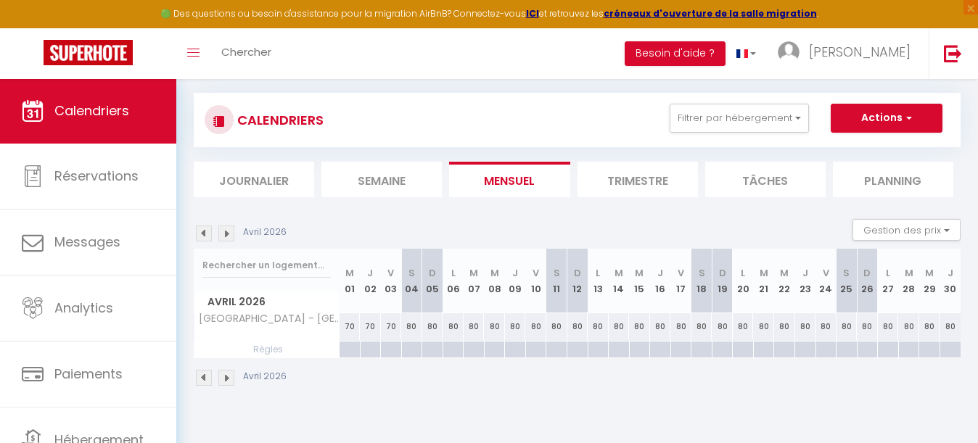
click at [202, 234] on img at bounding box center [204, 234] width 16 height 16
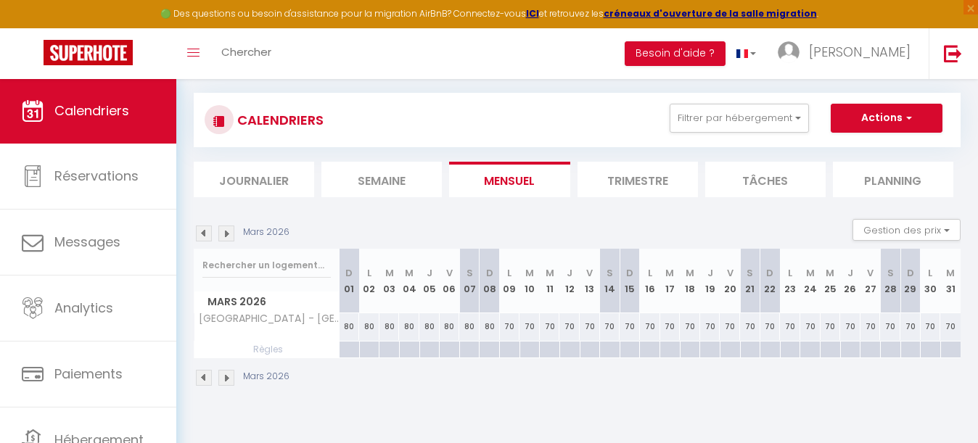
click at [202, 234] on img at bounding box center [204, 234] width 16 height 16
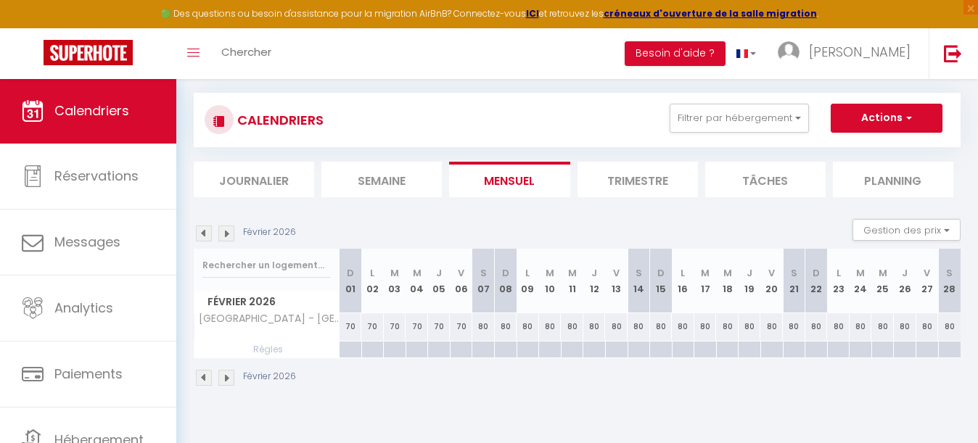
click at [202, 234] on img at bounding box center [204, 234] width 16 height 16
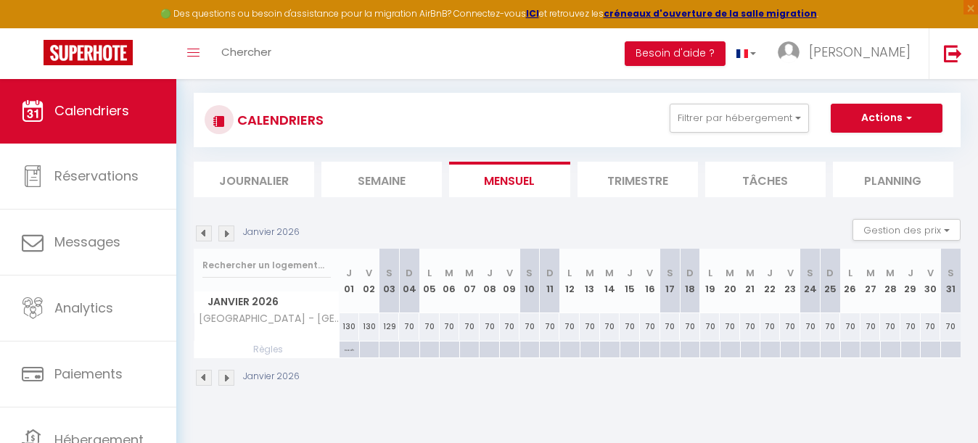
click at [202, 234] on img at bounding box center [204, 234] width 16 height 16
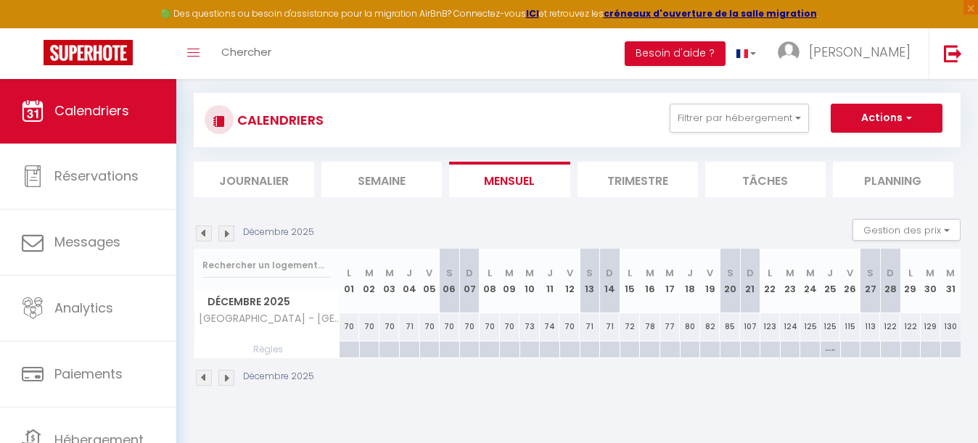
click at [202, 234] on img at bounding box center [204, 234] width 16 height 16
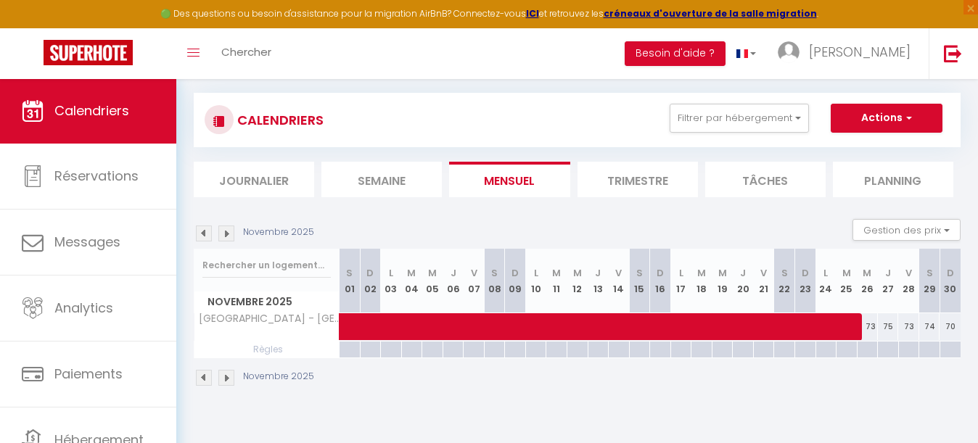
click at [202, 234] on img at bounding box center [204, 234] width 16 height 16
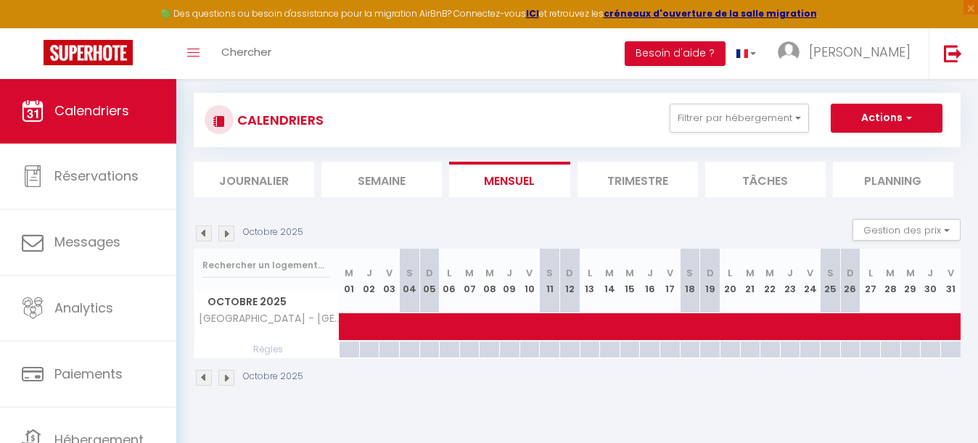
click at [202, 234] on img at bounding box center [204, 234] width 16 height 16
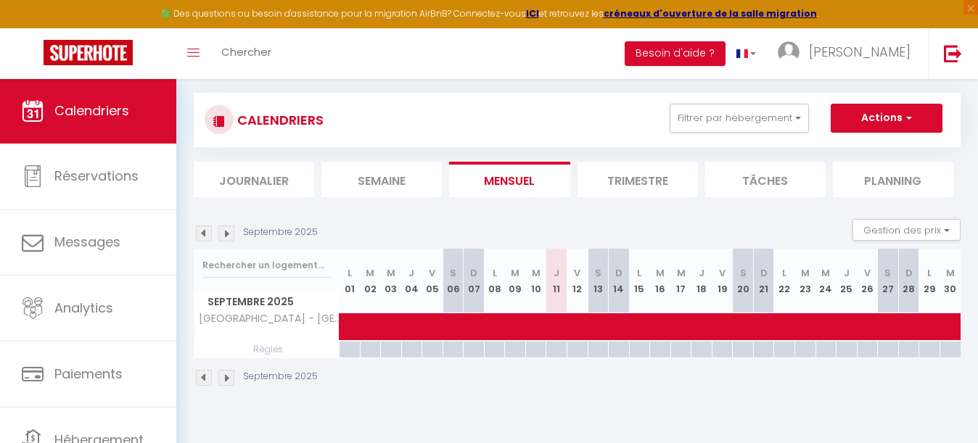
click at [229, 230] on img at bounding box center [226, 234] width 16 height 16
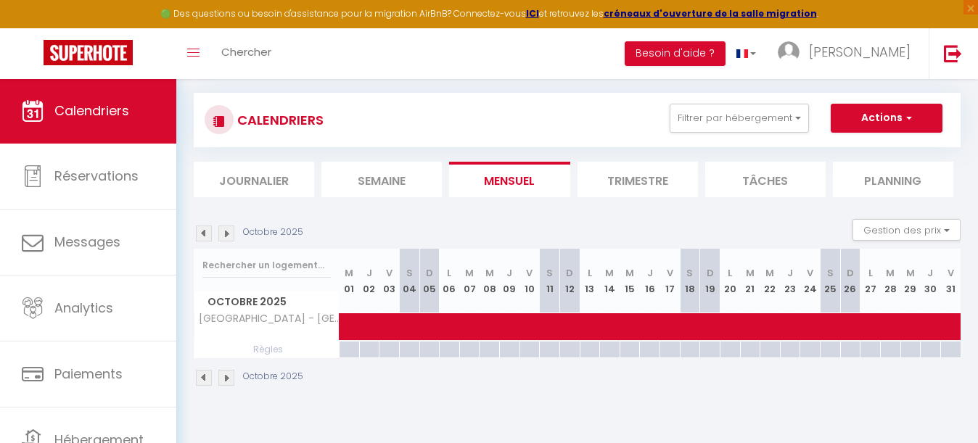
click at [229, 230] on img at bounding box center [226, 234] width 16 height 16
